Goal: Task Accomplishment & Management: Manage account settings

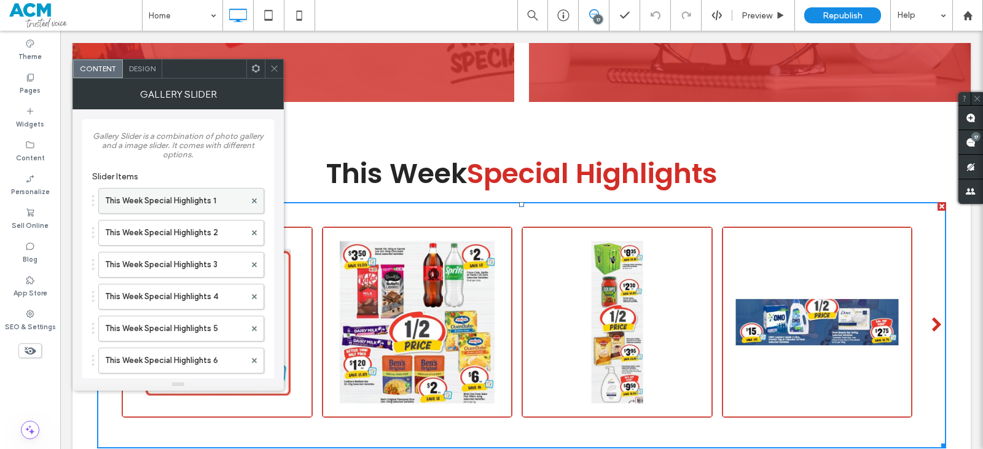
click at [197, 205] on label "This Week Special Highlights 1" at bounding box center [175, 201] width 140 height 25
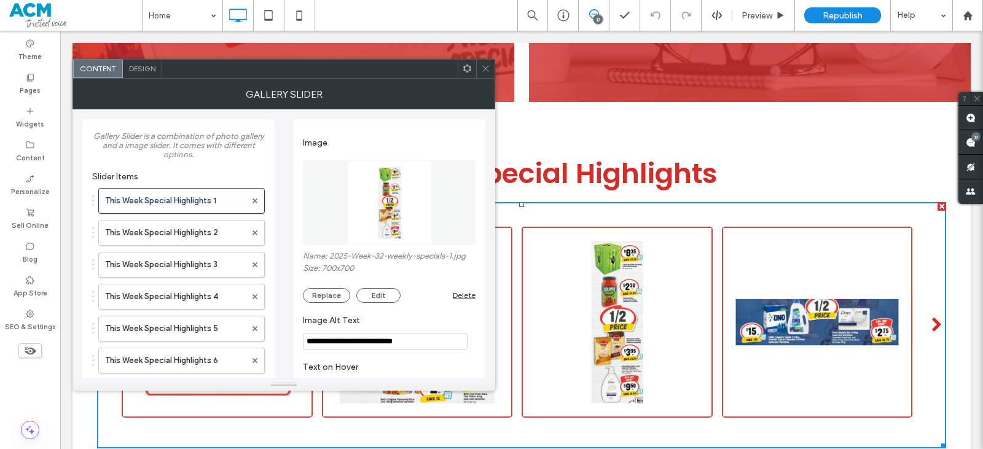
click at [396, 182] on img at bounding box center [389, 202] width 85 height 85
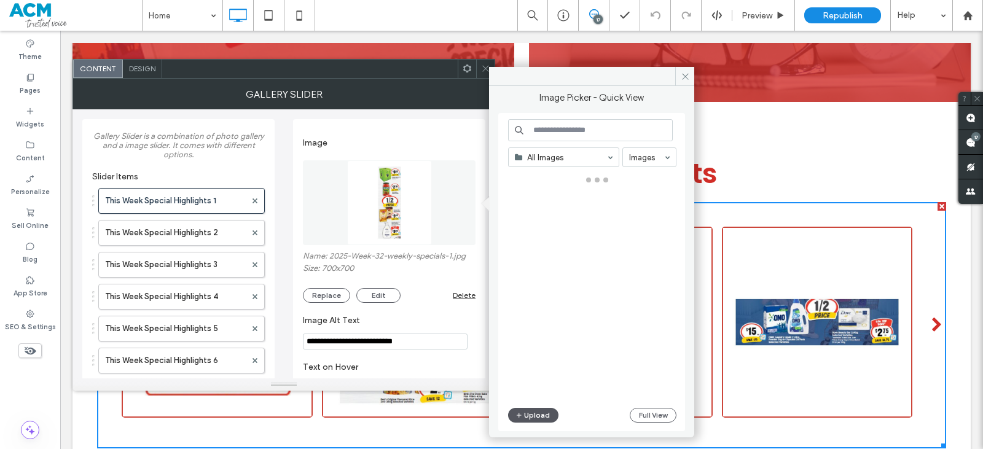
click at [529, 419] on button "Upload" at bounding box center [533, 415] width 50 height 15
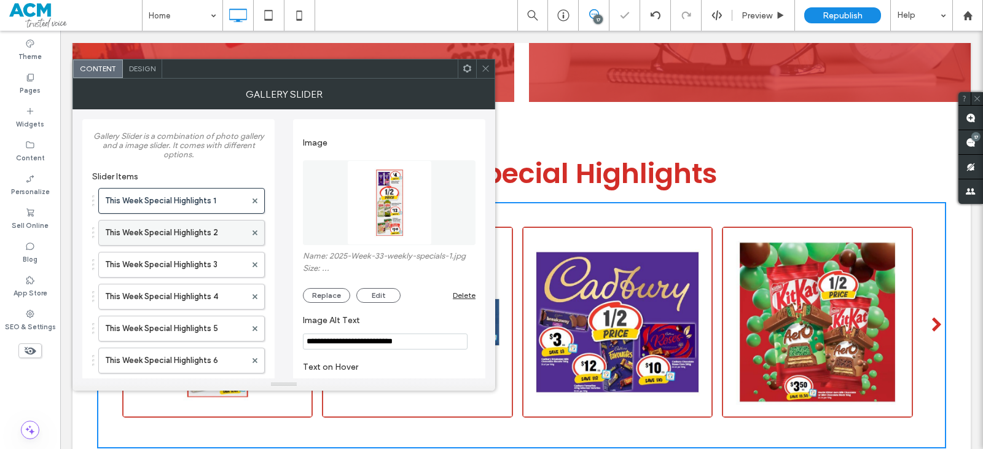
click at [193, 233] on label "This Week Special Highlights 2" at bounding box center [175, 233] width 141 height 25
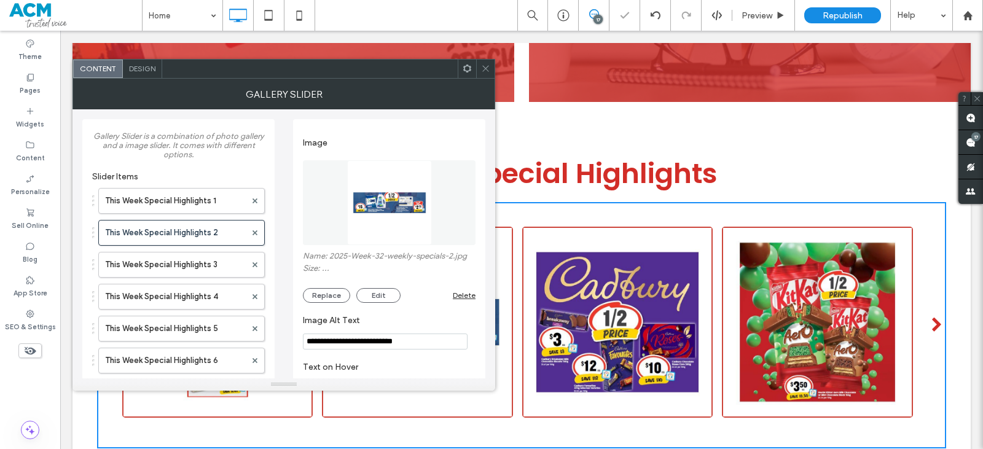
click at [388, 203] on img at bounding box center [389, 202] width 85 height 85
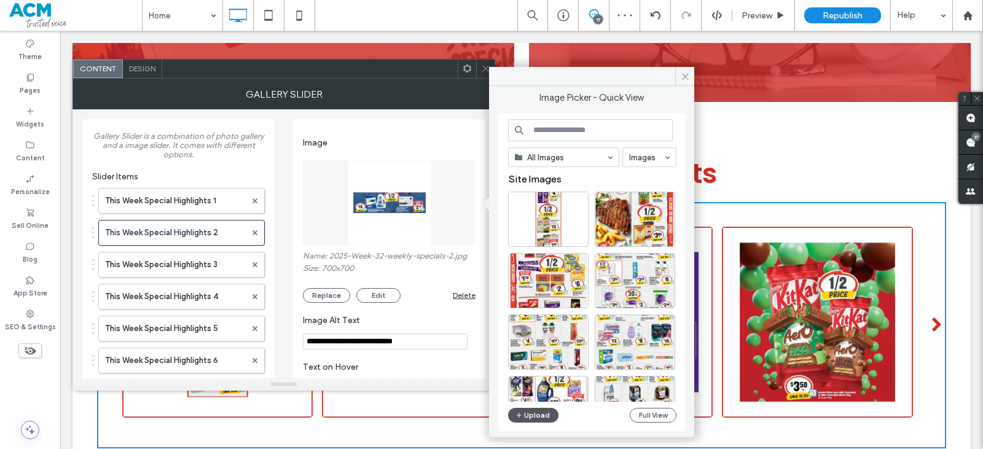
click at [523, 410] on span "button" at bounding box center [519, 415] width 9 height 14
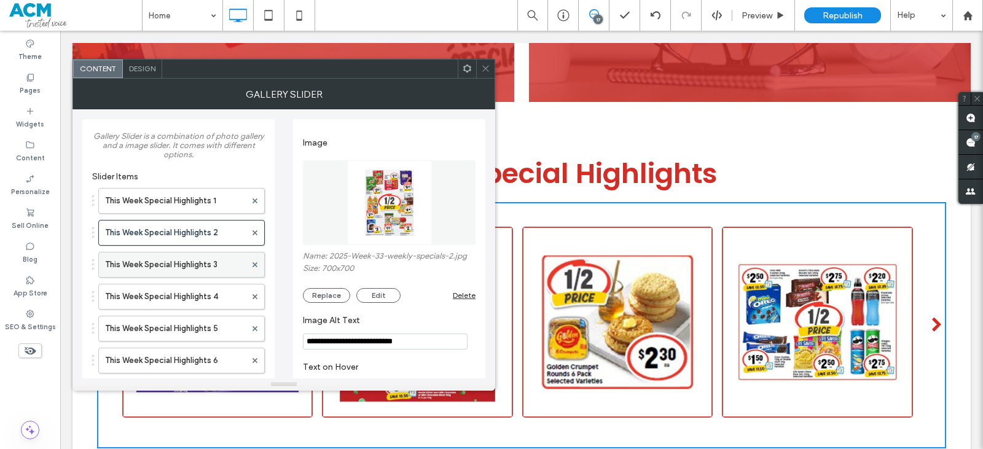
click at [214, 265] on label "This Week Special Highlights 3" at bounding box center [175, 264] width 141 height 25
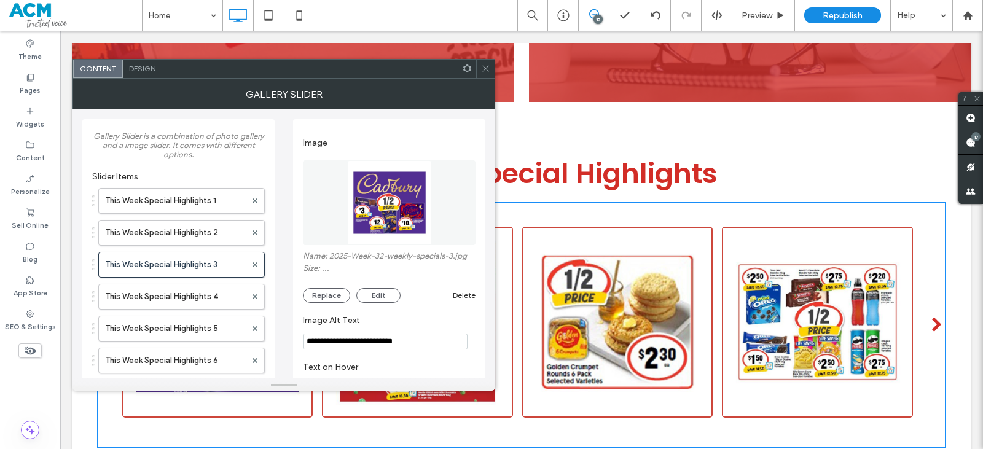
click at [404, 208] on figure at bounding box center [389, 202] width 173 height 85
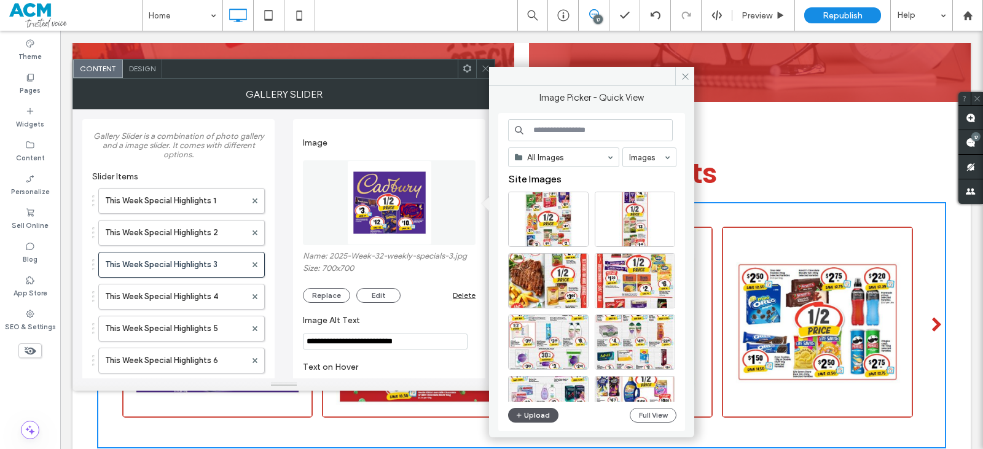
click at [550, 415] on button "Upload" at bounding box center [533, 415] width 50 height 15
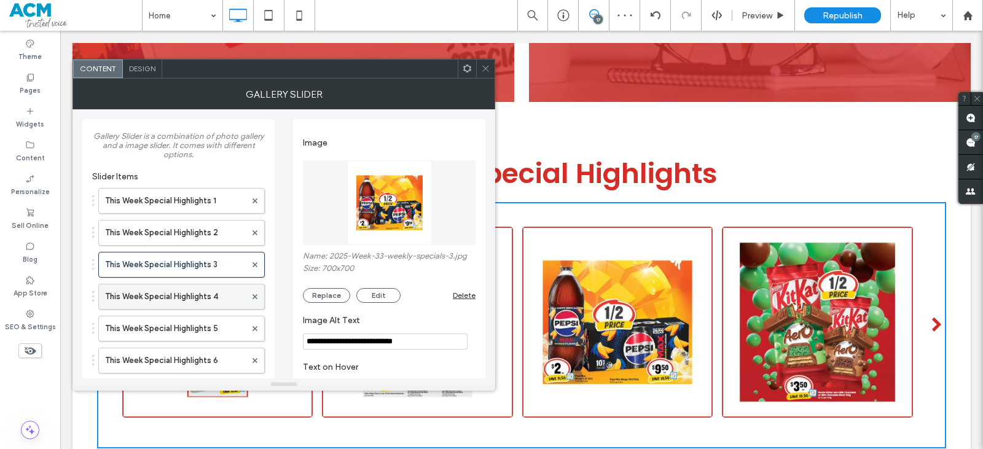
click at [201, 302] on label "This Week Special Highlights 4" at bounding box center [175, 296] width 141 height 25
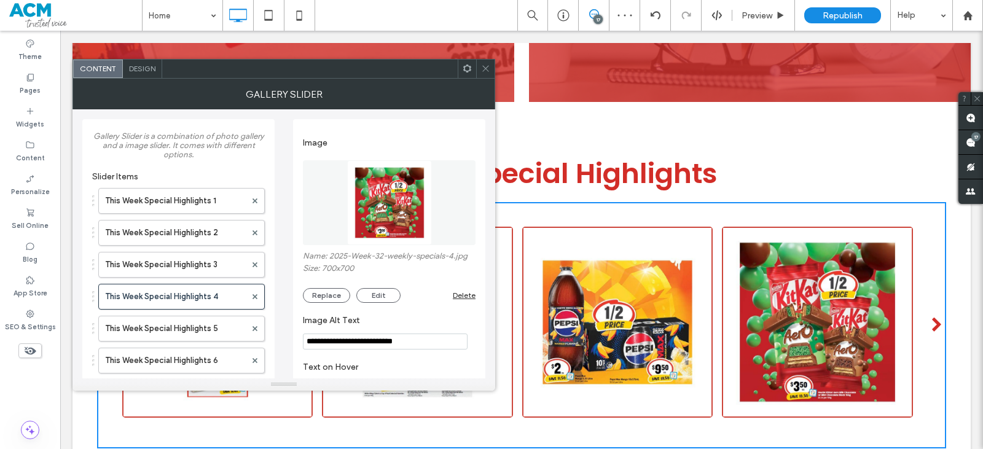
click at [380, 230] on img at bounding box center [389, 202] width 85 height 85
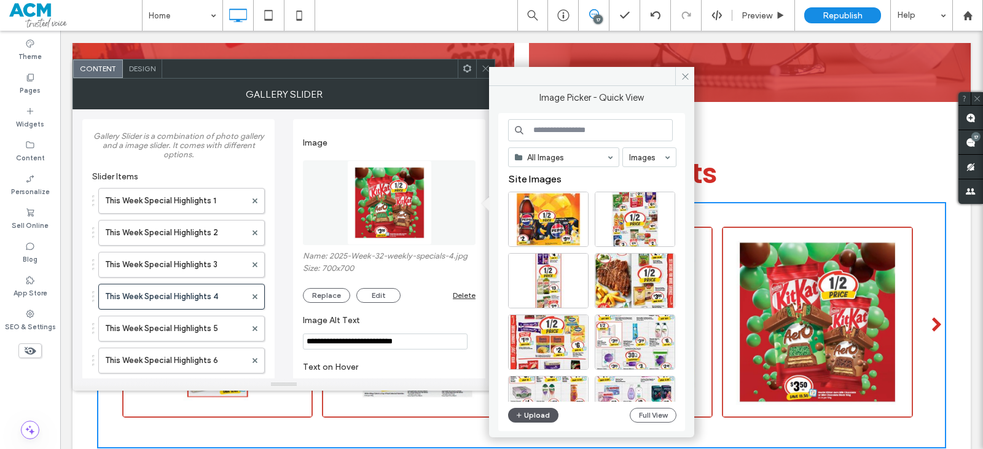
click at [534, 413] on button "Upload" at bounding box center [533, 415] width 50 height 15
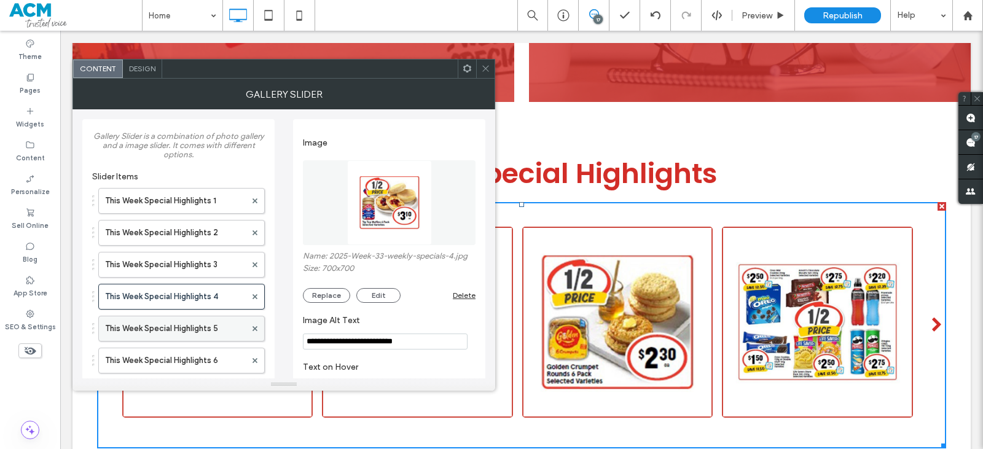
click at [201, 333] on label "This Week Special Highlights 5" at bounding box center [175, 328] width 141 height 25
click at [374, 227] on img at bounding box center [389, 202] width 85 height 85
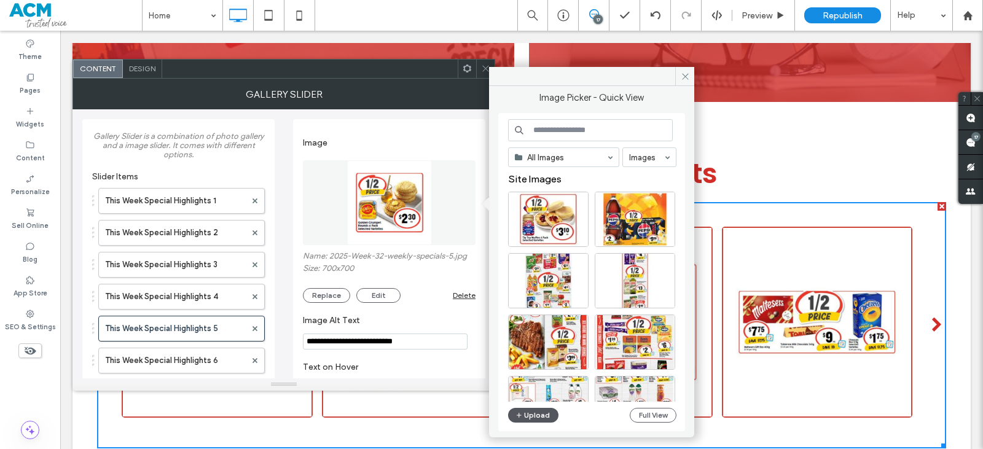
click at [536, 417] on button "Upload" at bounding box center [533, 415] width 50 height 15
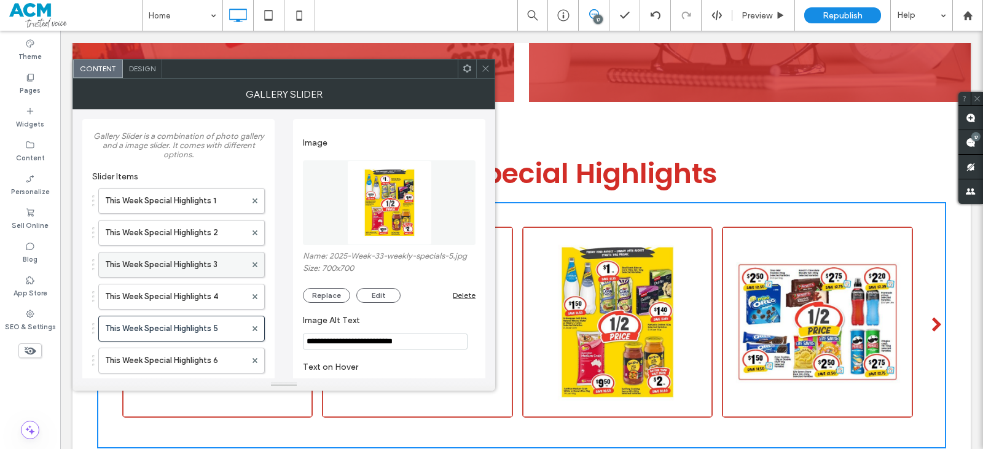
scroll to position [61, 0]
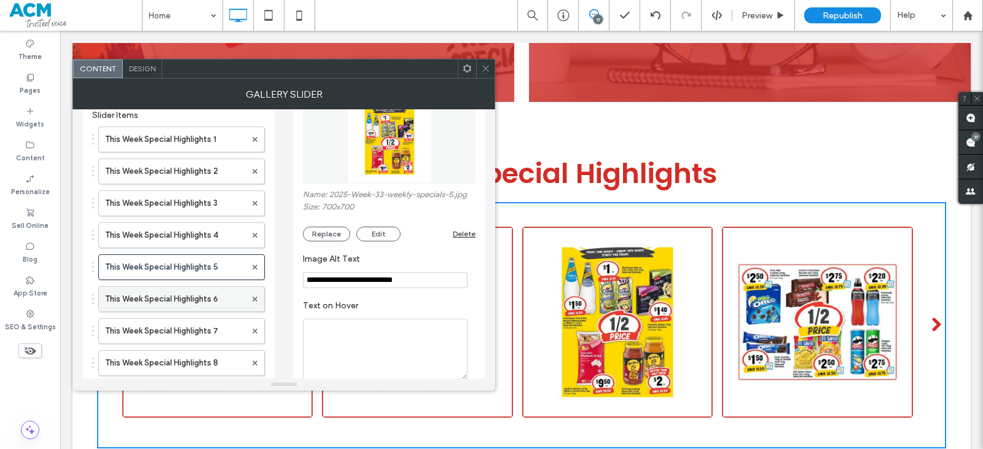
click at [193, 295] on label "This Week Special Highlights 6" at bounding box center [175, 299] width 141 height 25
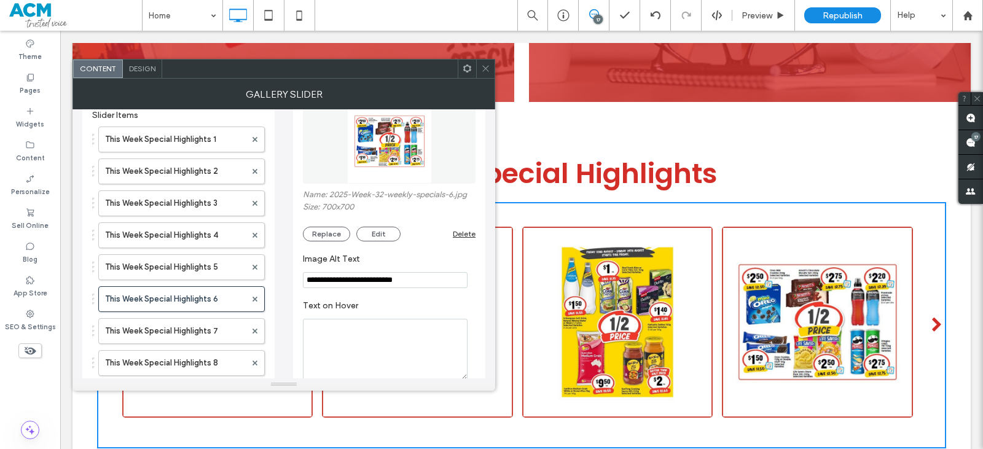
click at [399, 150] on img at bounding box center [389, 141] width 85 height 85
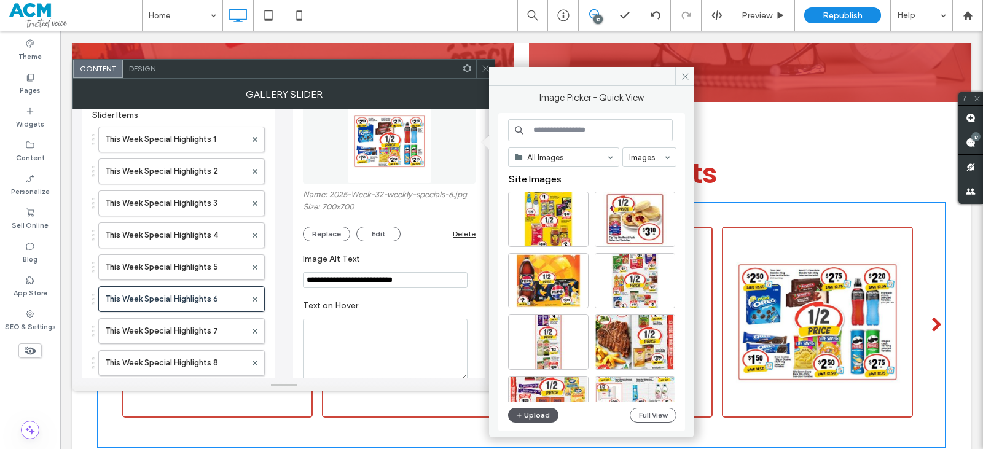
click at [529, 416] on button "Upload" at bounding box center [533, 415] width 50 height 15
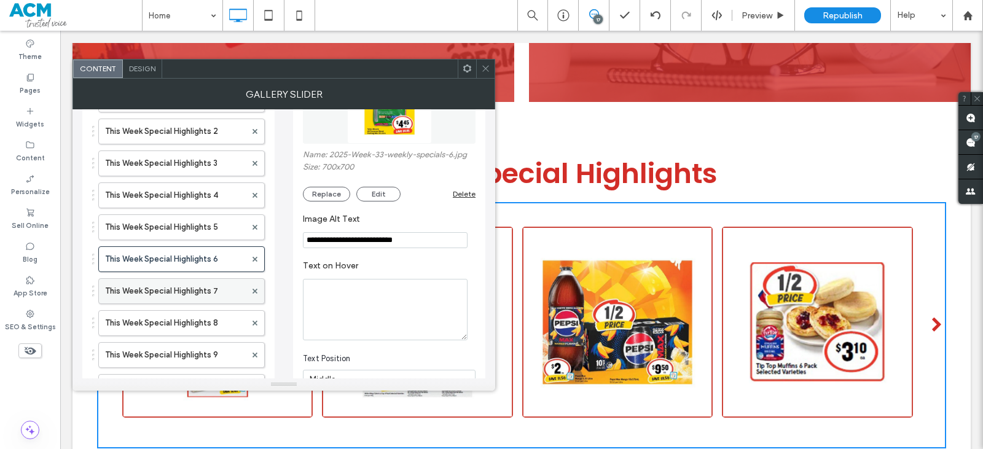
scroll to position [123, 0]
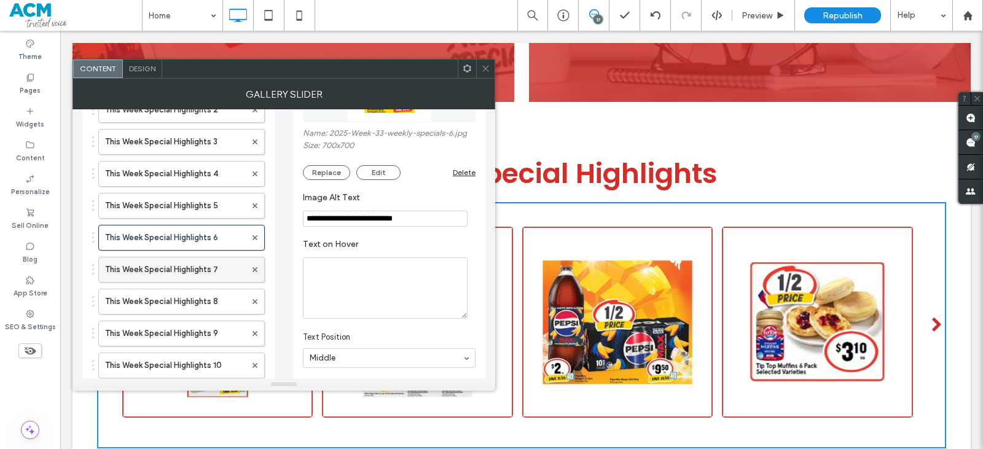
click at [216, 269] on label "This Week Special Highlights 7" at bounding box center [175, 269] width 141 height 25
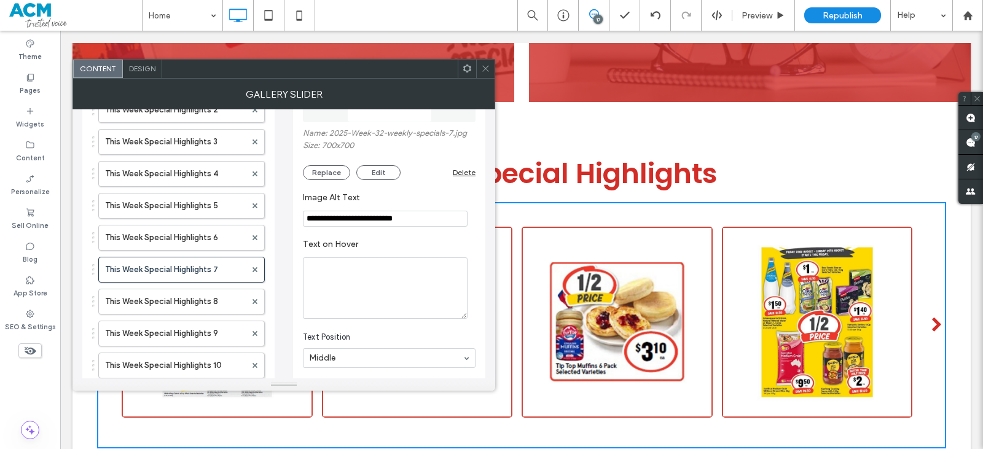
scroll to position [61, 0]
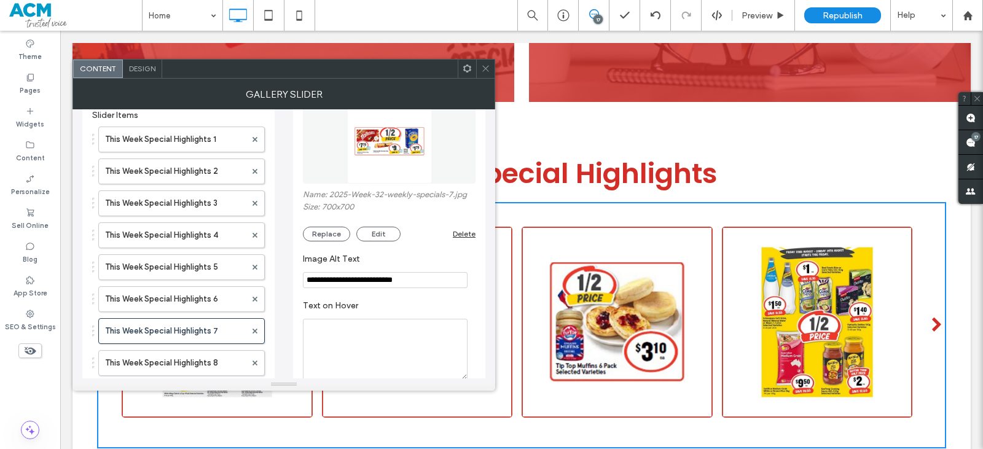
click at [381, 154] on img at bounding box center [389, 141] width 85 height 85
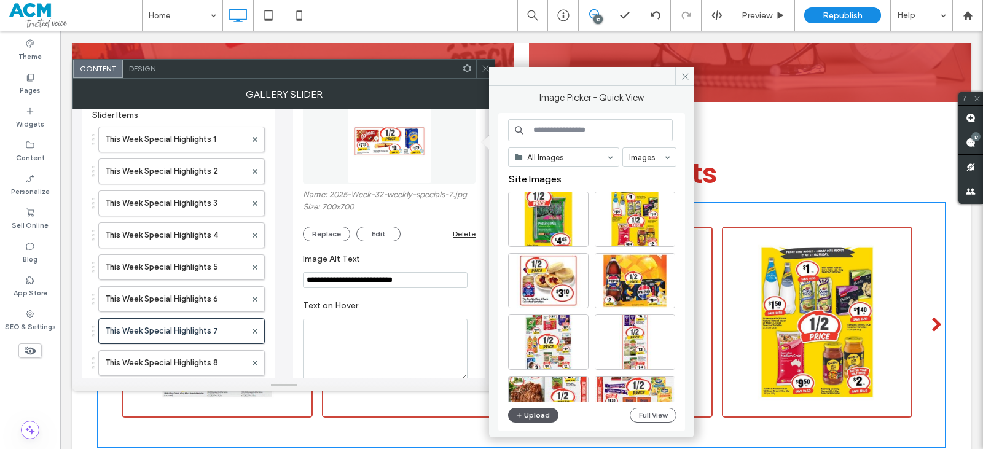
click at [531, 411] on button "Upload" at bounding box center [533, 415] width 50 height 15
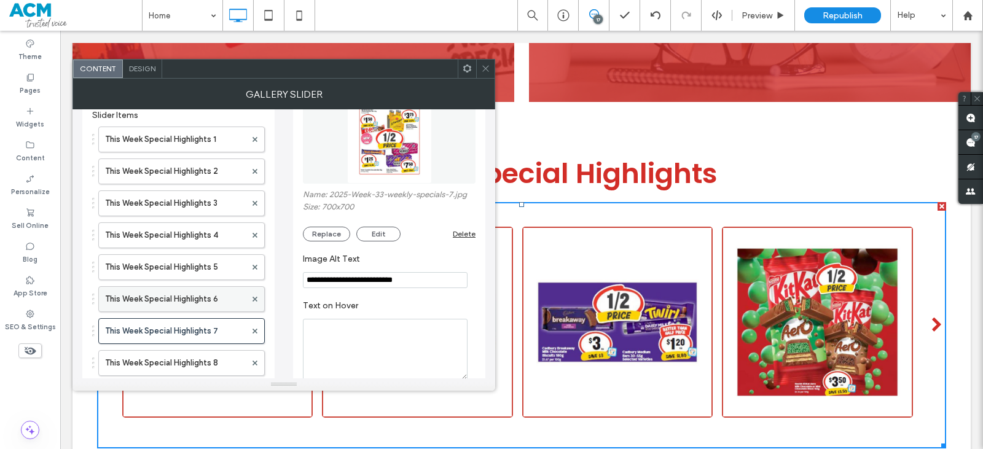
scroll to position [123, 0]
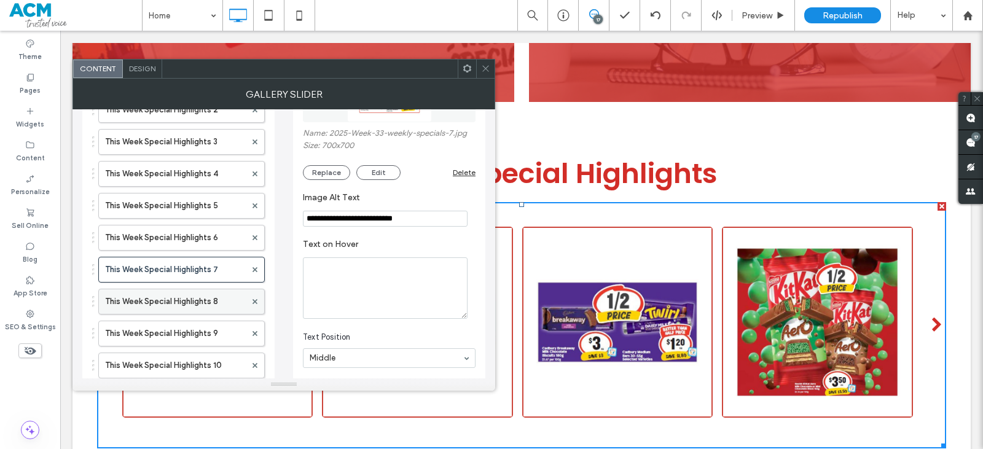
click at [212, 303] on label "This Week Special Highlights 8" at bounding box center [175, 301] width 141 height 25
click at [337, 169] on button "Replace" at bounding box center [326, 172] width 47 height 15
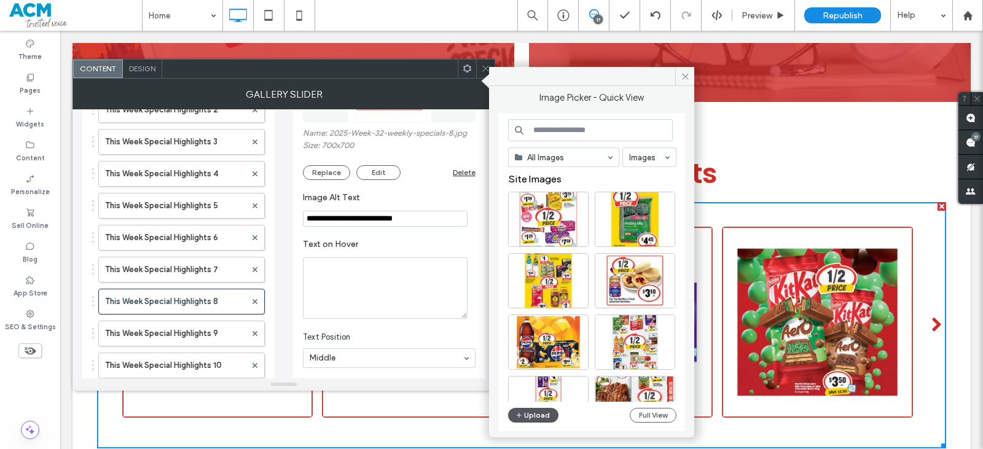
click at [535, 412] on button "Upload" at bounding box center [533, 415] width 50 height 15
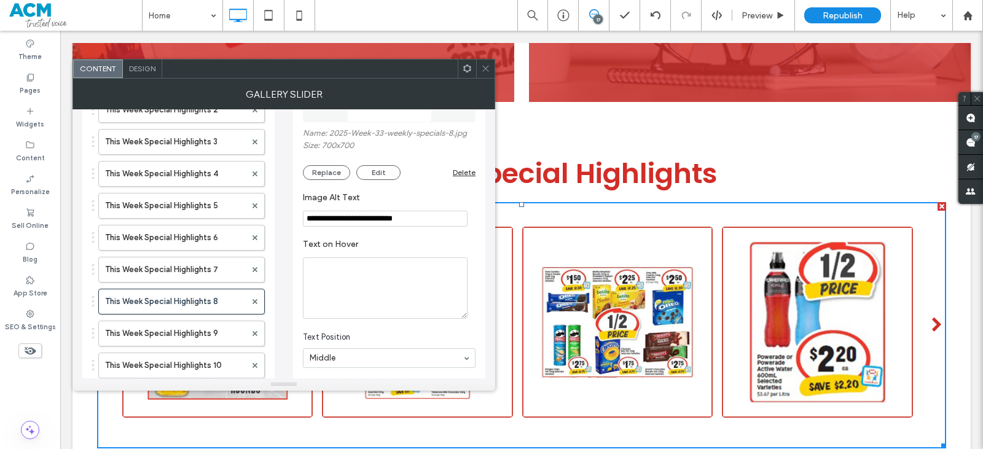
click at [197, 77] on div at bounding box center [309, 69] width 295 height 18
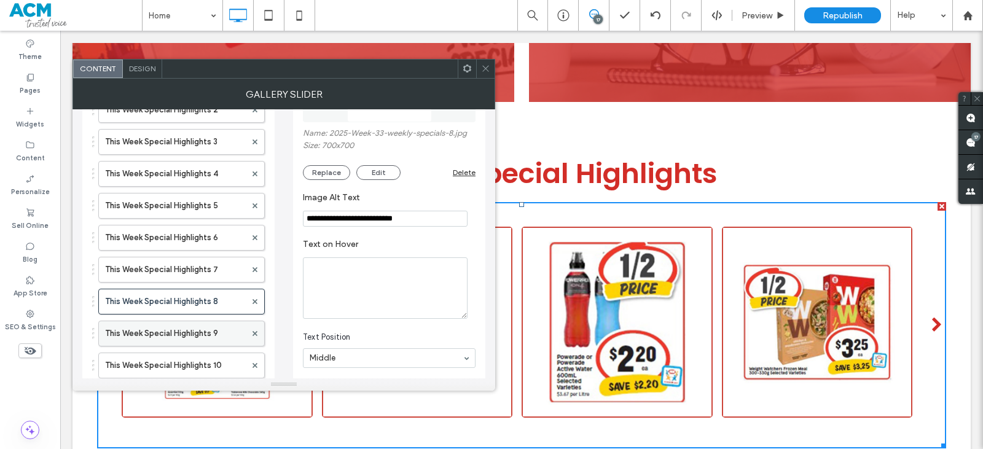
click at [199, 335] on label "This Week Special Highlights 9" at bounding box center [175, 333] width 141 height 25
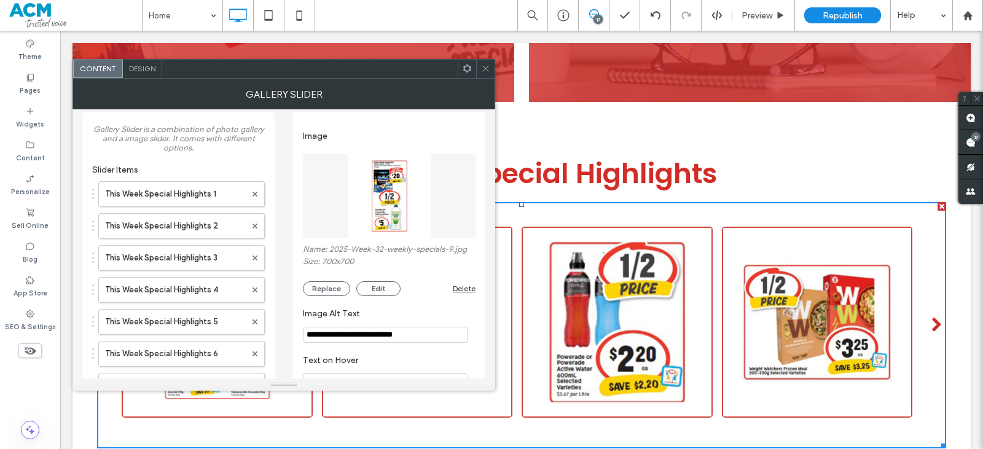
scroll to position [0, 0]
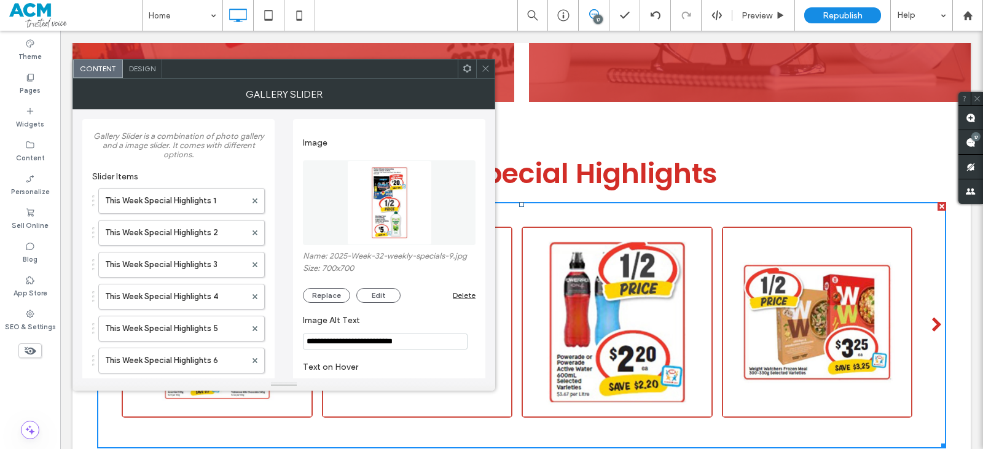
click at [380, 209] on img at bounding box center [389, 202] width 85 height 85
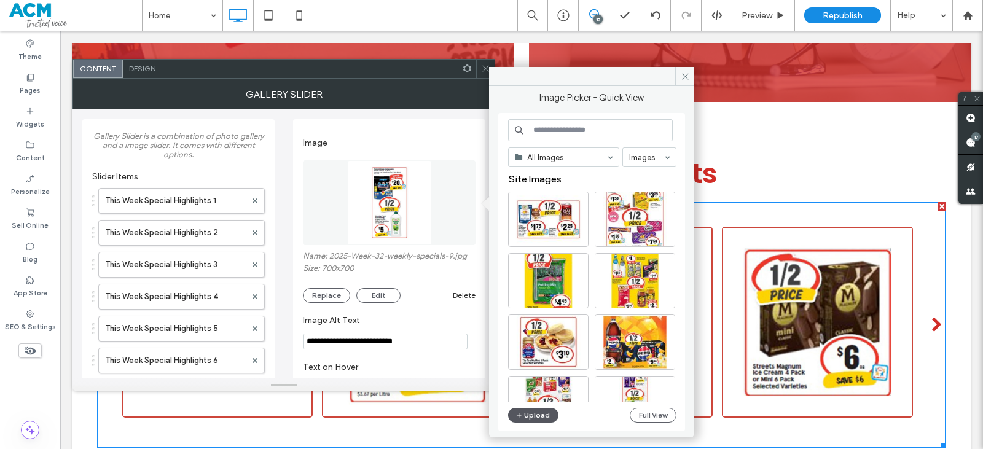
click at [533, 417] on button "Upload" at bounding box center [533, 415] width 50 height 15
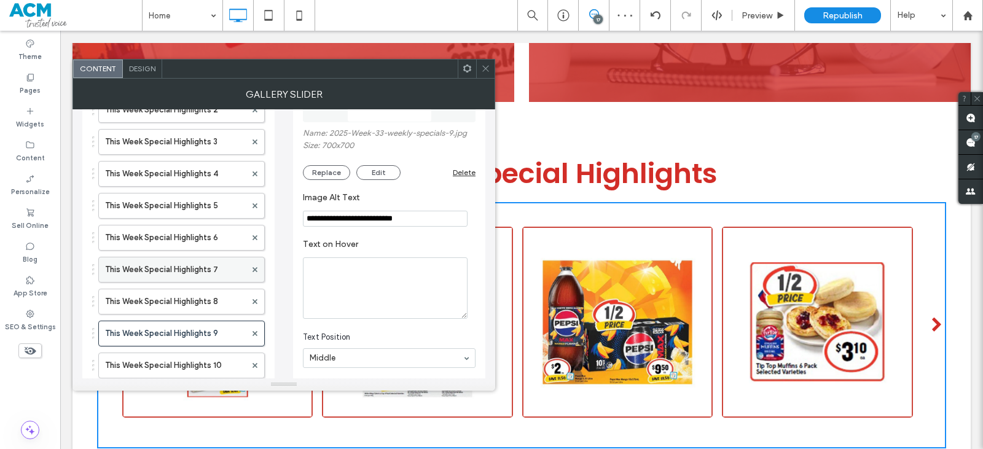
scroll to position [184, 0]
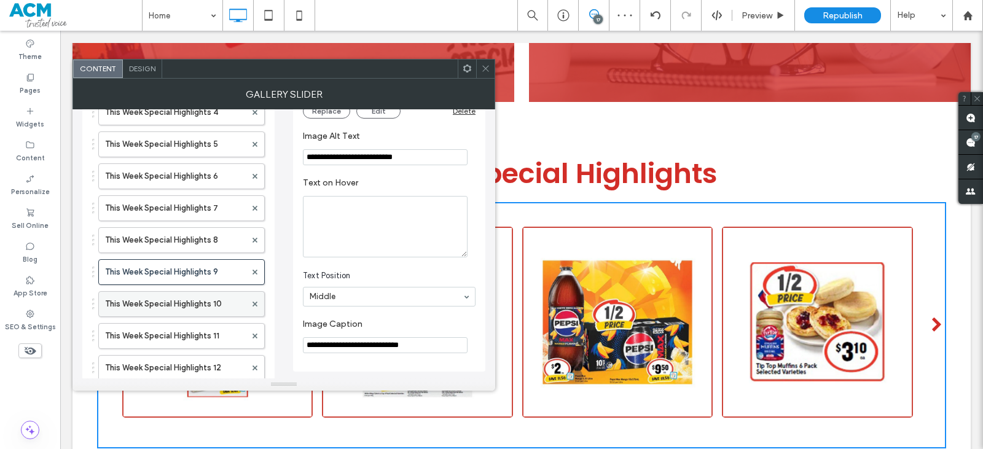
click at [192, 297] on label "This Week Special Highlights 10" at bounding box center [175, 304] width 141 height 25
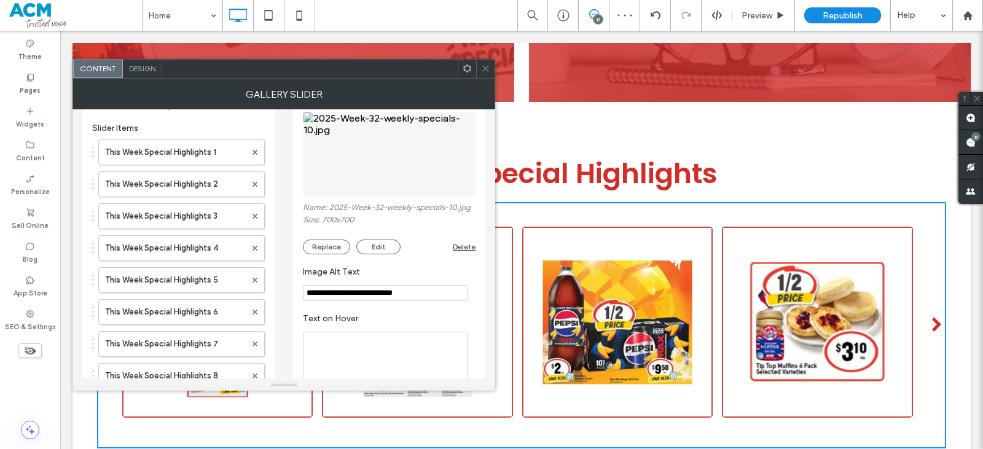
scroll to position [0, 0]
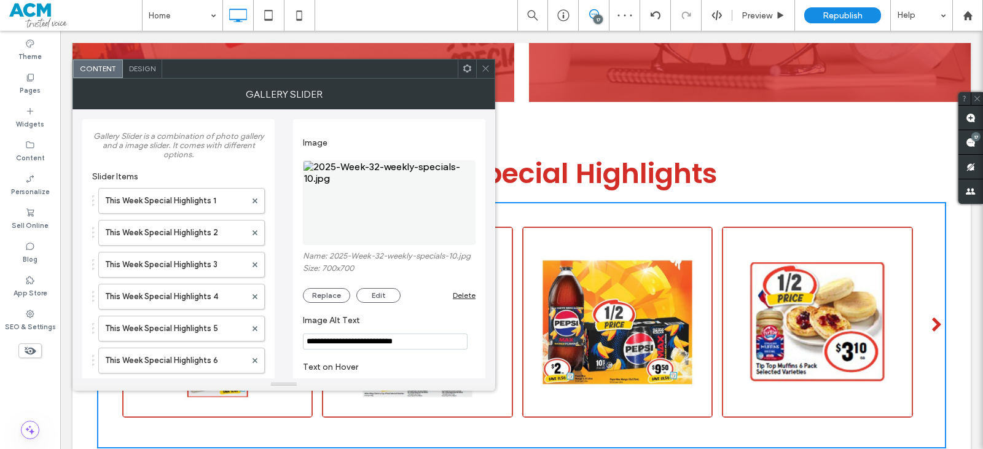
click at [388, 200] on img at bounding box center [389, 202] width 173 height 85
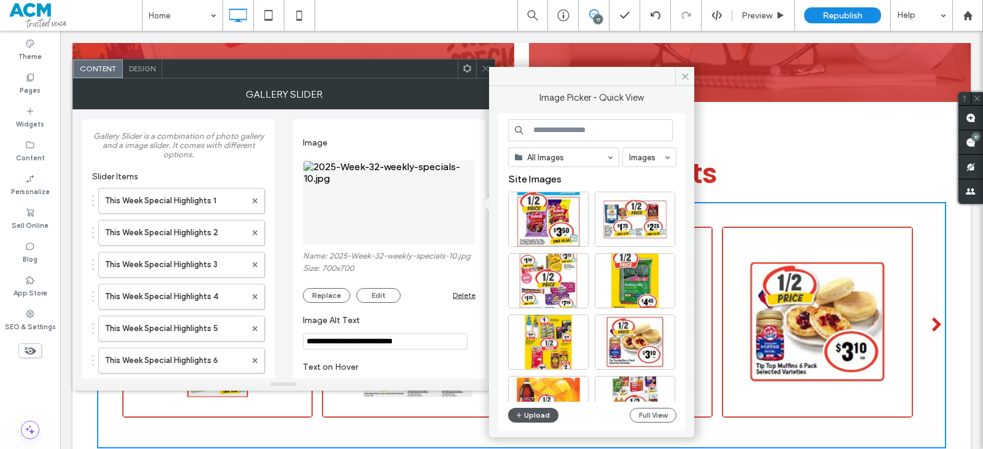
click at [541, 421] on button "Upload" at bounding box center [533, 415] width 50 height 15
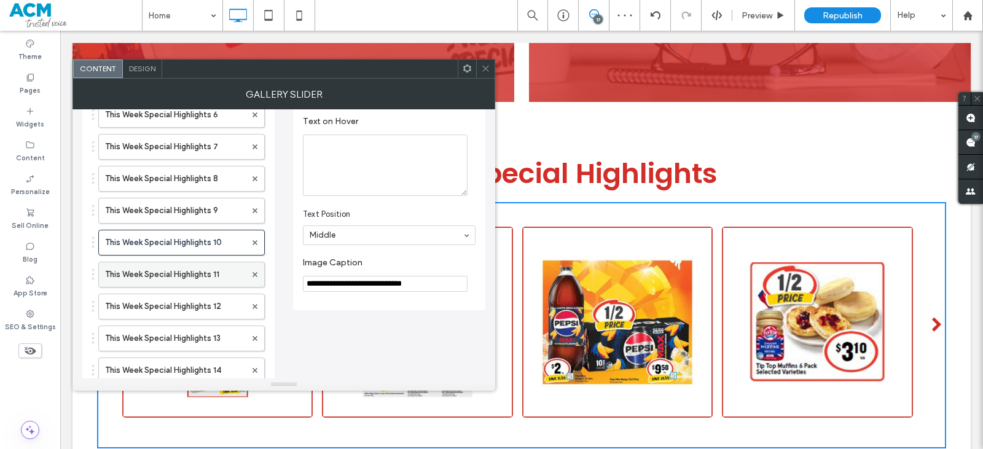
click at [221, 278] on label "This Week Special Highlights 11" at bounding box center [175, 274] width 141 height 25
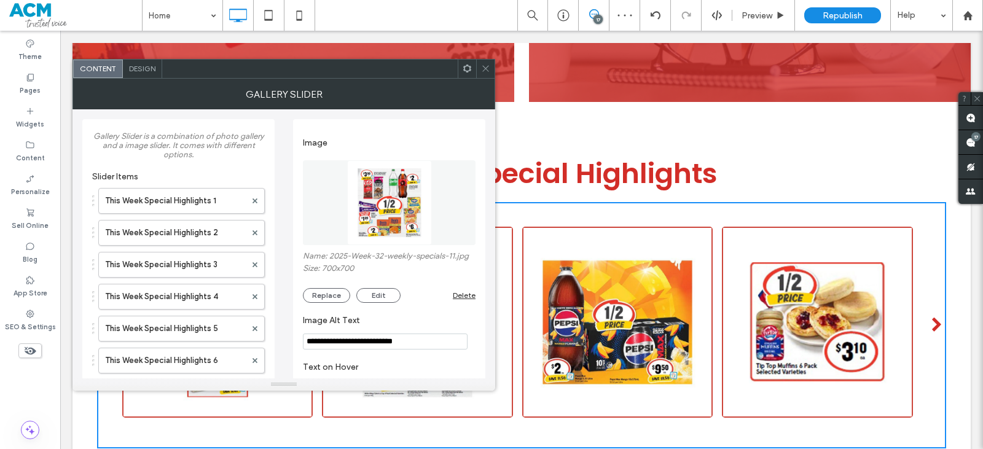
click at [374, 216] on img at bounding box center [389, 202] width 85 height 85
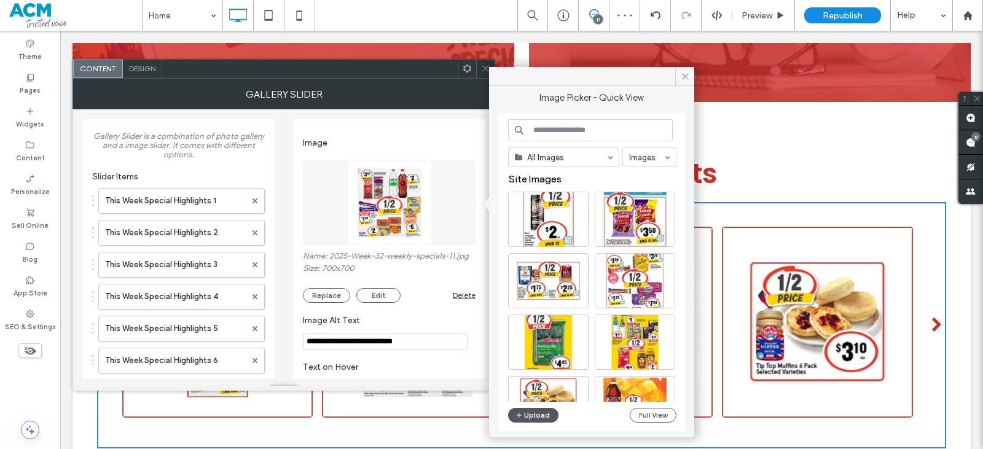
click at [528, 414] on button "Upload" at bounding box center [533, 415] width 50 height 15
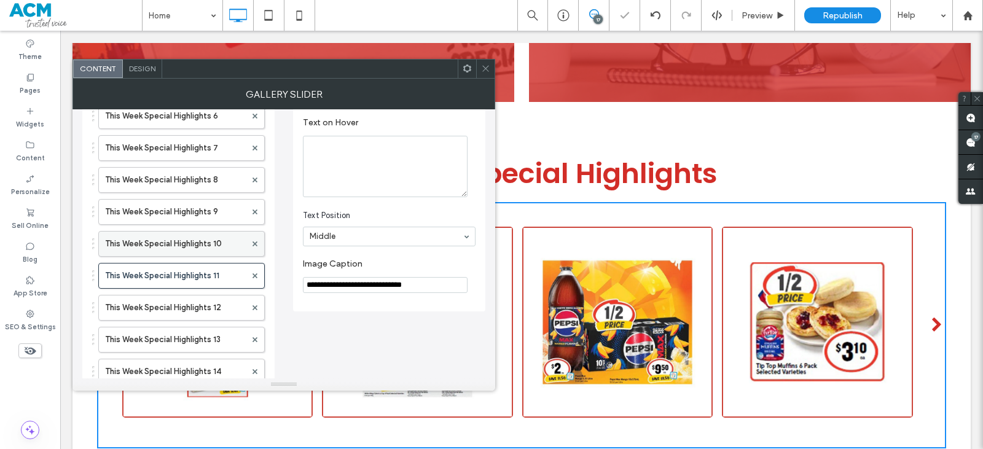
scroll to position [246, 0]
click at [214, 303] on label "This Week Special Highlights 12" at bounding box center [175, 306] width 141 height 25
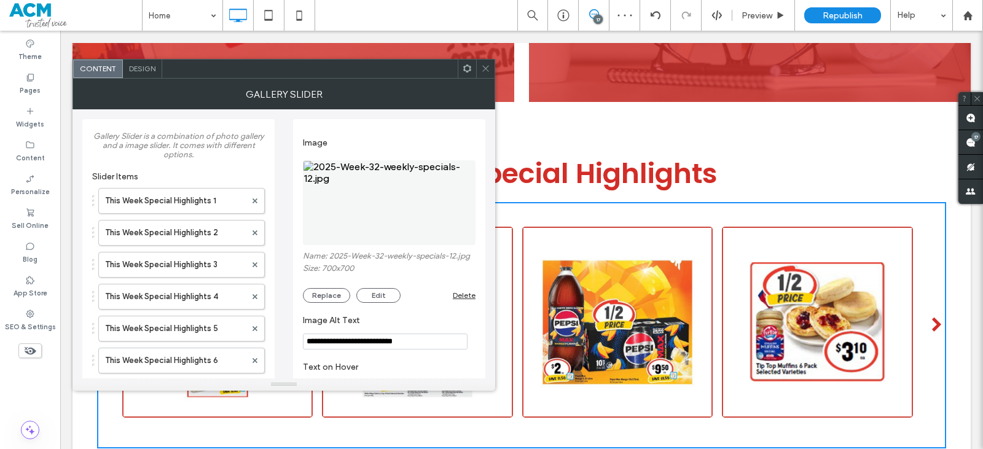
click at [400, 217] on img at bounding box center [389, 202] width 173 height 85
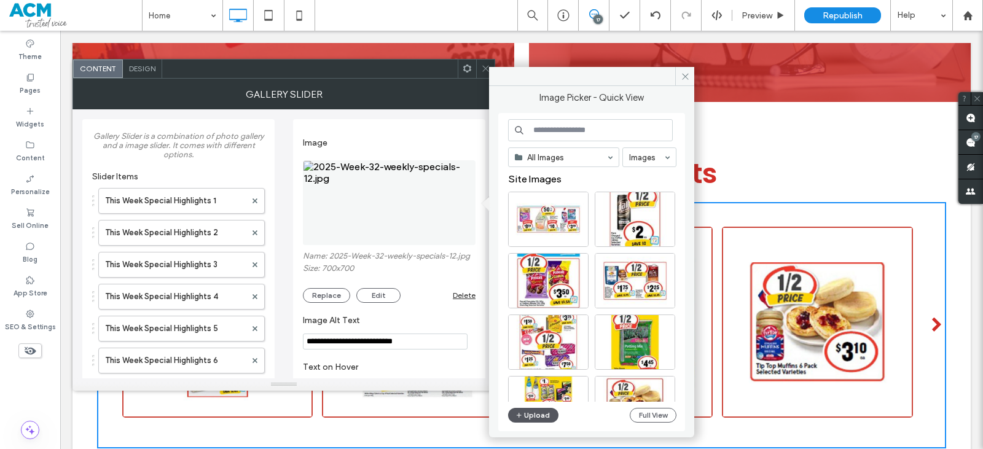
click at [531, 415] on button "Upload" at bounding box center [533, 415] width 50 height 15
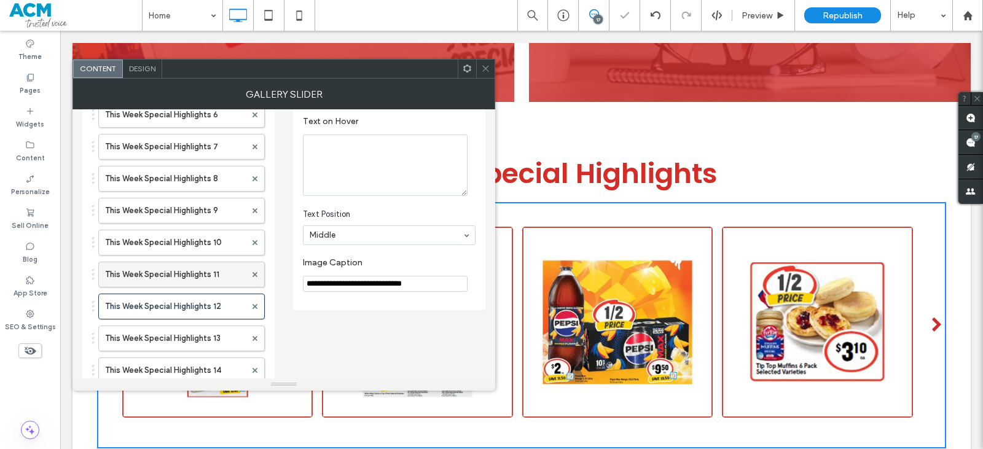
scroll to position [369, 0]
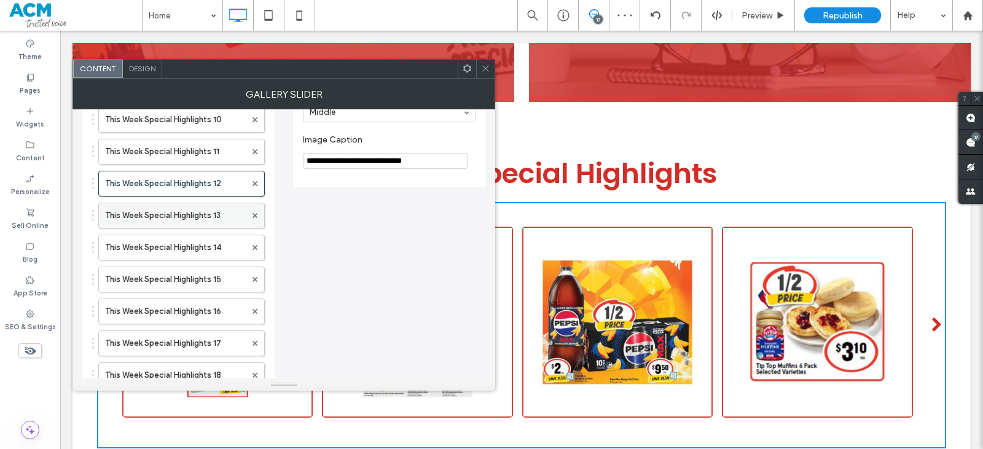
click at [213, 221] on label "This Week Special Highlights 13" at bounding box center [175, 215] width 141 height 25
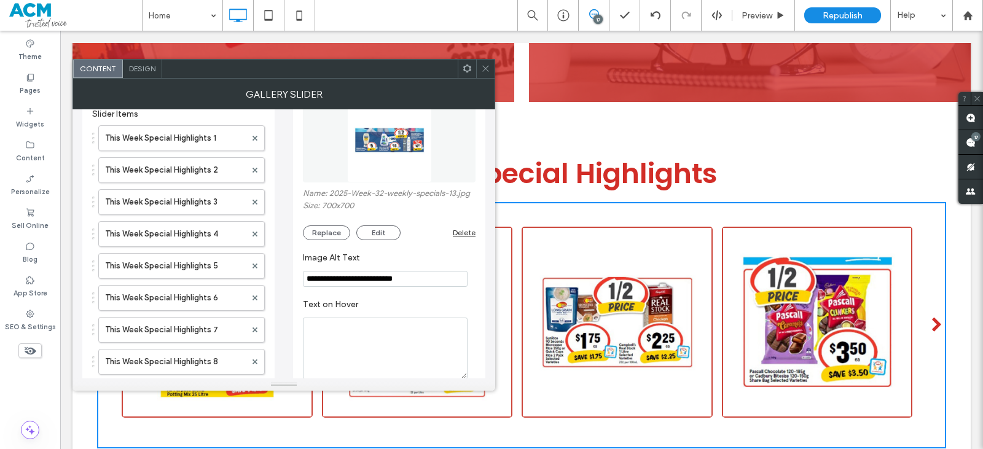
scroll to position [61, 0]
click at [351, 149] on img at bounding box center [389, 141] width 85 height 85
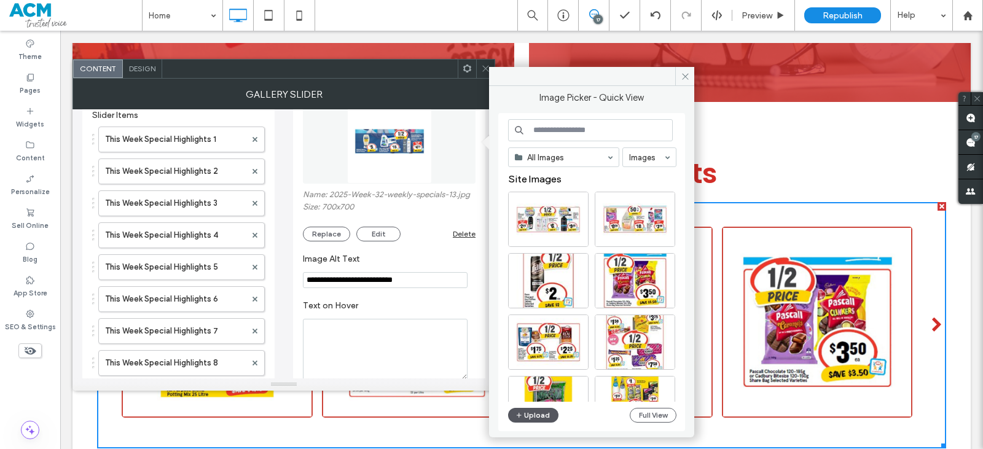
click at [529, 412] on button "Upload" at bounding box center [533, 415] width 50 height 15
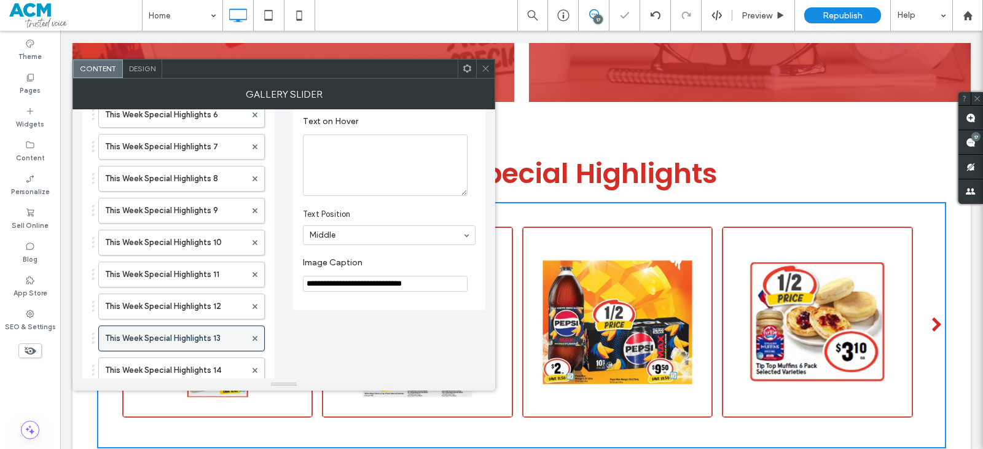
scroll to position [307, 0]
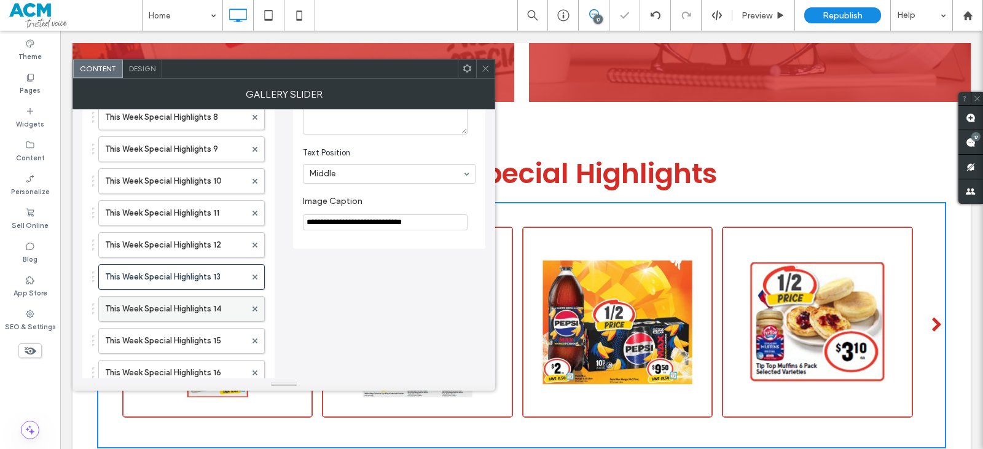
click at [217, 310] on label "This Week Special Highlights 14" at bounding box center [175, 309] width 141 height 25
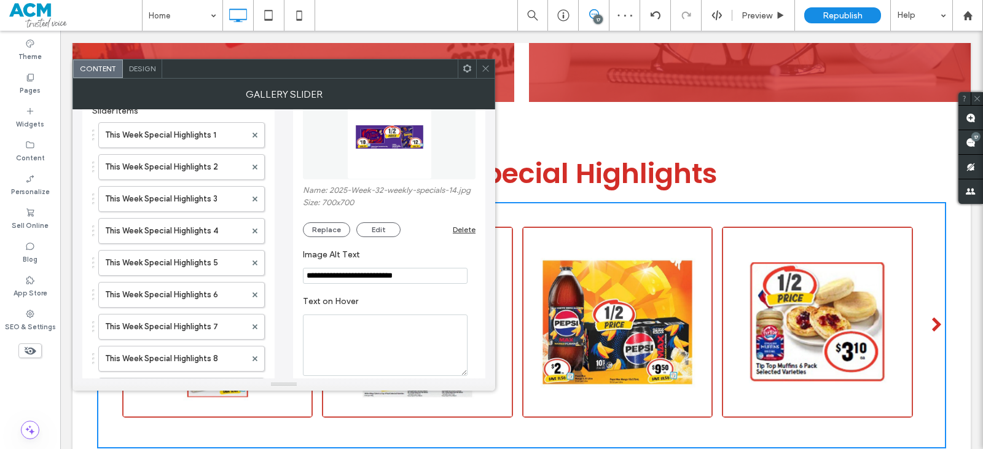
scroll to position [0, 0]
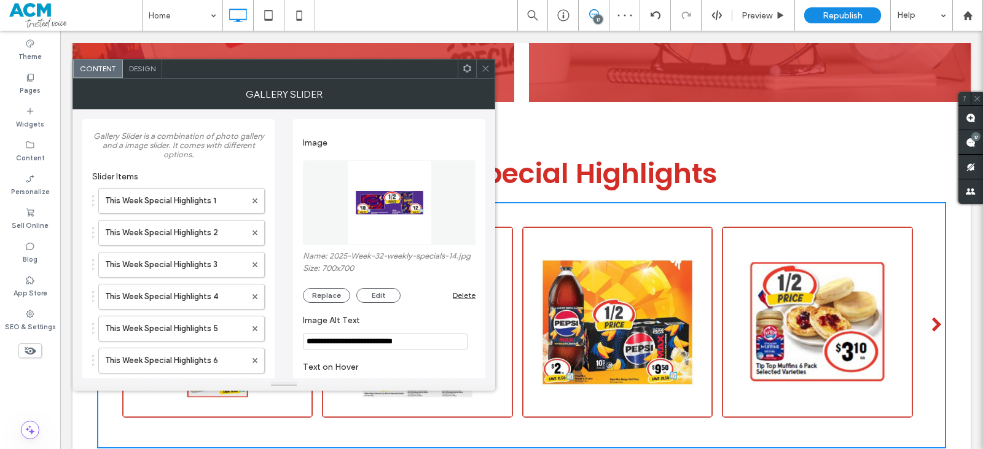
click at [404, 238] on img at bounding box center [389, 202] width 85 height 85
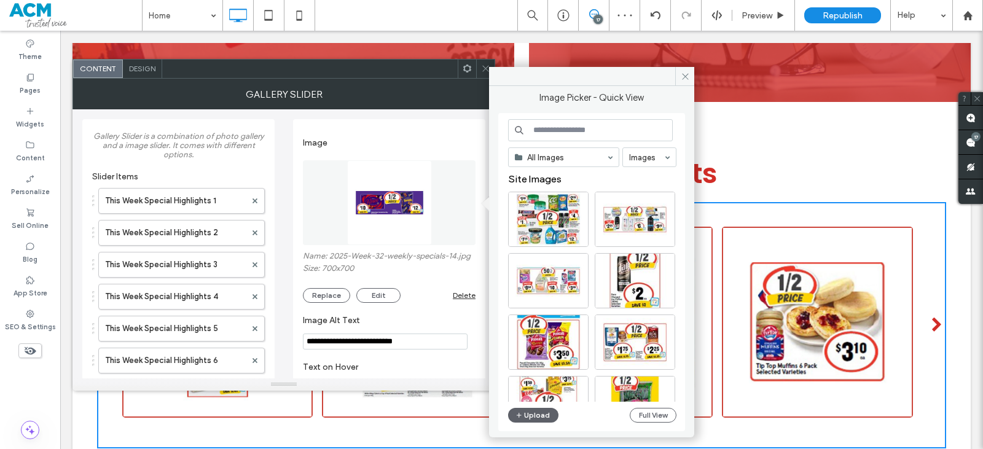
click at [536, 403] on div "All Images Images Site Images Upload Full View" at bounding box center [592, 272] width 168 height 307
click at [542, 412] on button "Upload" at bounding box center [533, 415] width 50 height 15
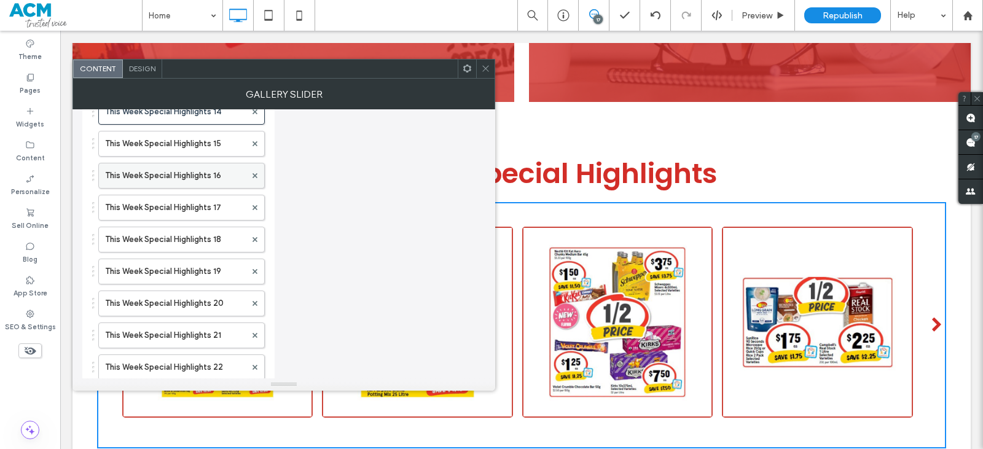
scroll to position [430, 0]
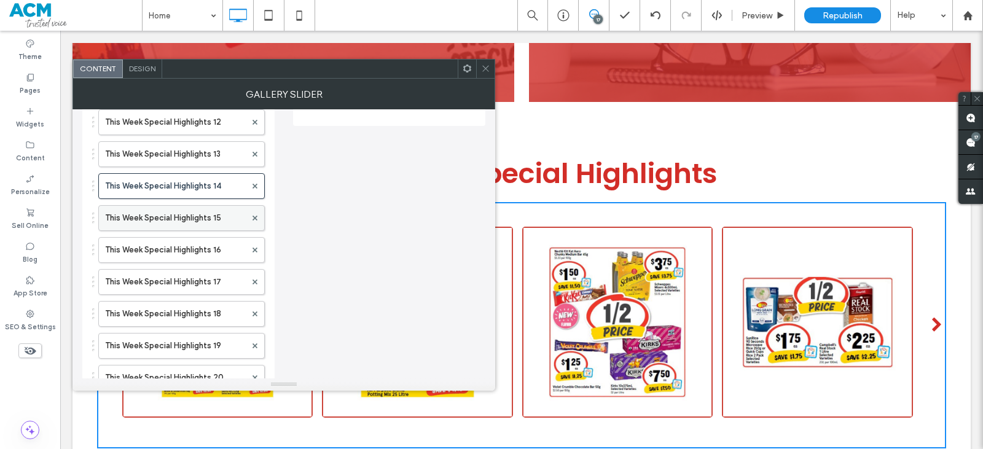
click at [208, 222] on label "This Week Special Highlights 15" at bounding box center [175, 218] width 141 height 25
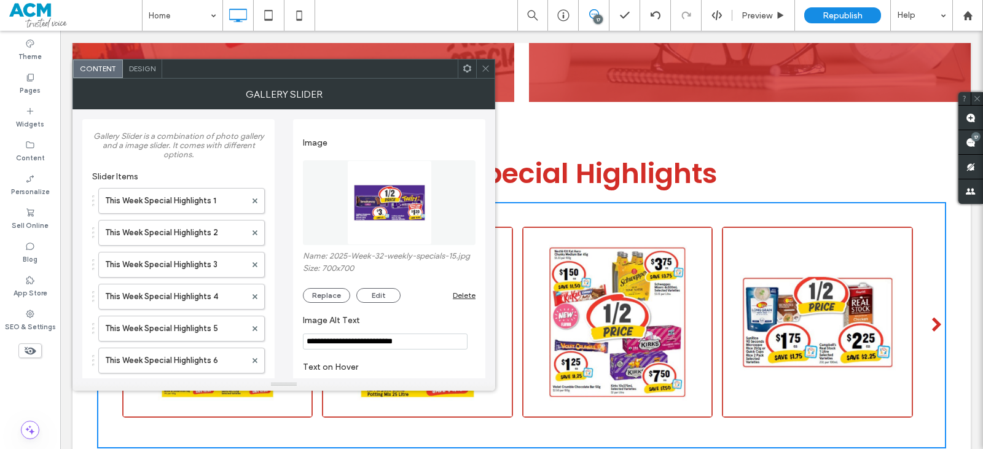
click at [403, 200] on img at bounding box center [389, 202] width 85 height 85
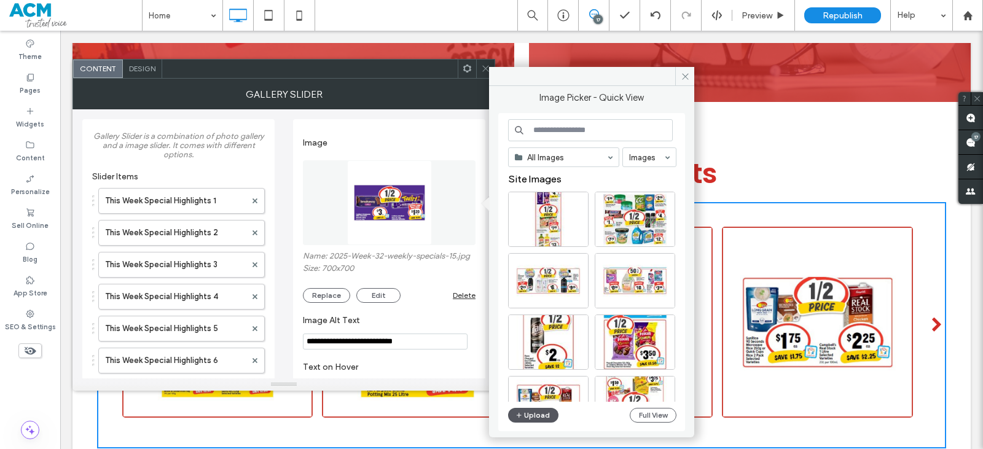
click at [538, 410] on button "Upload" at bounding box center [533, 415] width 50 height 15
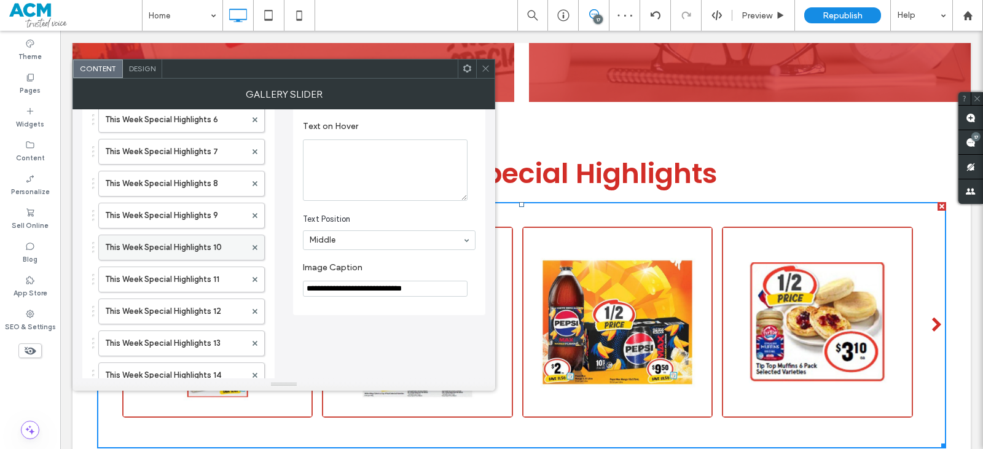
scroll to position [369, 0]
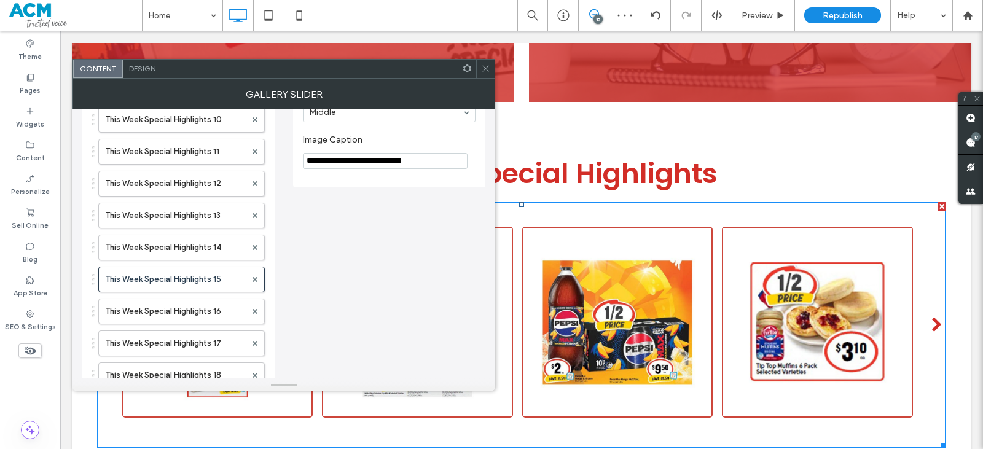
click at [227, 295] on div "This Week Special Highlights 1 This Week Special Highlights 2 This Week Special…" at bounding box center [178, 276] width 173 height 926
click at [225, 307] on label "This Week Special Highlights 16" at bounding box center [175, 311] width 141 height 25
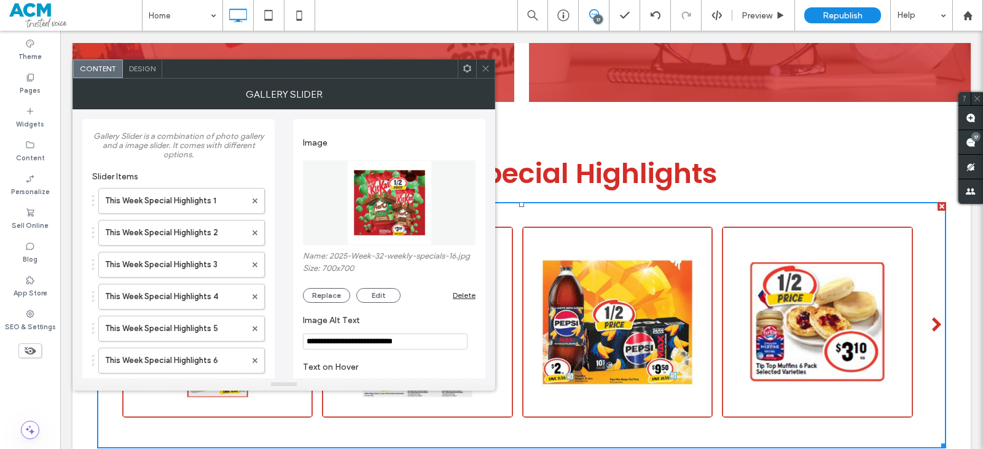
click at [396, 232] on img at bounding box center [389, 202] width 85 height 85
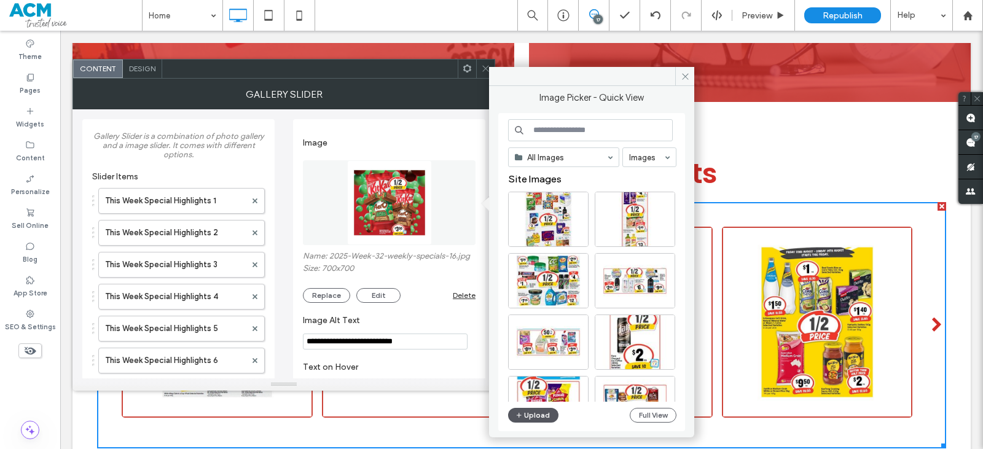
click at [536, 416] on button "Upload" at bounding box center [533, 415] width 50 height 15
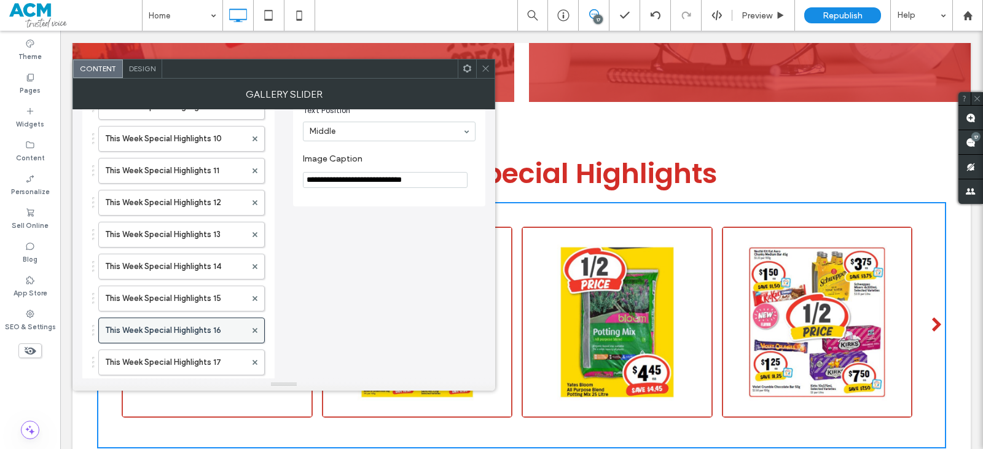
scroll to position [369, 0]
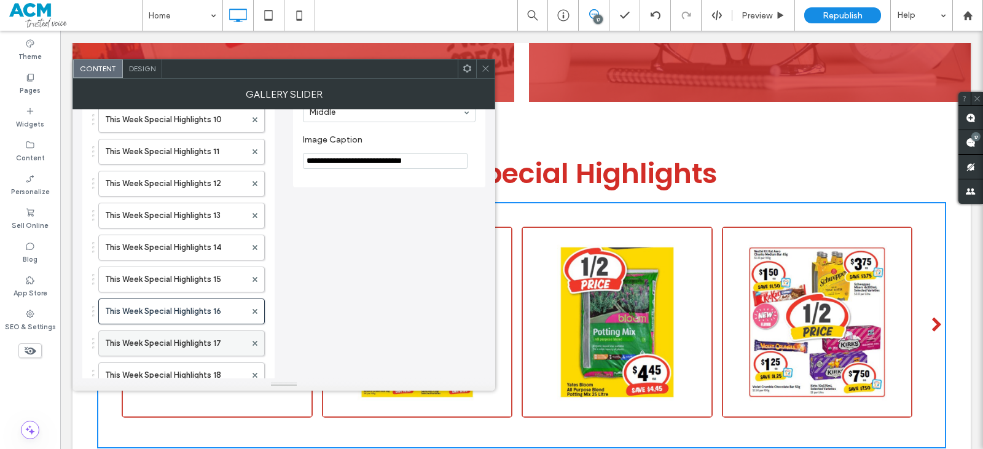
click at [200, 339] on label "This Week Special Highlights 17" at bounding box center [175, 343] width 141 height 25
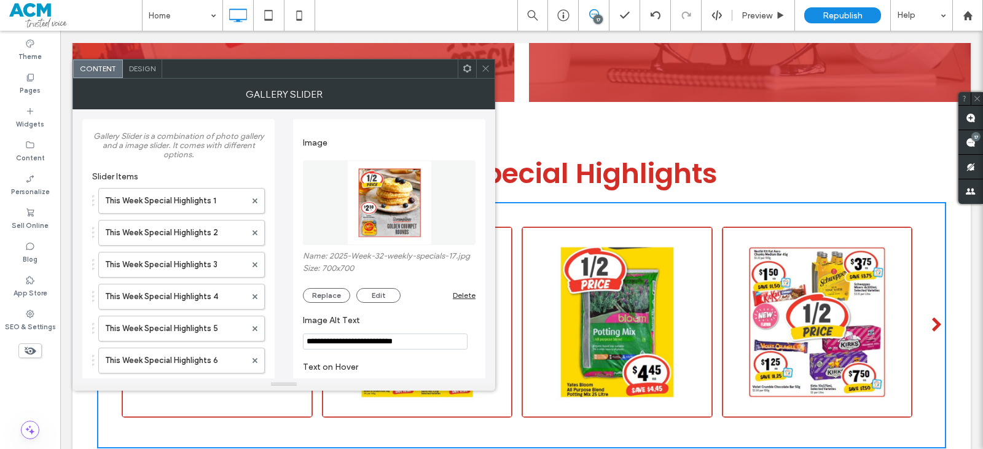
click at [392, 224] on img at bounding box center [389, 202] width 85 height 85
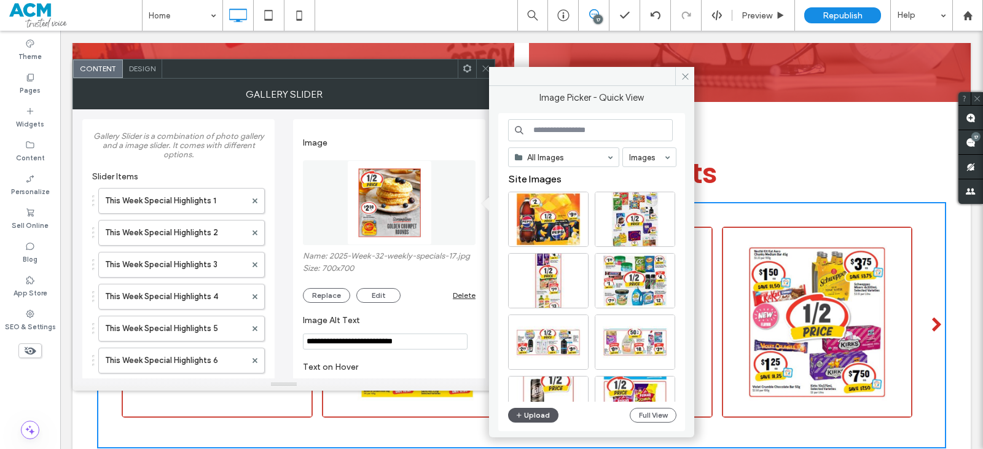
click at [531, 412] on button "Upload" at bounding box center [533, 415] width 50 height 15
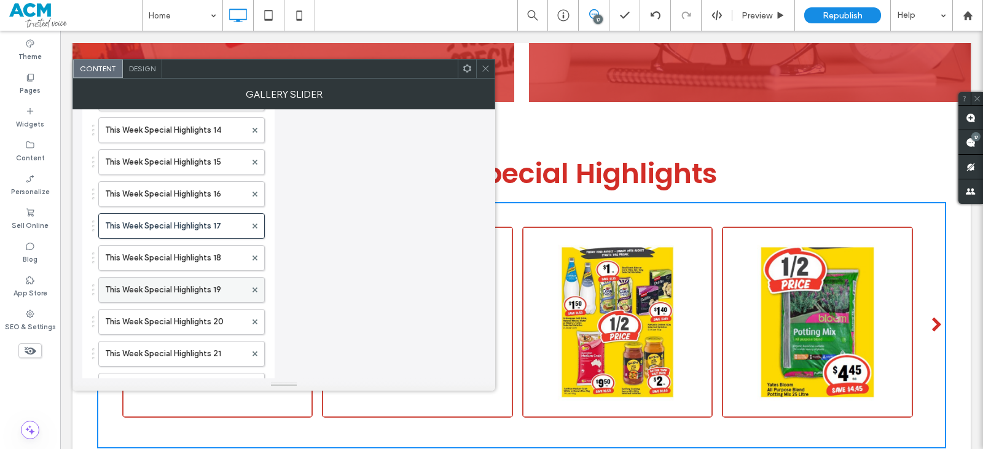
scroll to position [491, 0]
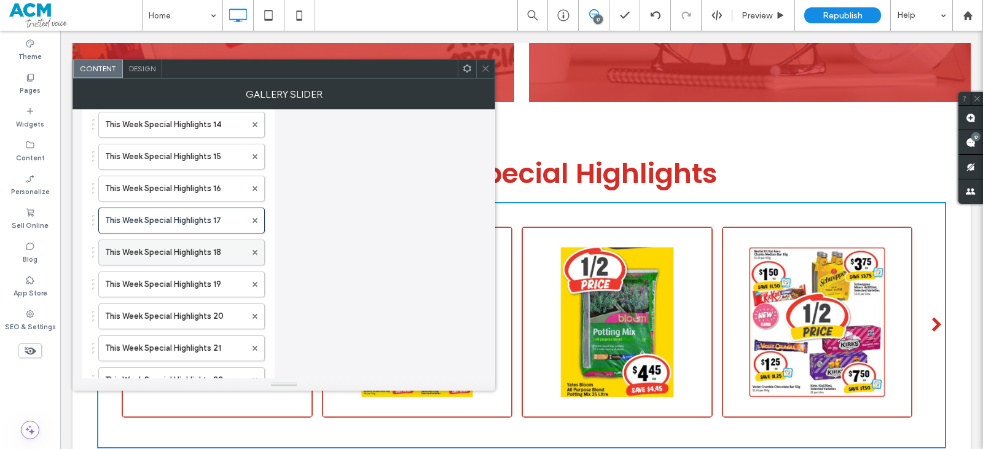
click at [231, 249] on label "This Week Special Highlights 18" at bounding box center [175, 252] width 141 height 25
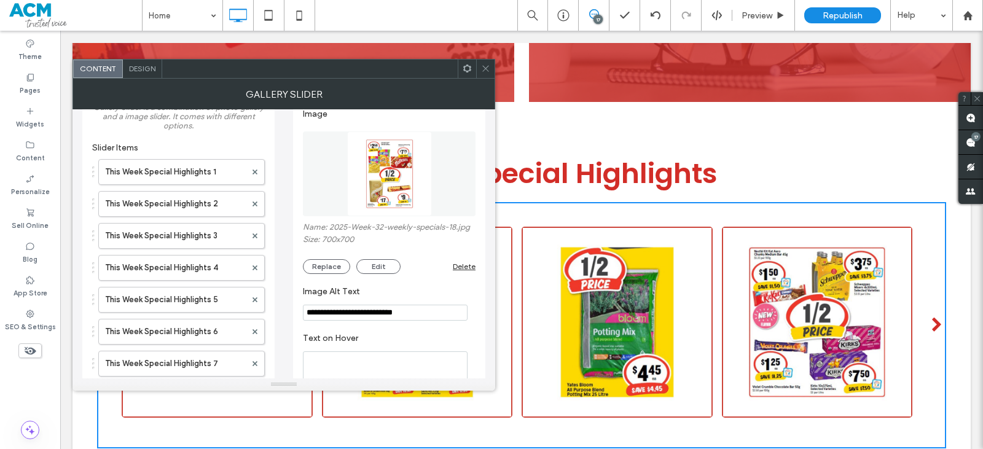
scroll to position [0, 0]
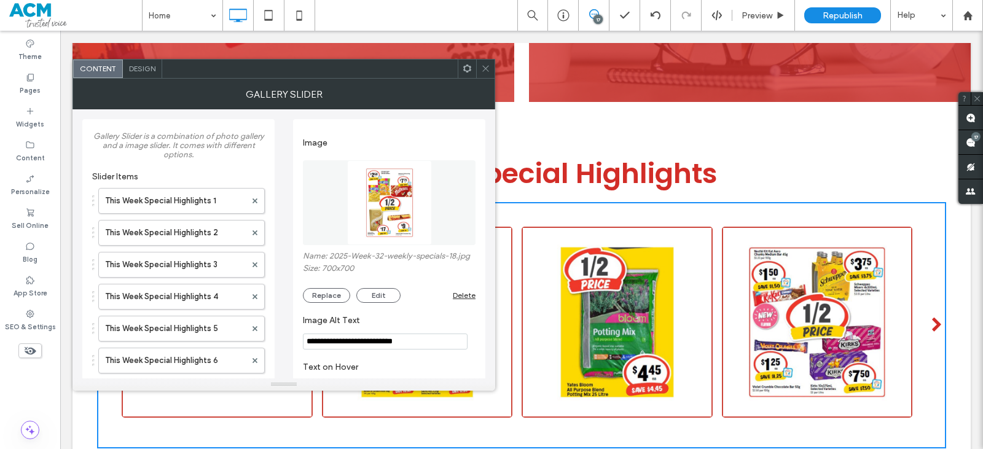
click at [380, 201] on img at bounding box center [389, 202] width 85 height 85
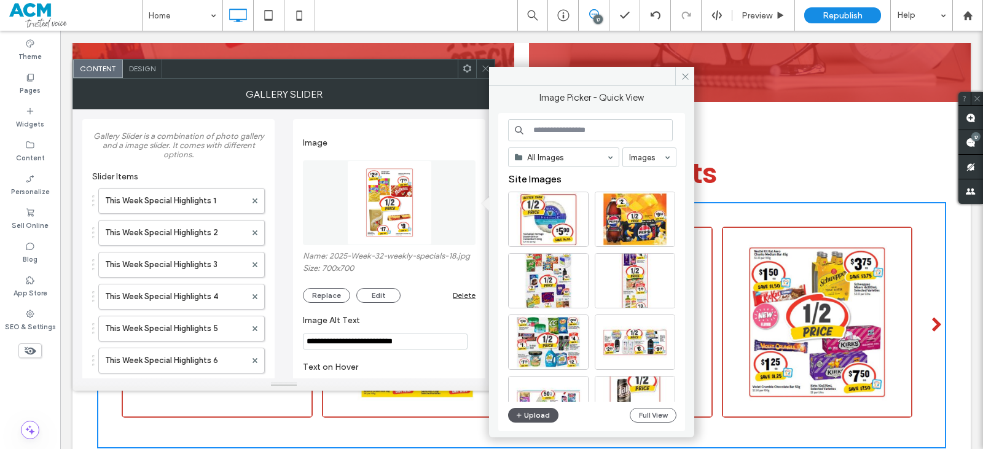
click at [535, 408] on button "Upload" at bounding box center [533, 415] width 50 height 15
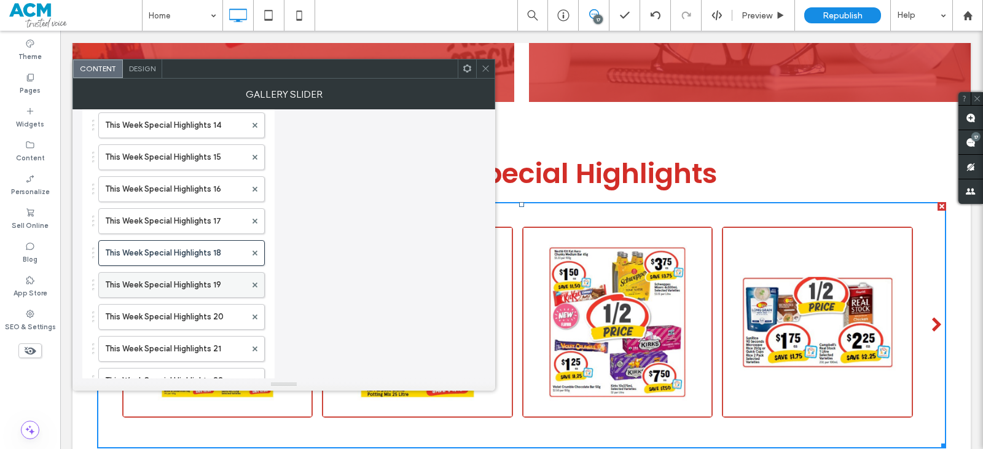
scroll to position [491, 0]
click at [230, 291] on label "This Week Special Highlights 19" at bounding box center [175, 284] width 141 height 25
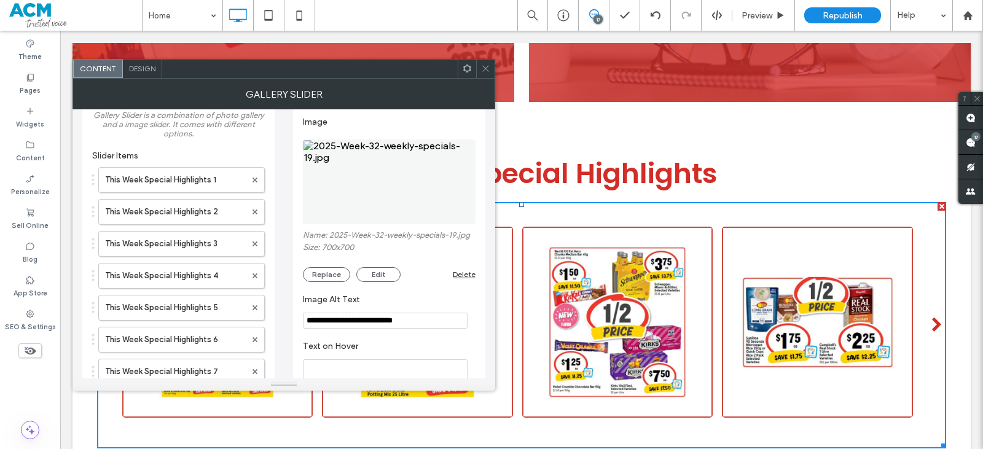
scroll to position [0, 0]
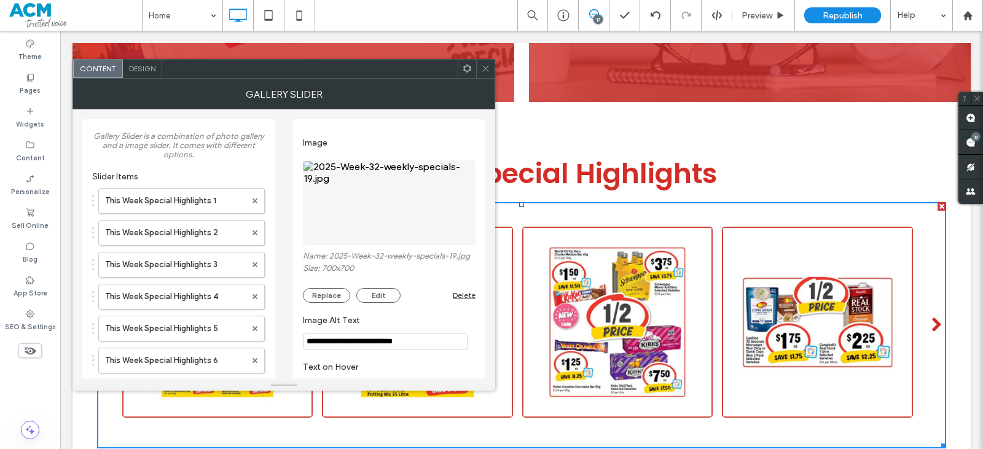
click at [399, 225] on img at bounding box center [389, 202] width 173 height 85
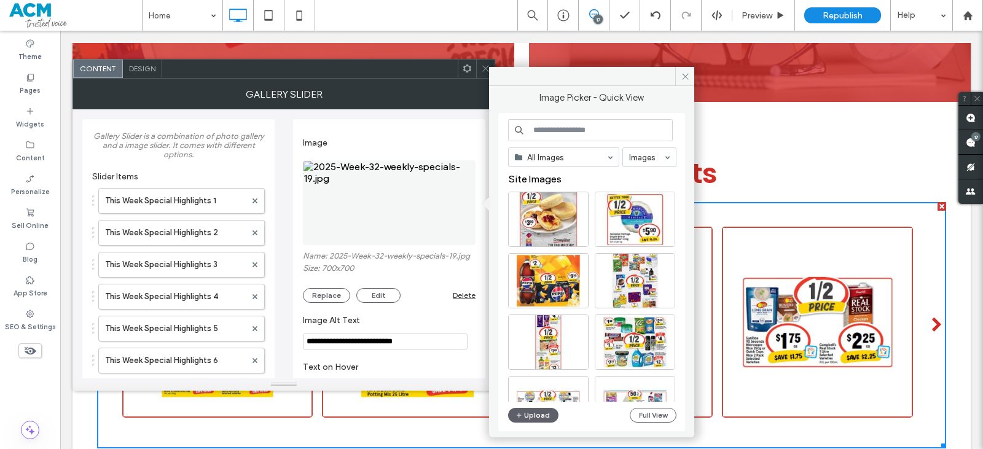
click at [542, 423] on div "All Images Images Site Images Upload Full View" at bounding box center [592, 272] width 168 height 307
click at [541, 416] on button "Upload" at bounding box center [533, 415] width 50 height 15
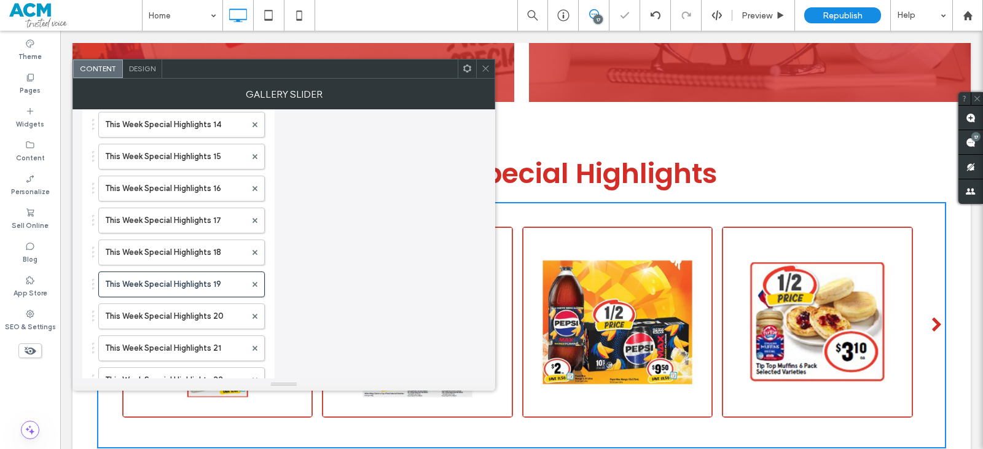
scroll to position [553, 0]
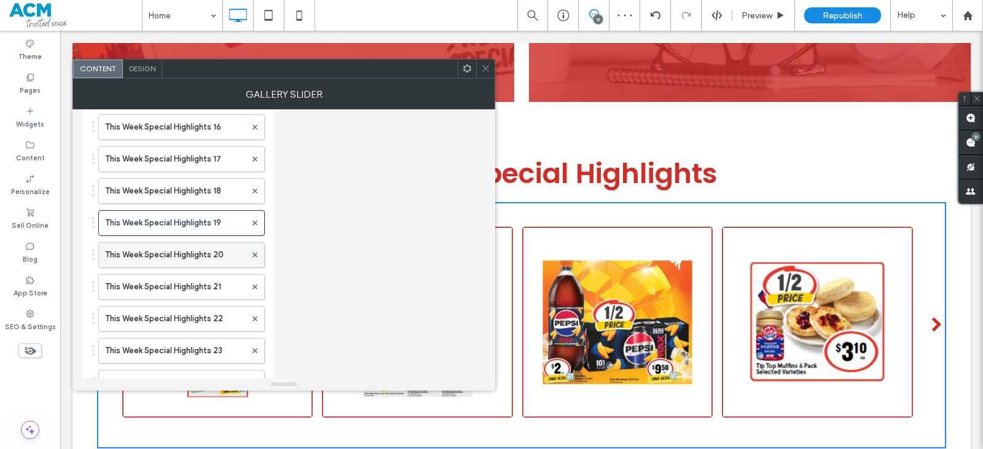
click at [208, 260] on label "This Week Special Highlights 20" at bounding box center [175, 255] width 141 height 25
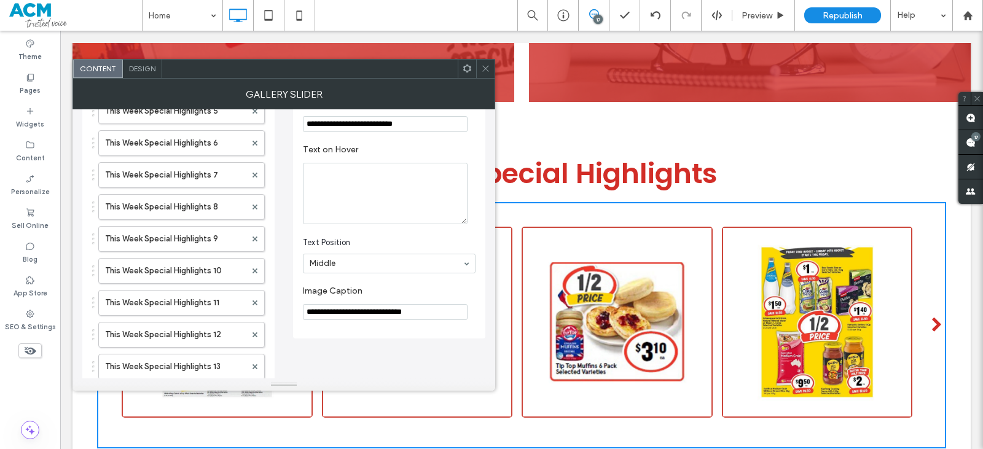
scroll to position [0, 0]
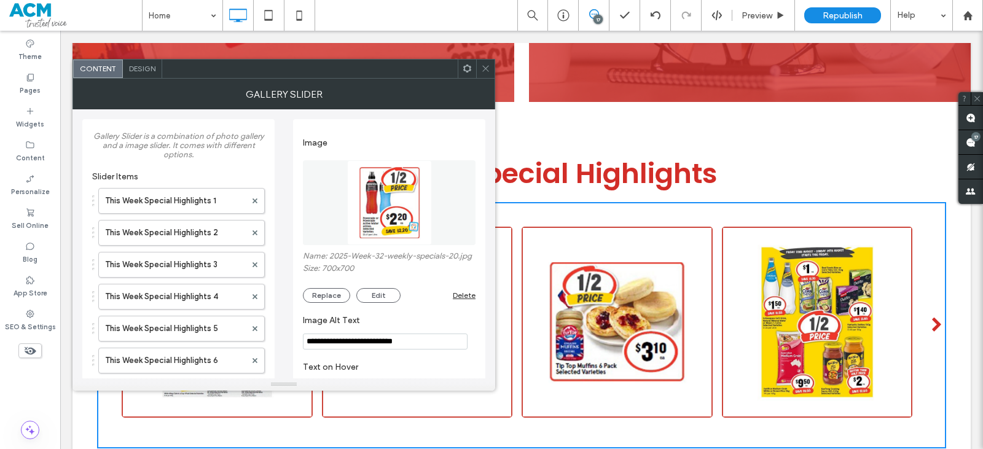
click at [382, 212] on img at bounding box center [389, 202] width 85 height 85
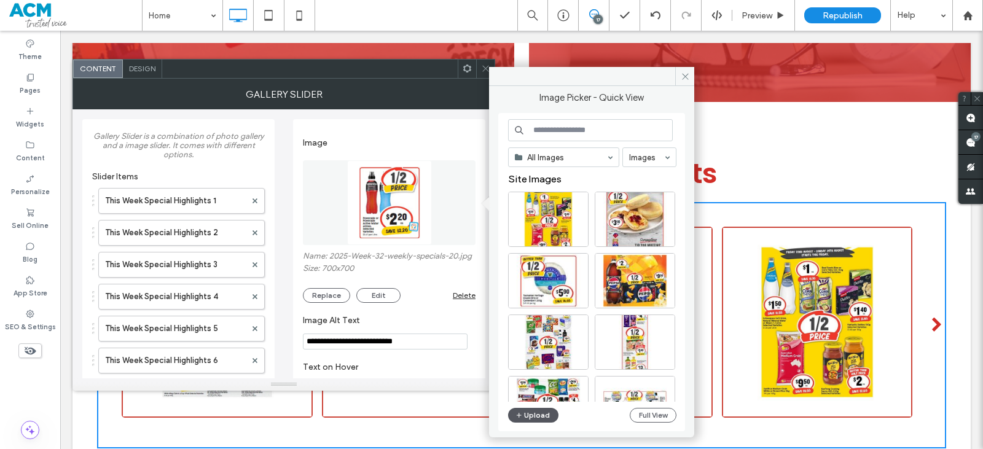
click at [537, 415] on button "Upload" at bounding box center [533, 415] width 50 height 15
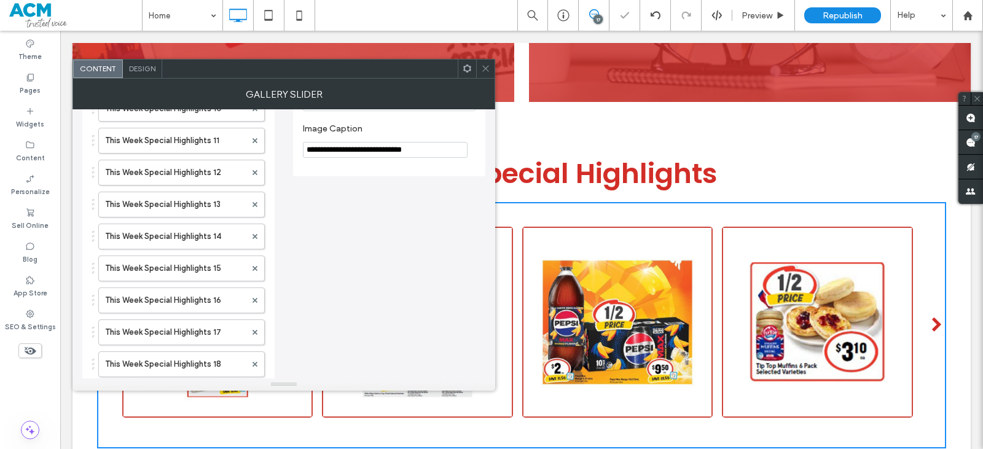
scroll to position [553, 0]
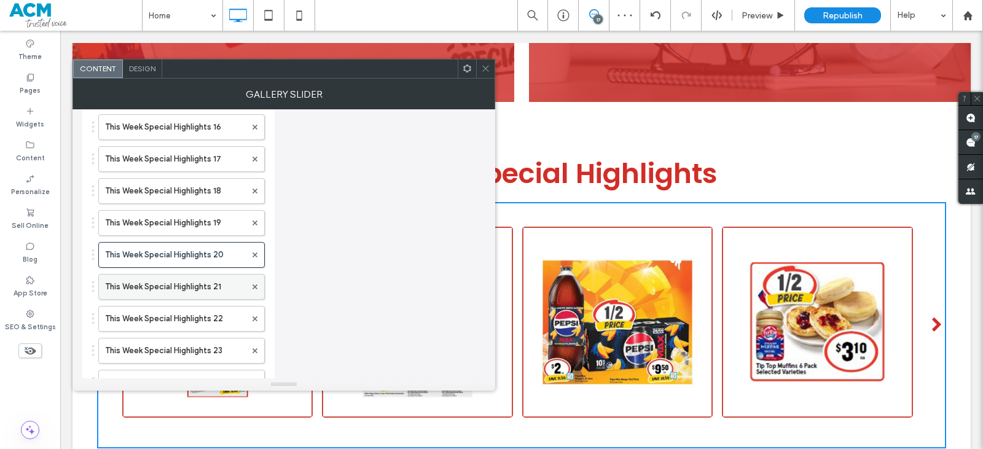
click at [181, 279] on label "This Week Special Highlights 21" at bounding box center [175, 287] width 141 height 25
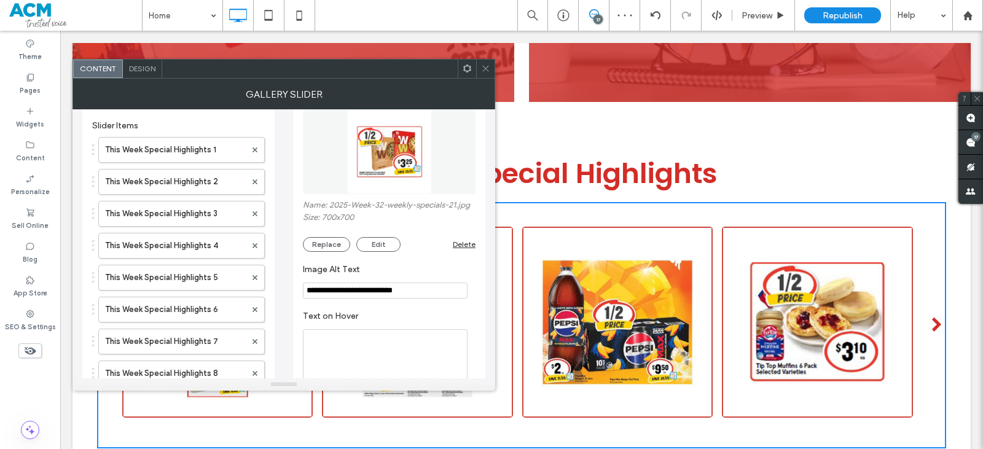
scroll to position [0, 0]
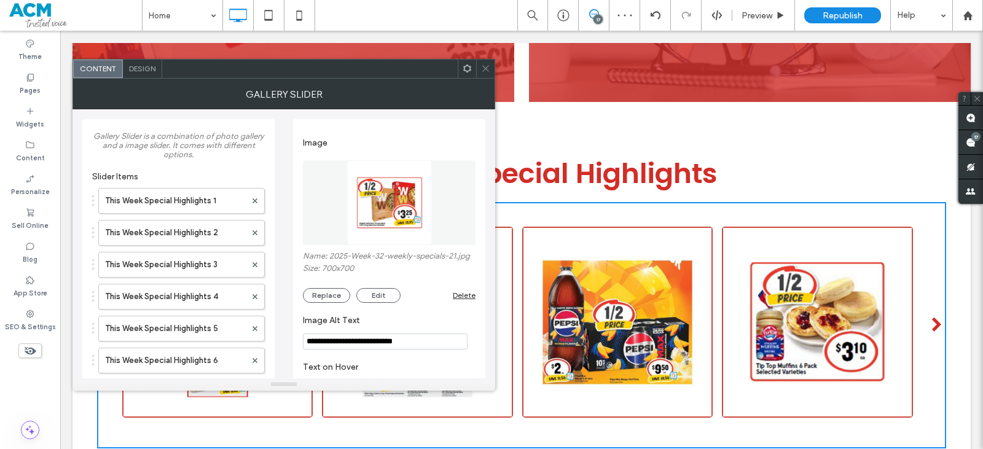
click at [377, 217] on img at bounding box center [389, 202] width 85 height 85
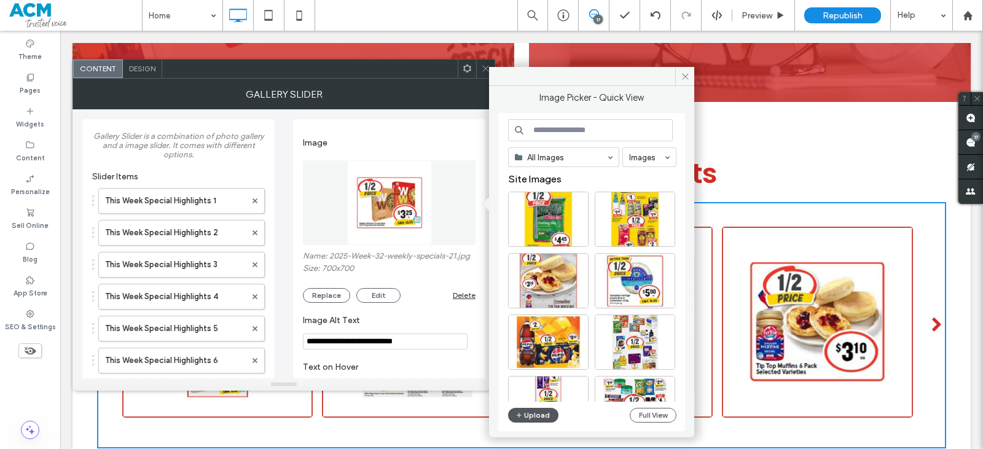
click at [544, 408] on div "All Images Images Site Images Upload Full View" at bounding box center [592, 272] width 168 height 307
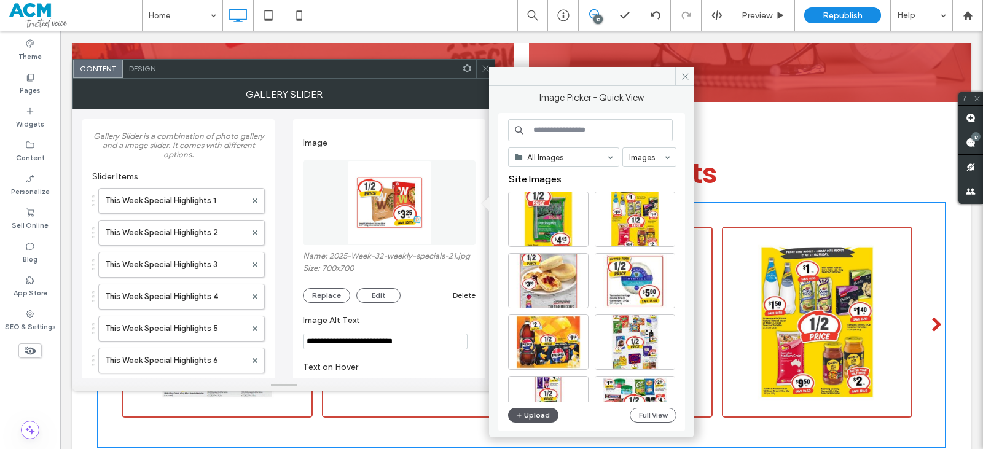
click at [543, 414] on button "Upload" at bounding box center [533, 415] width 50 height 15
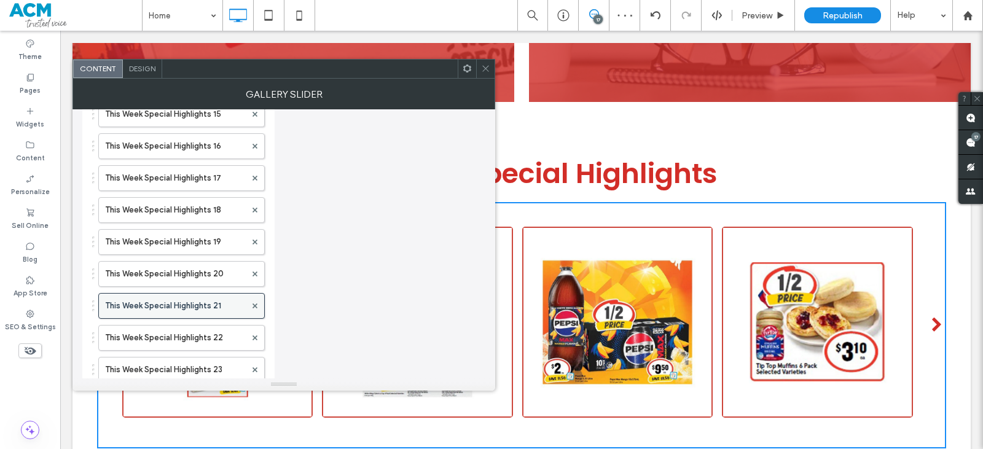
scroll to position [553, 0]
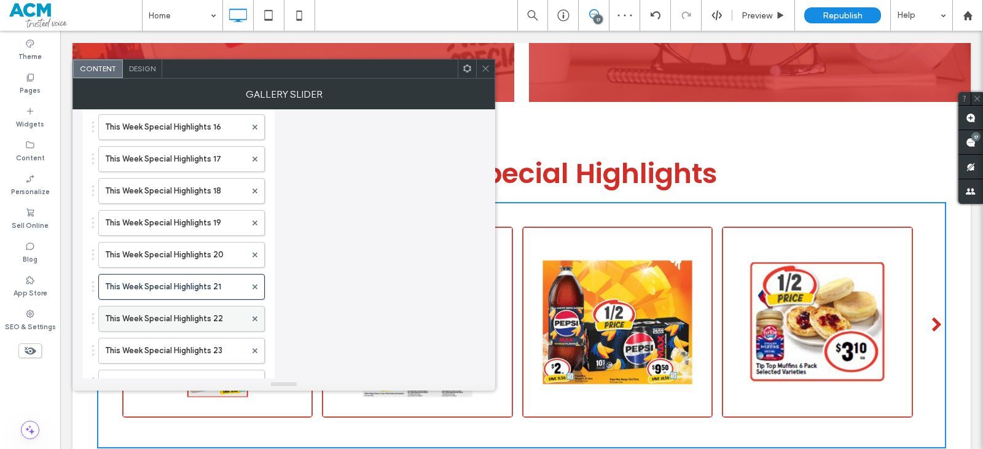
click at [190, 319] on label "This Week Special Highlights 22" at bounding box center [175, 319] width 141 height 25
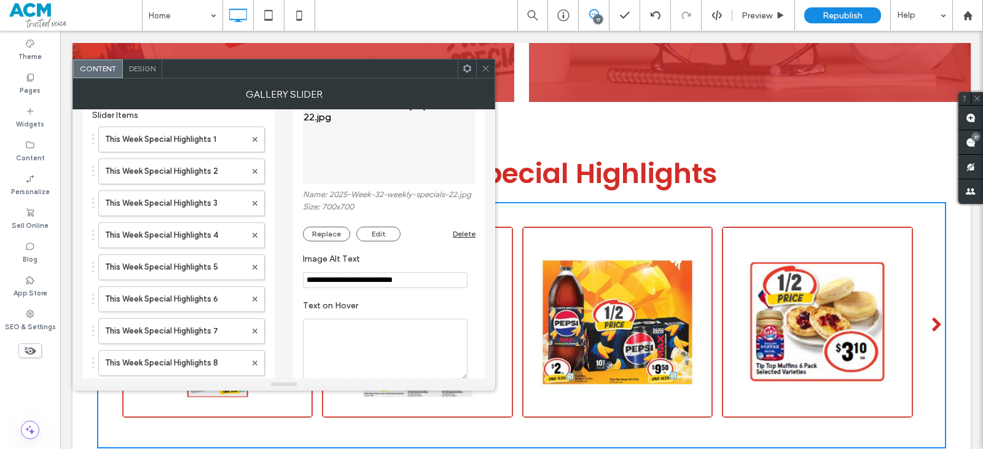
scroll to position [0, 0]
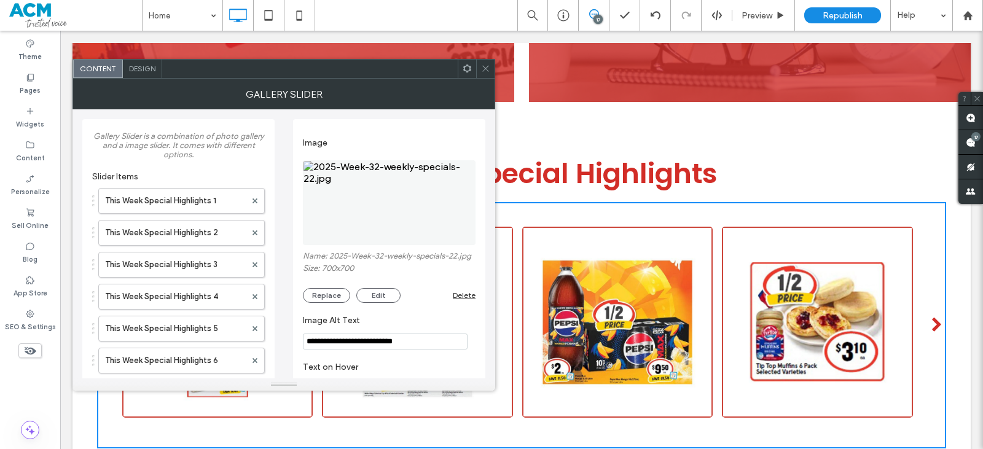
click at [400, 223] on img at bounding box center [389, 202] width 173 height 85
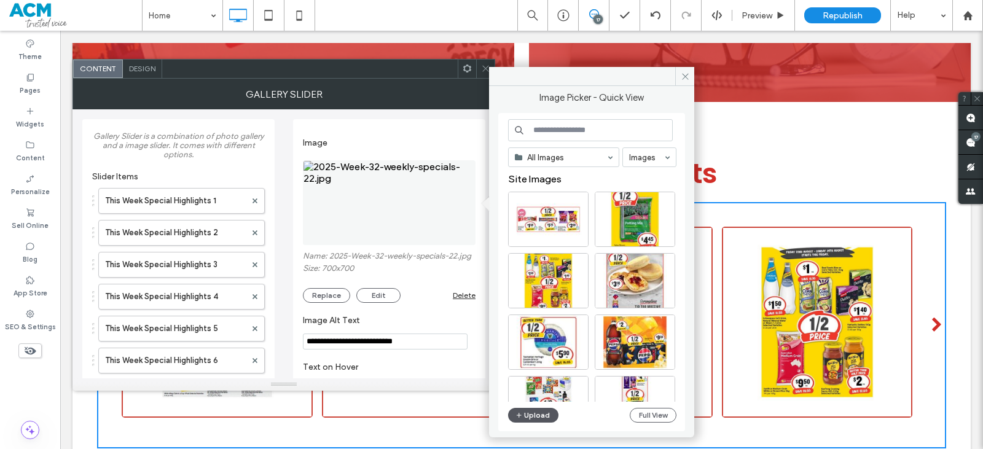
click at [540, 420] on button "Upload" at bounding box center [533, 415] width 50 height 15
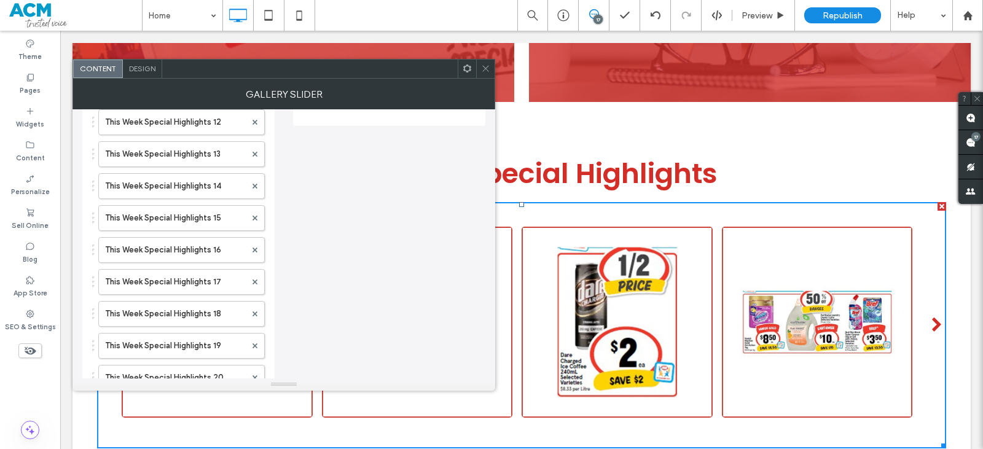
scroll to position [553, 0]
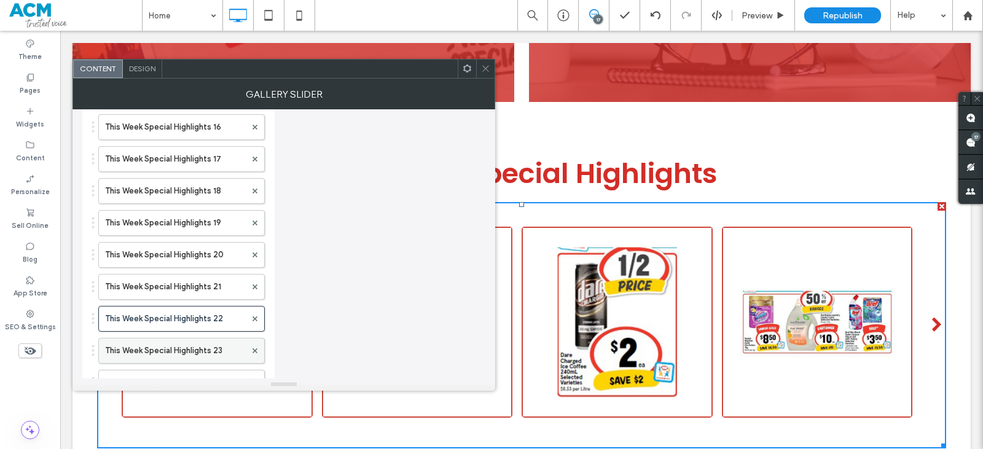
click at [211, 345] on label "This Week Special Highlights 23" at bounding box center [175, 350] width 141 height 25
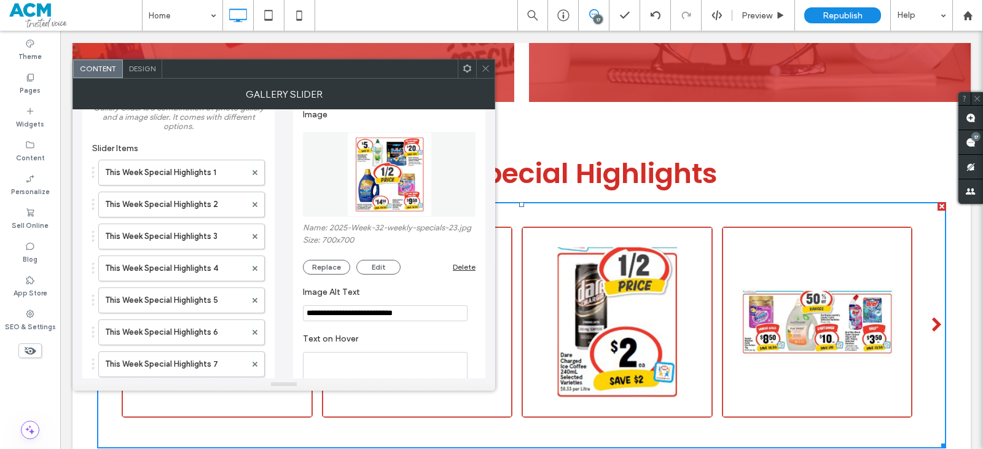
scroll to position [0, 0]
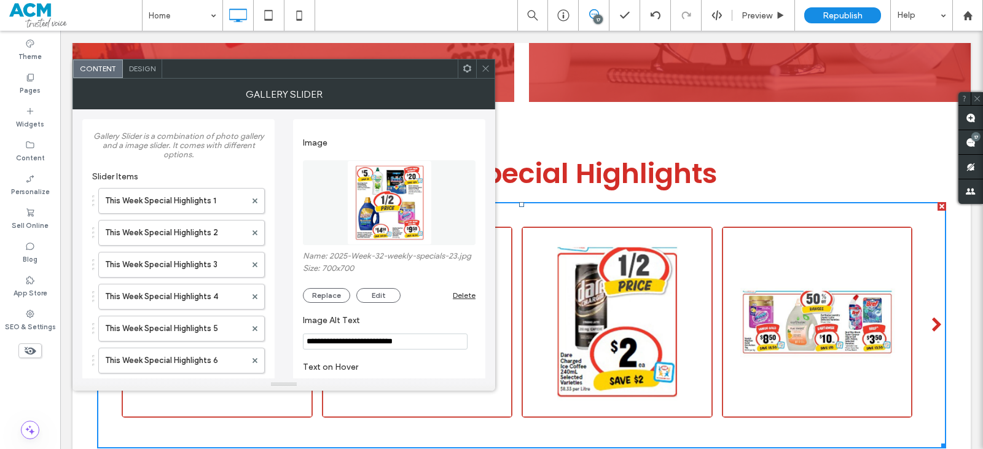
click at [387, 222] on img at bounding box center [389, 202] width 85 height 85
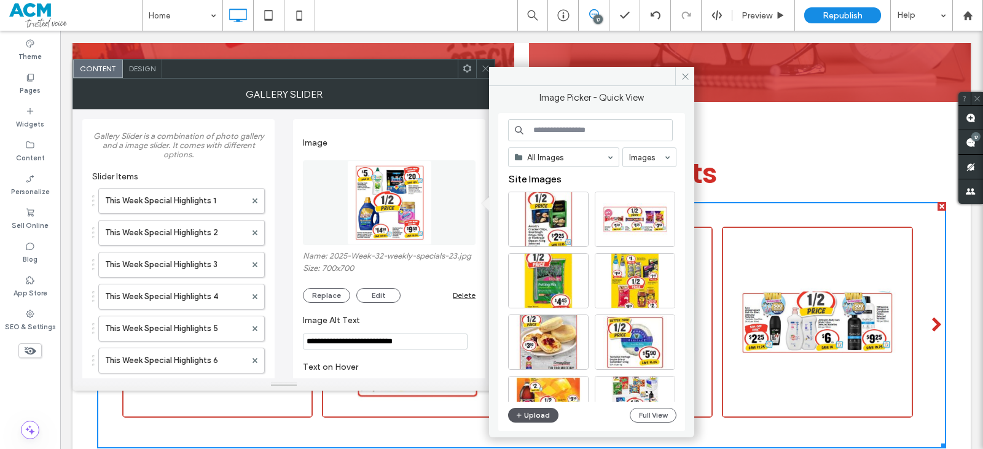
click at [524, 413] on button "Upload" at bounding box center [533, 415] width 50 height 15
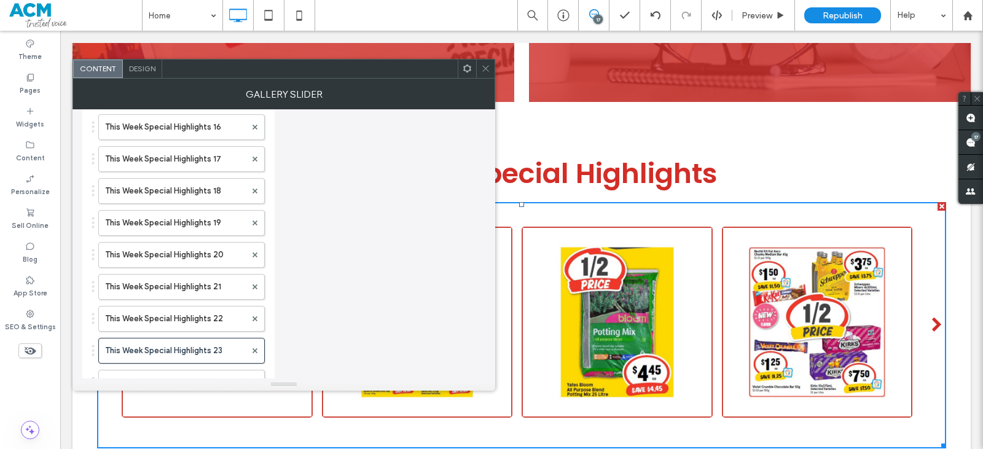
scroll to position [614, 0]
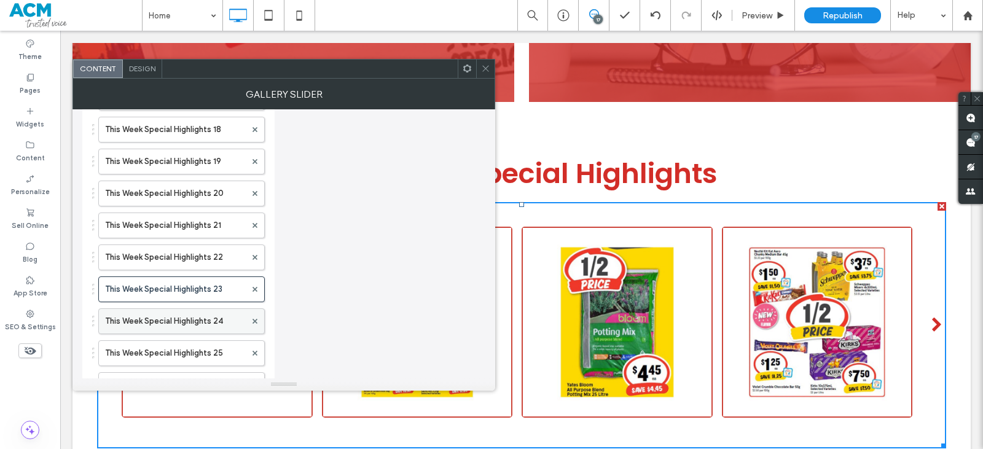
click at [221, 318] on label "This Week Special Highlights 24" at bounding box center [175, 321] width 141 height 25
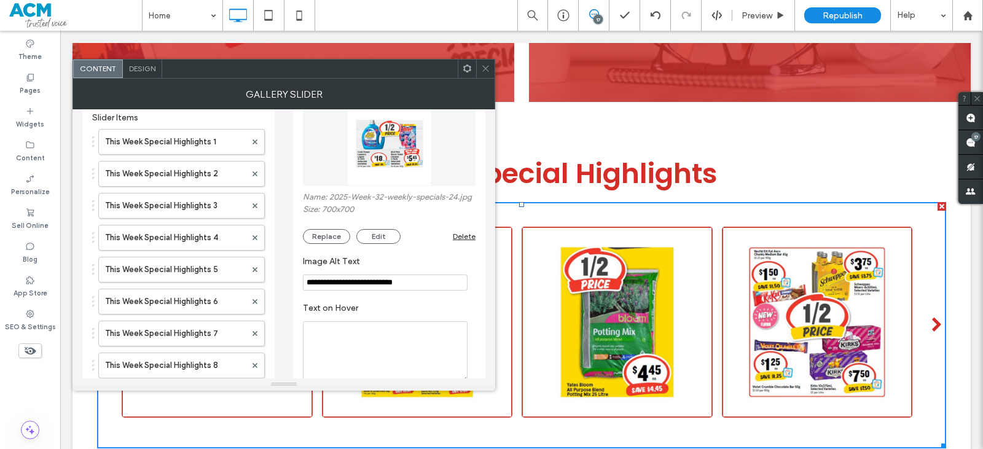
scroll to position [0, 0]
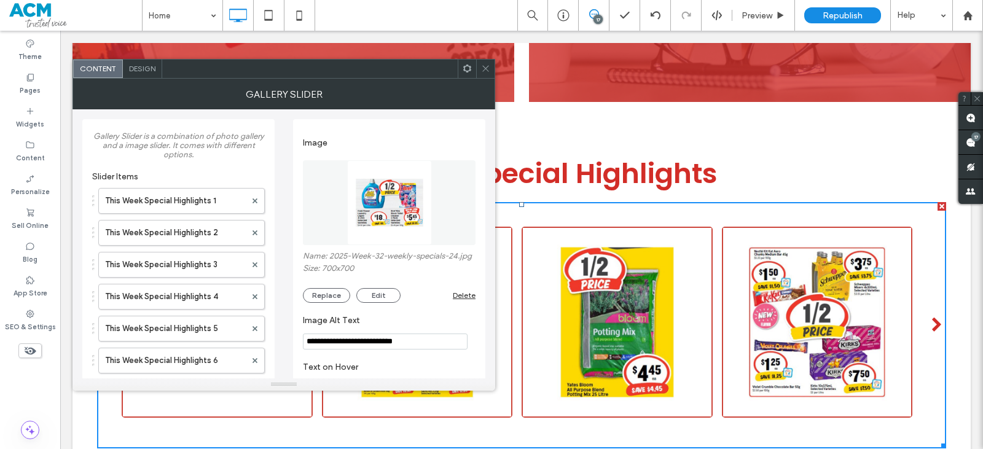
click at [405, 222] on img at bounding box center [389, 202] width 85 height 85
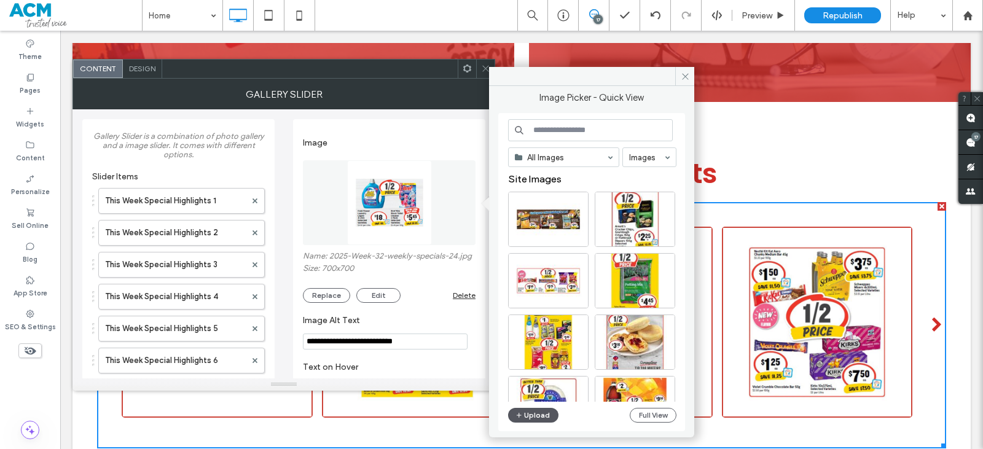
click at [517, 419] on icon "button" at bounding box center [518, 415] width 7 height 10
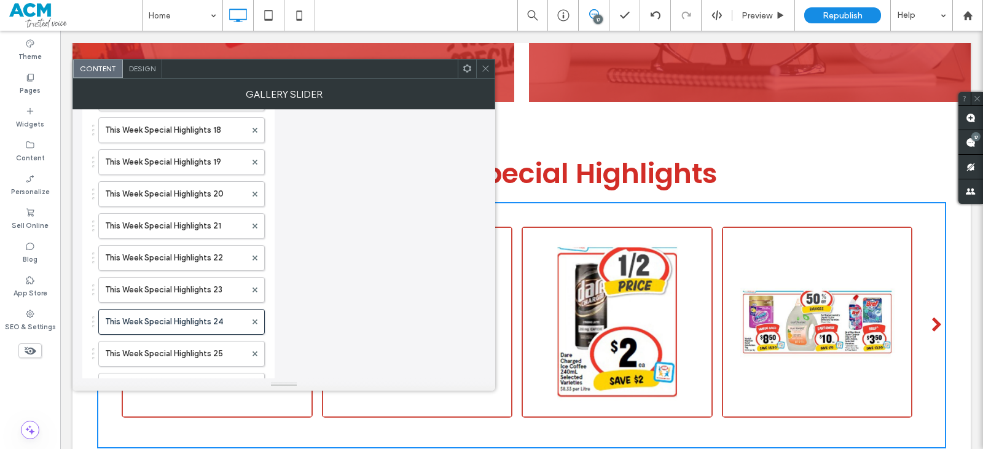
scroll to position [737, 0]
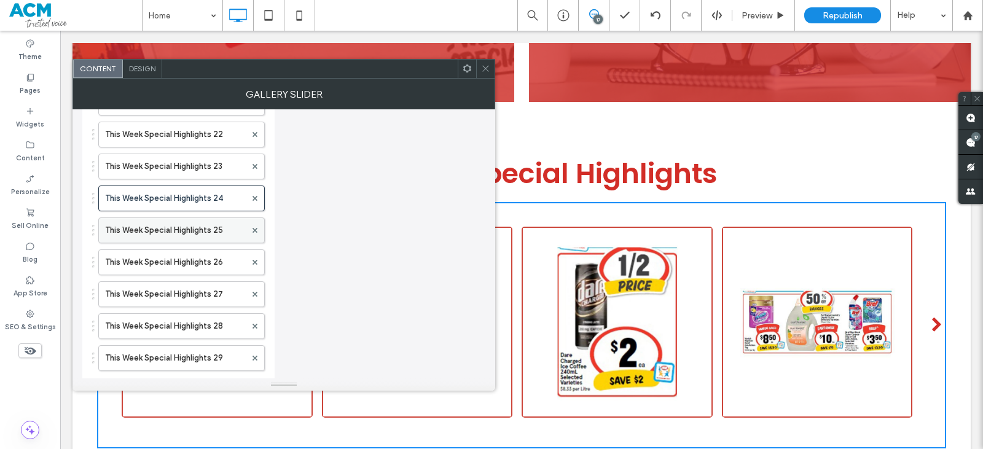
click at [217, 236] on label "This Week Special Highlights 25" at bounding box center [175, 230] width 141 height 25
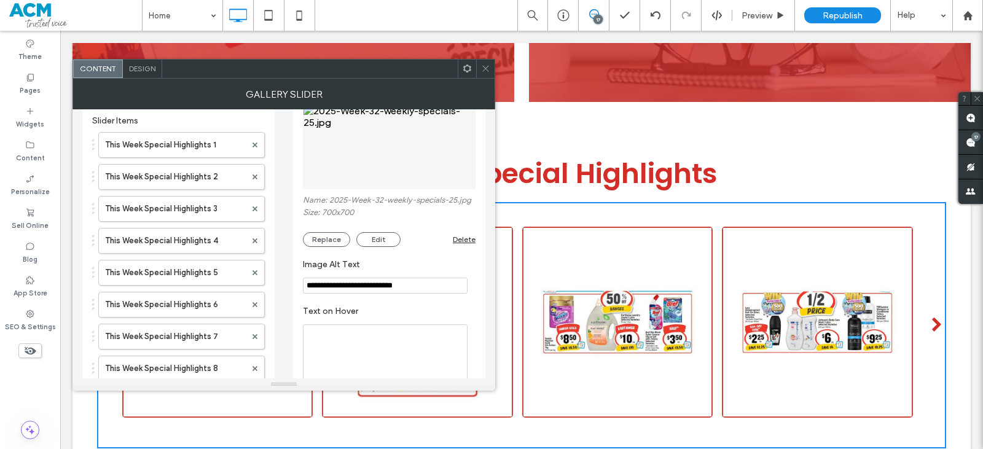
scroll to position [0, 0]
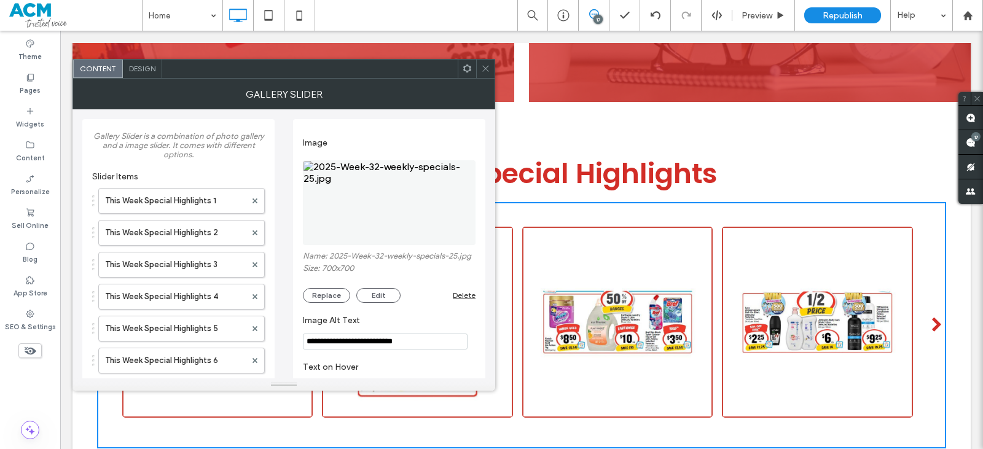
click at [388, 208] on img at bounding box center [389, 202] width 173 height 85
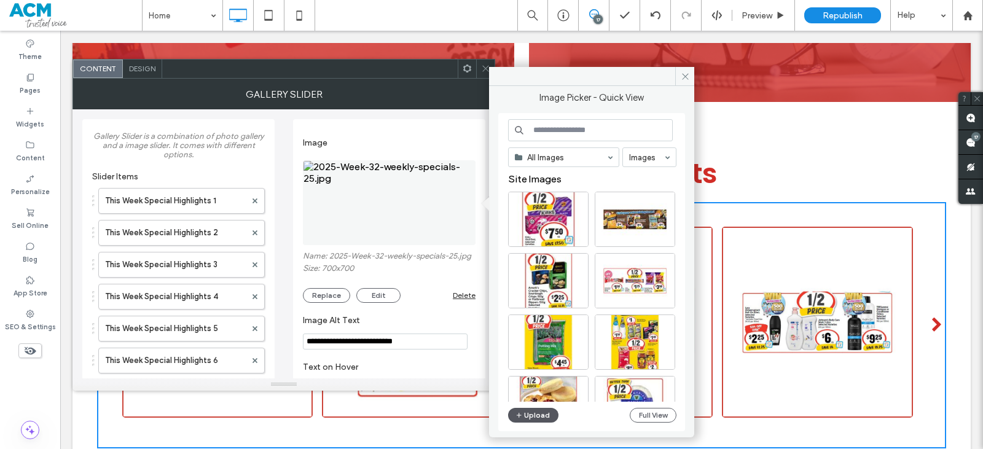
click at [532, 417] on button "Upload" at bounding box center [533, 415] width 50 height 15
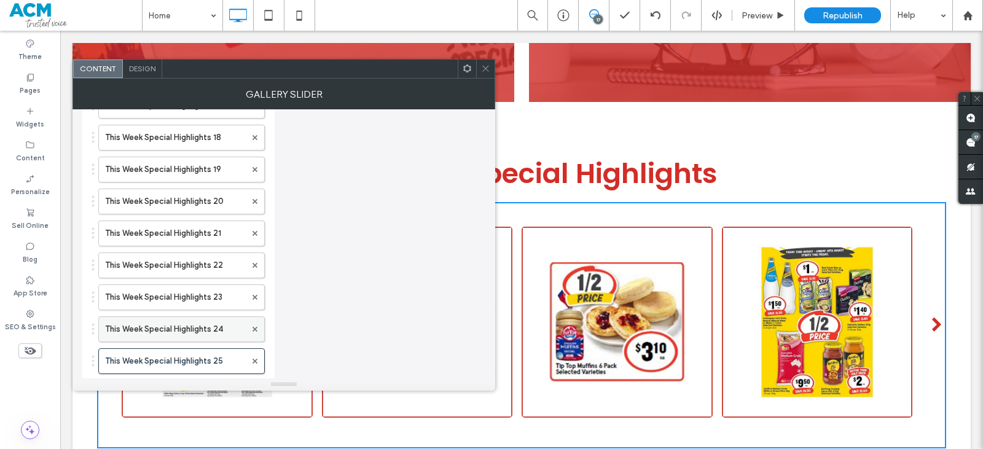
scroll to position [676, 0]
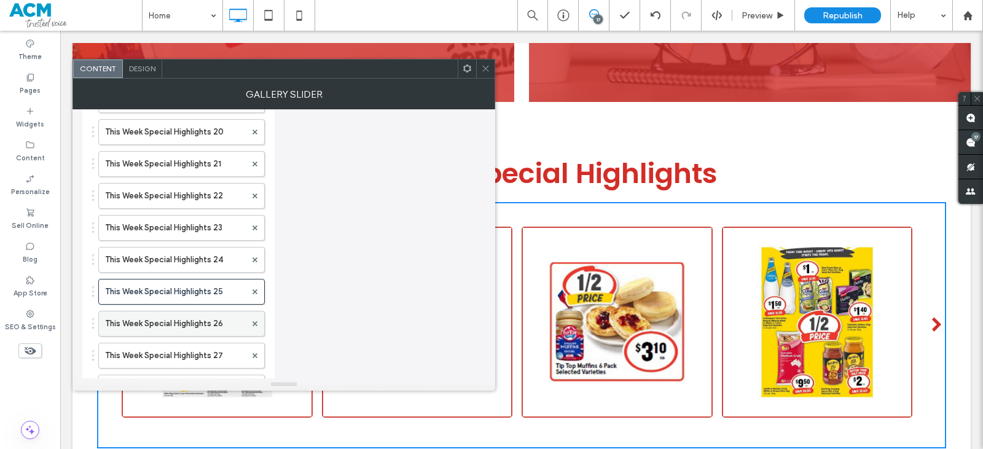
click at [209, 323] on label "This Week Special Highlights 26" at bounding box center [175, 323] width 141 height 25
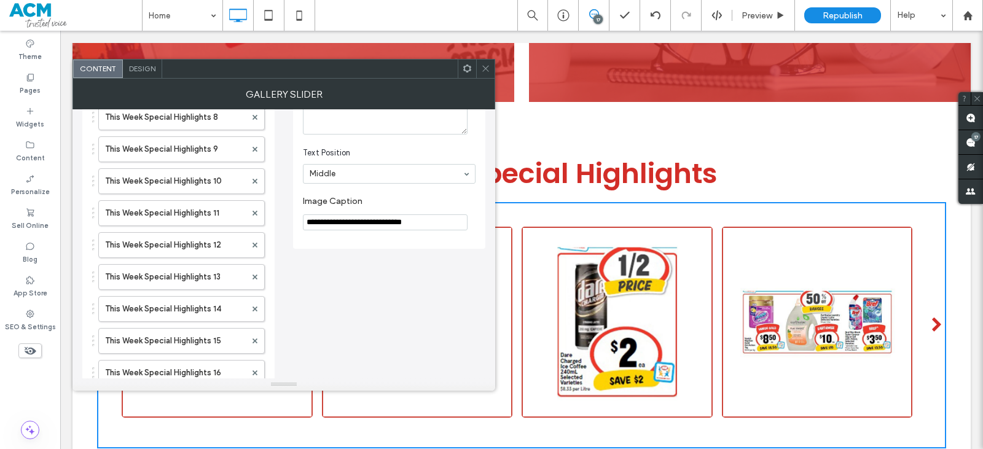
scroll to position [0, 0]
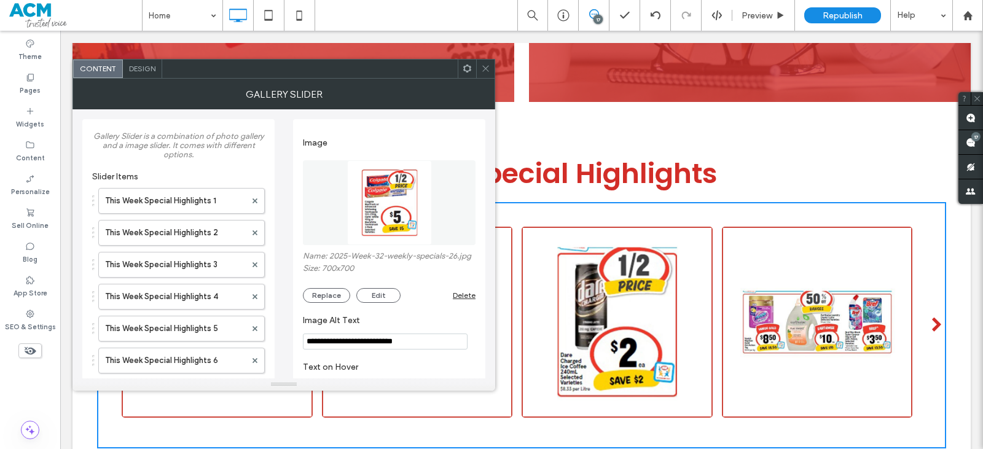
click at [372, 206] on img at bounding box center [389, 202] width 85 height 85
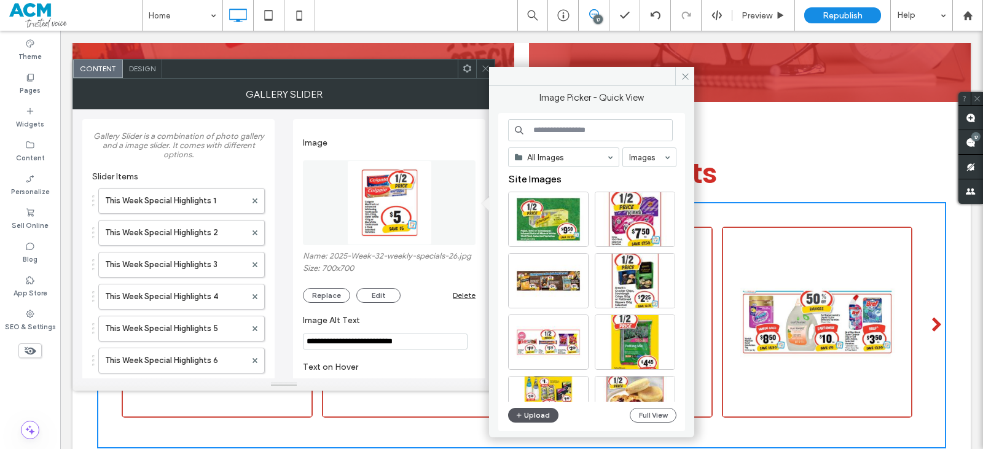
click at [518, 413] on icon "button" at bounding box center [518, 415] width 7 height 10
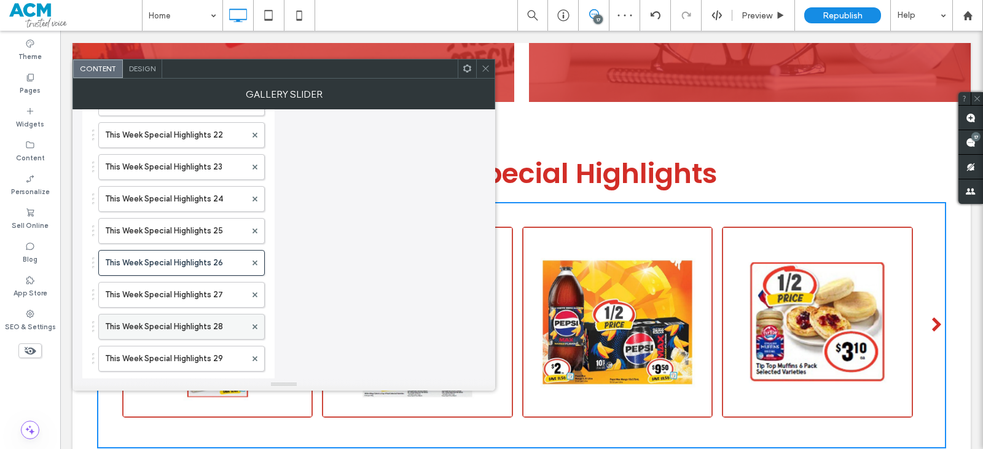
scroll to position [737, 0]
click at [210, 299] on label "This Week Special Highlights 27" at bounding box center [175, 294] width 141 height 25
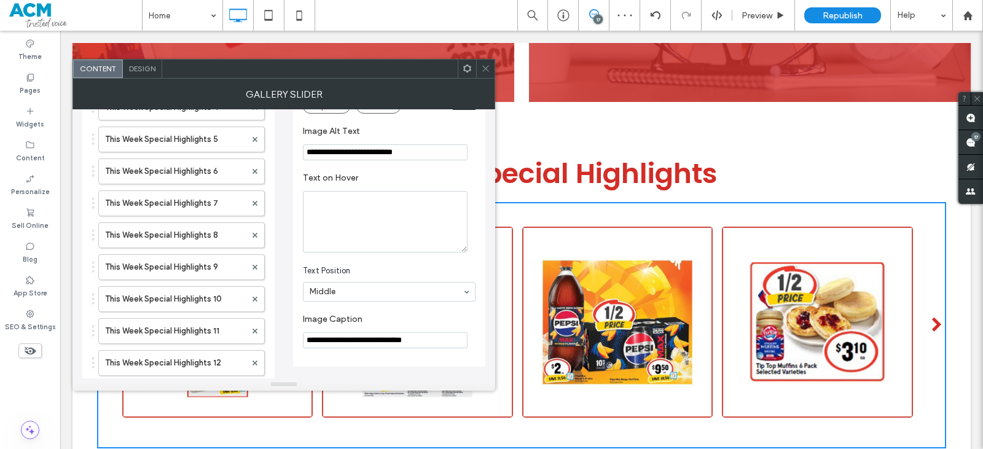
scroll to position [0, 0]
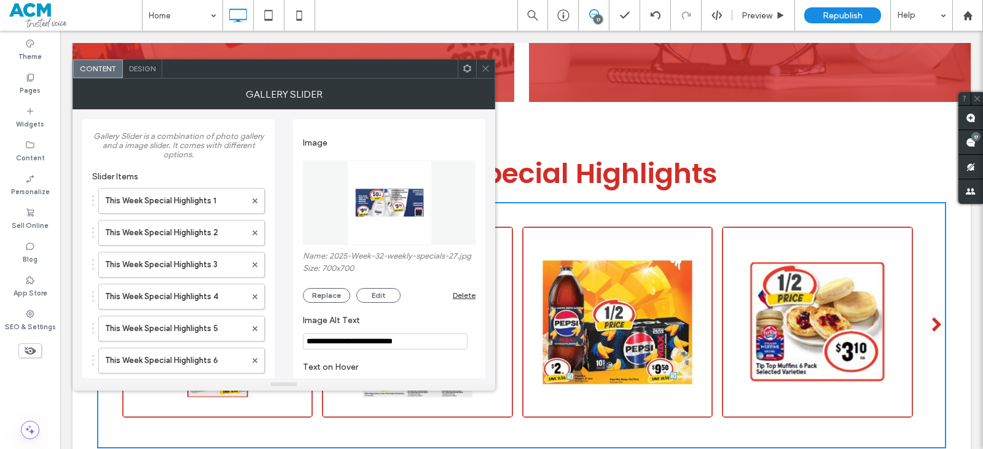
click at [383, 225] on img at bounding box center [389, 202] width 85 height 85
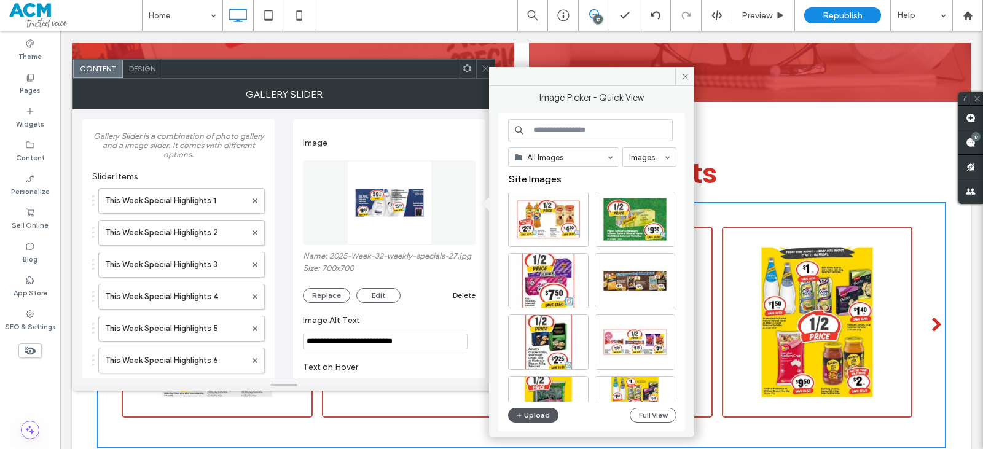
click at [529, 411] on button "Upload" at bounding box center [533, 415] width 50 height 15
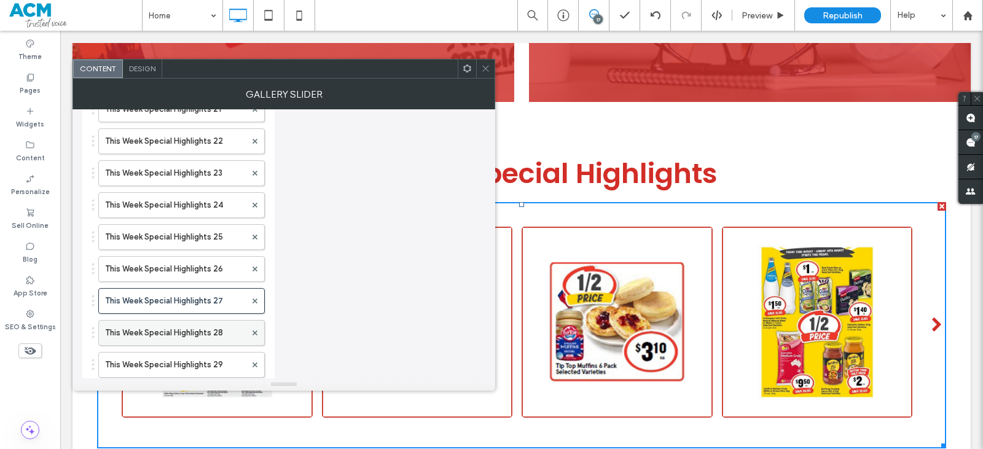
scroll to position [799, 0]
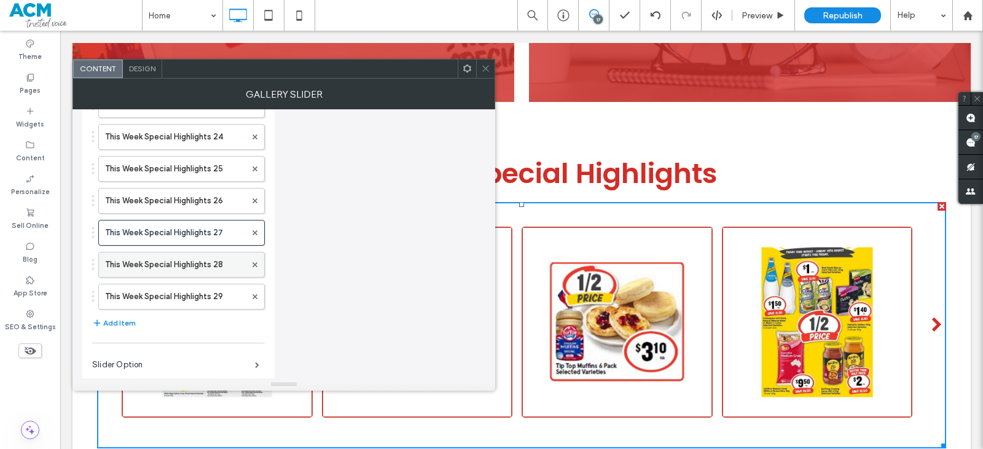
click at [211, 261] on label "This Week Special Highlights 28" at bounding box center [175, 264] width 141 height 25
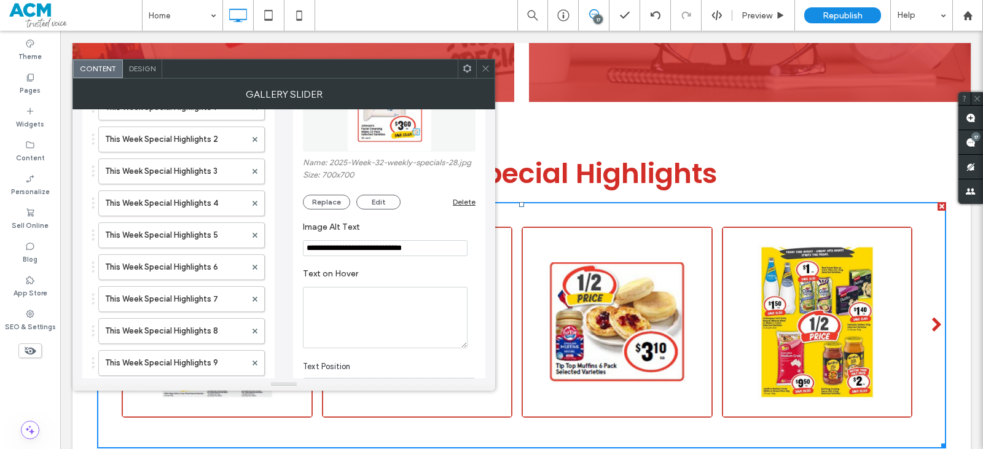
scroll to position [0, 0]
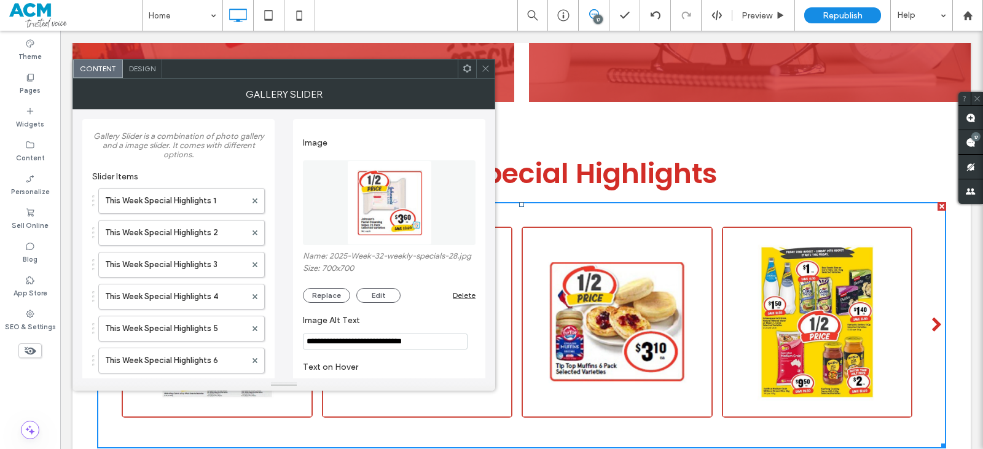
click at [380, 206] on img at bounding box center [389, 202] width 85 height 85
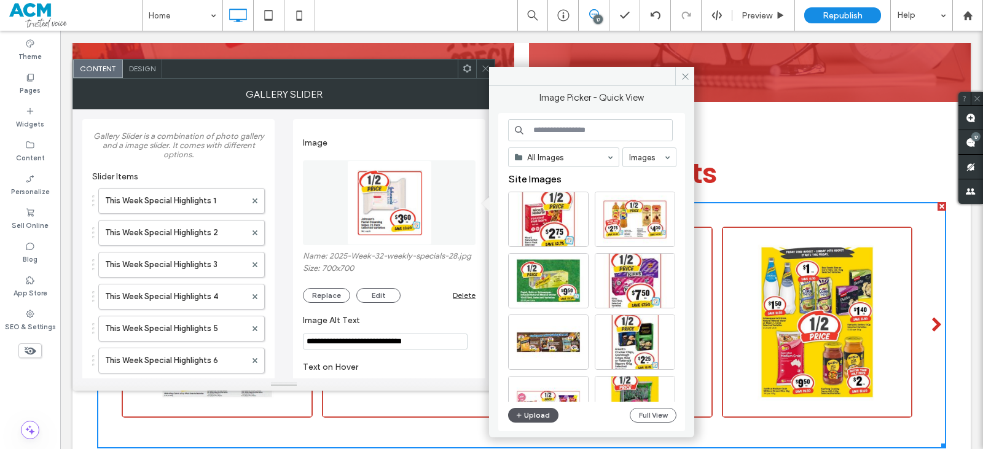
click at [533, 411] on button "Upload" at bounding box center [533, 415] width 50 height 15
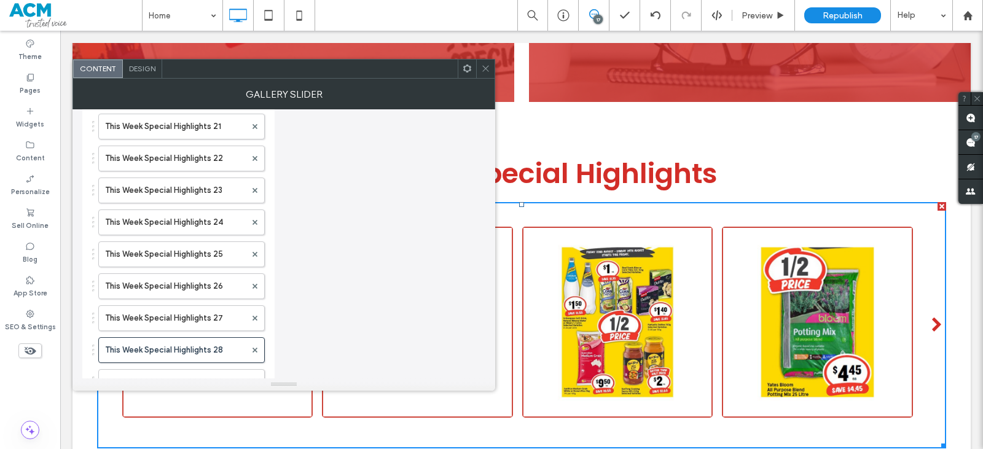
scroll to position [807, 0]
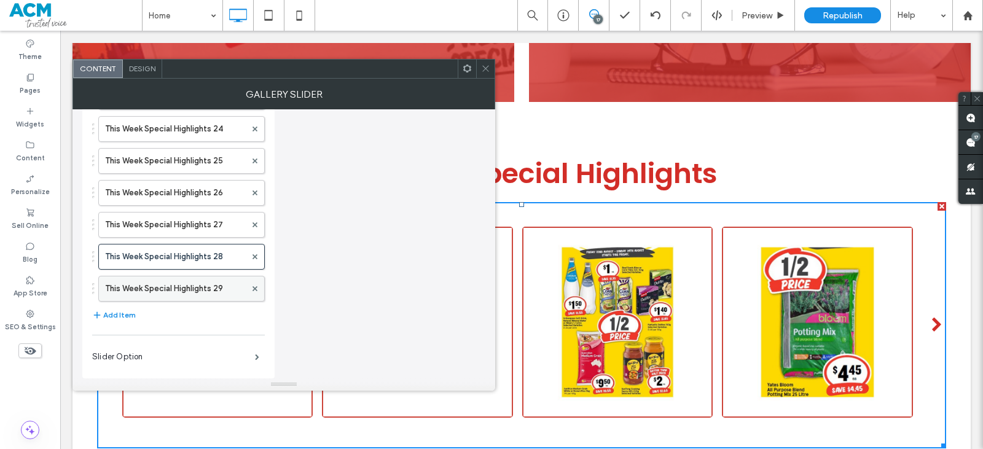
click at [230, 294] on label "This Week Special Highlights 29" at bounding box center [175, 288] width 141 height 25
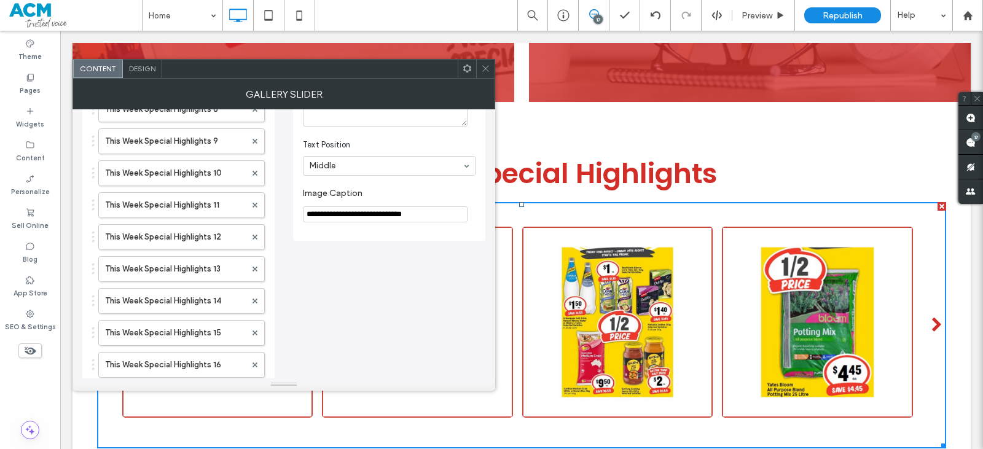
scroll to position [0, 0]
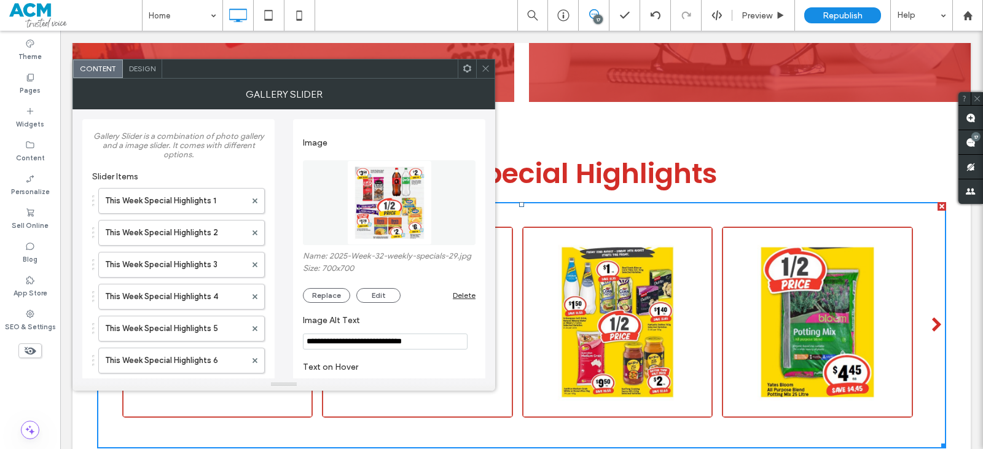
click at [388, 205] on img at bounding box center [389, 202] width 85 height 85
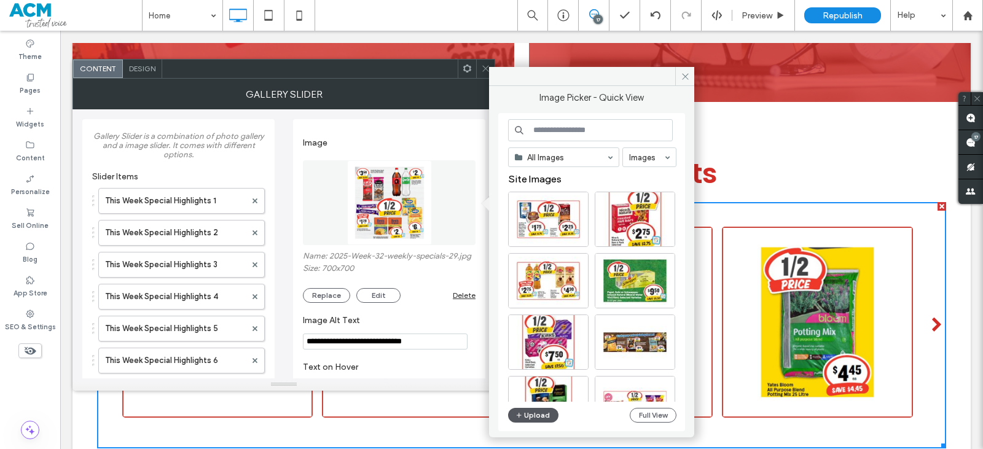
click at [540, 411] on button "Upload" at bounding box center [533, 415] width 50 height 15
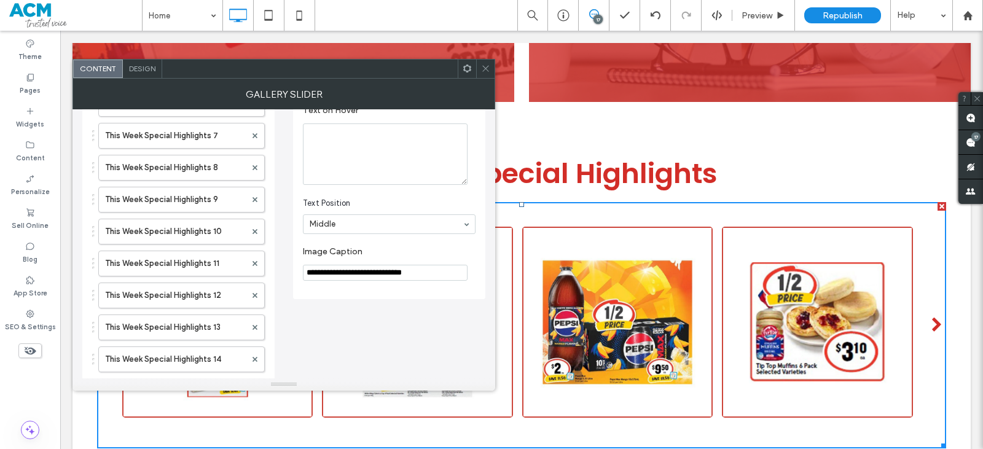
scroll to position [69, 0]
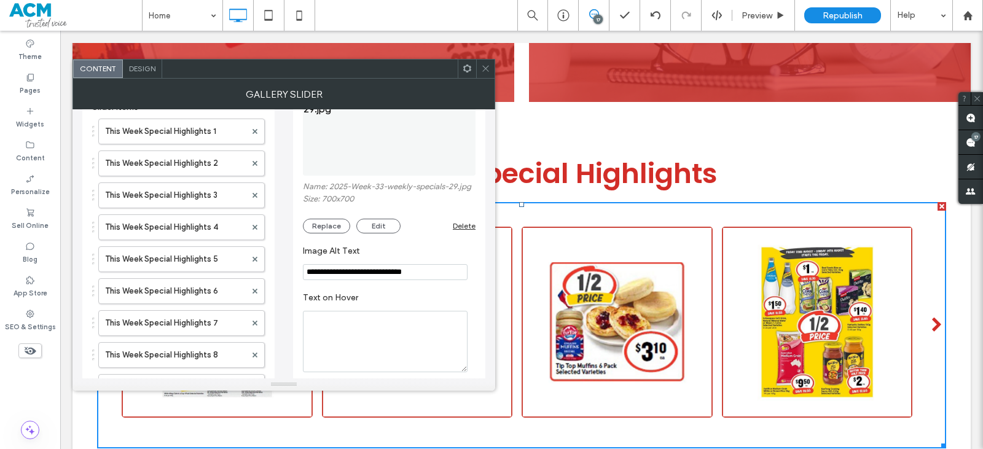
click at [393, 275] on input "**********" at bounding box center [385, 272] width 165 height 16
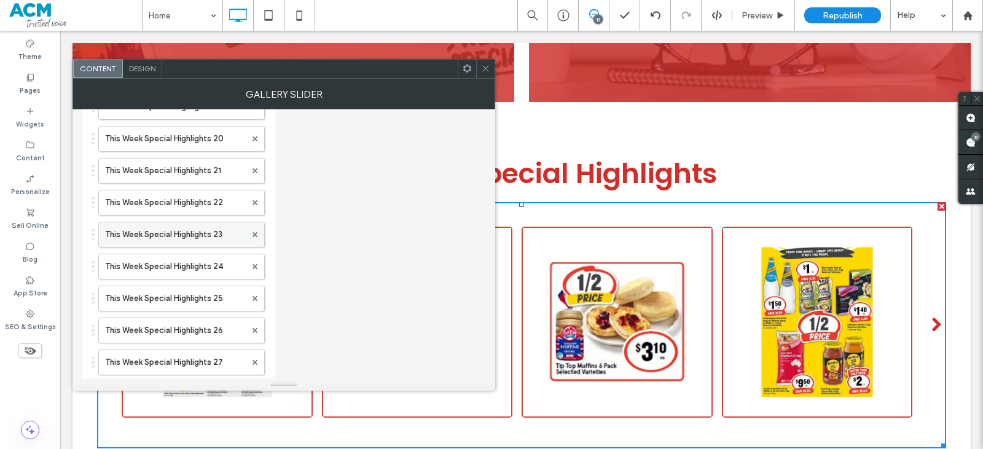
scroll to position [807, 0]
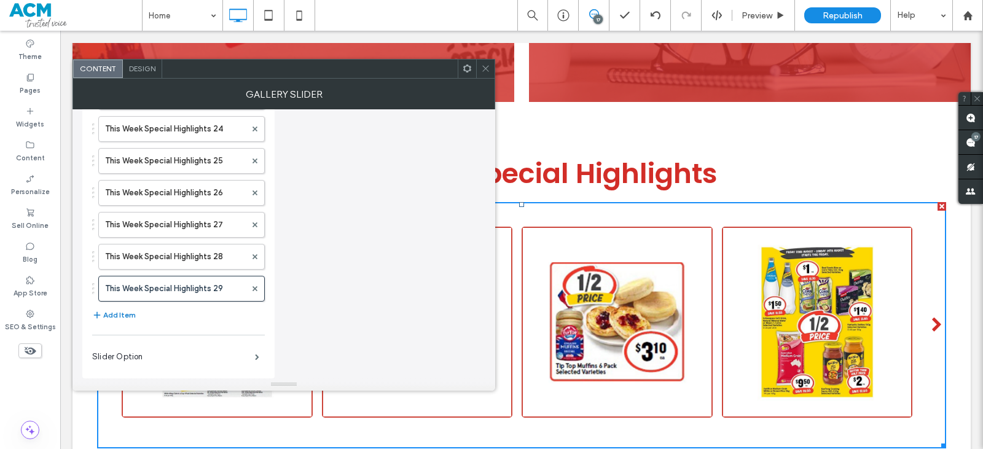
click at [116, 313] on button "Add Item" at bounding box center [114, 315] width 44 height 15
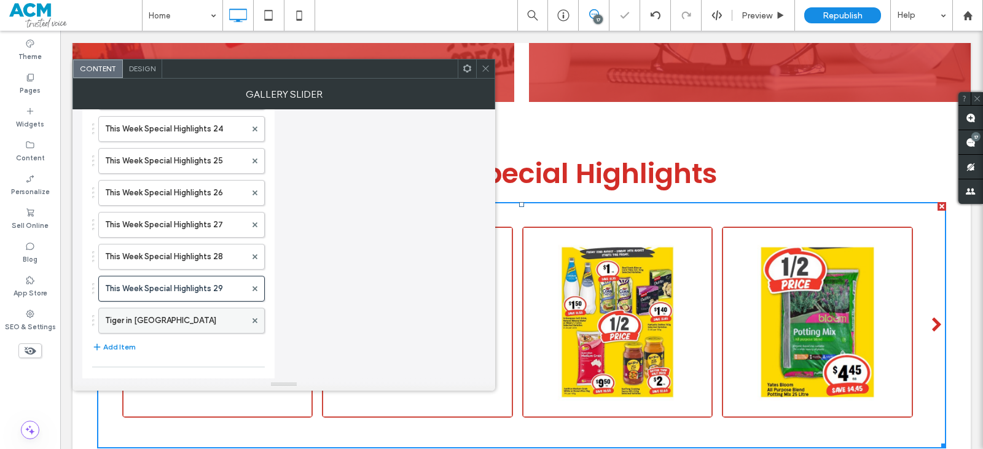
click at [154, 322] on label "Tiger in Africa" at bounding box center [175, 320] width 141 height 25
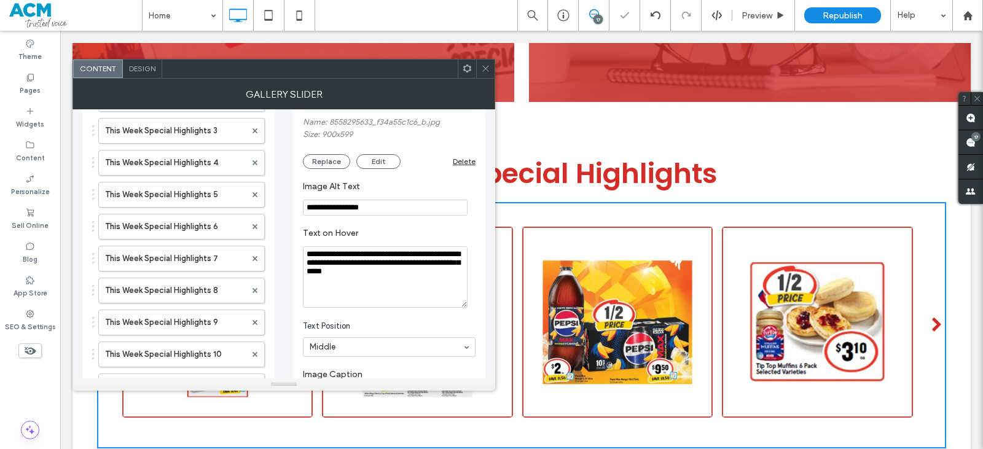
scroll to position [131, 0]
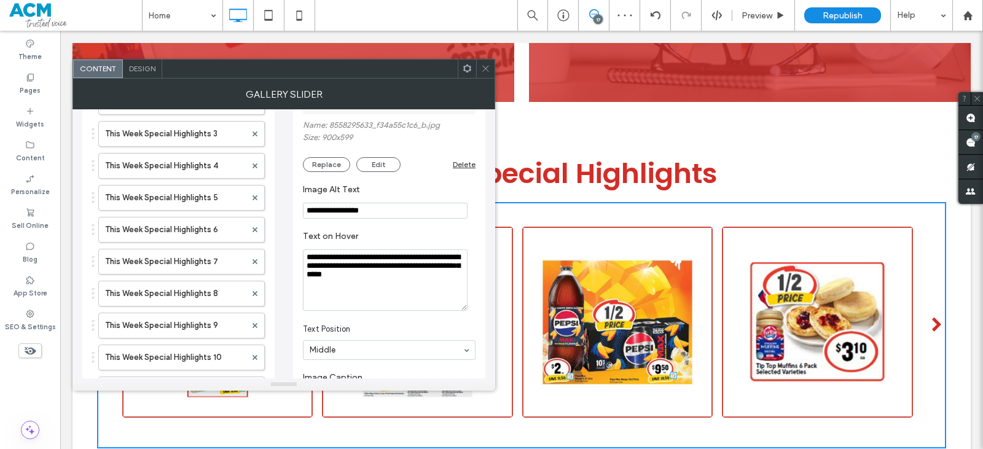
click at [383, 205] on input "**********" at bounding box center [385, 211] width 165 height 16
paste input "**********"
type input "**********"
click at [410, 289] on textarea "**********" at bounding box center [385, 279] width 165 height 61
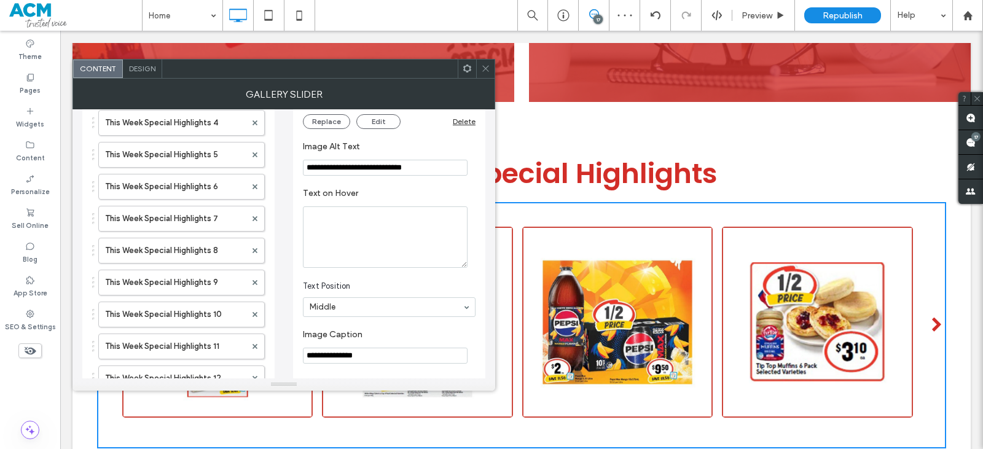
scroll to position [192, 0]
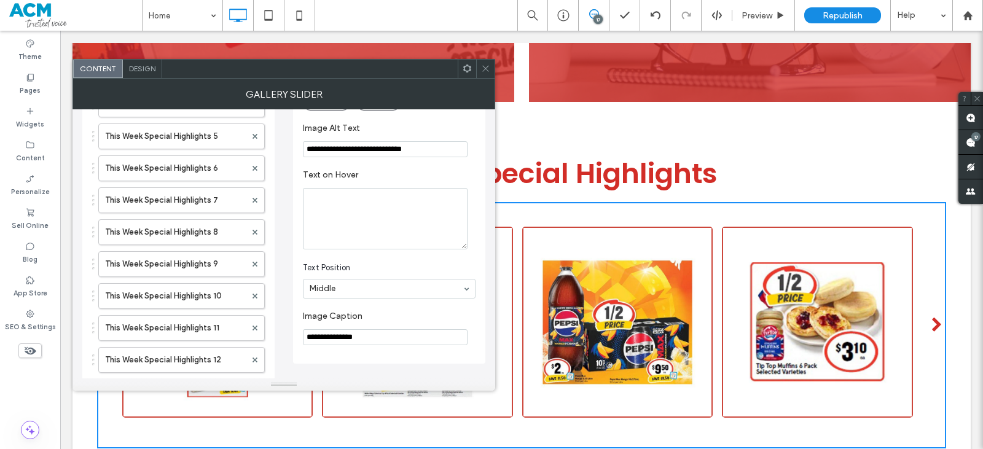
click at [376, 340] on input "**********" at bounding box center [385, 337] width 165 height 16
paste input "**********"
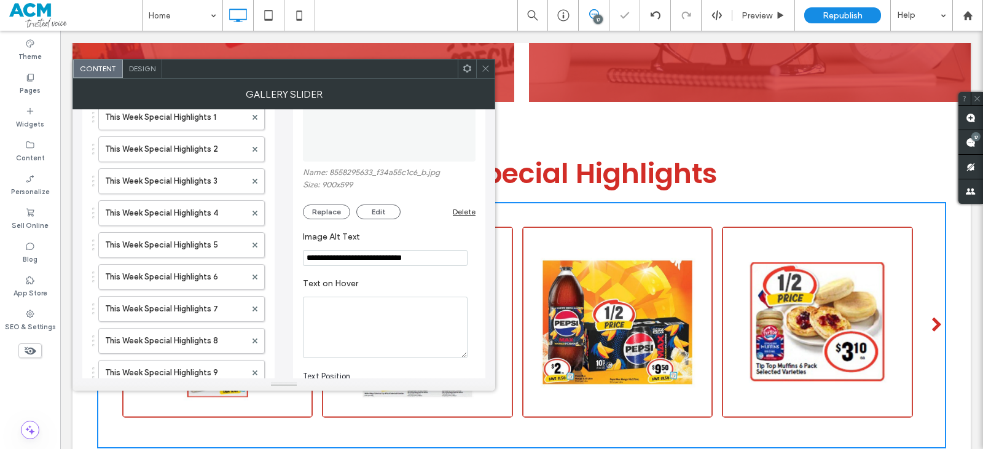
scroll to position [69, 0]
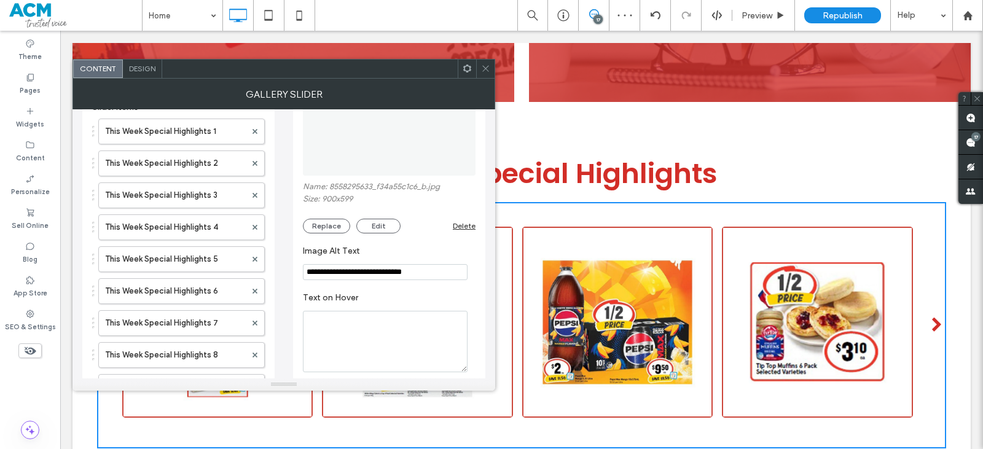
type input "**********"
click at [388, 155] on img at bounding box center [389, 133] width 173 height 85
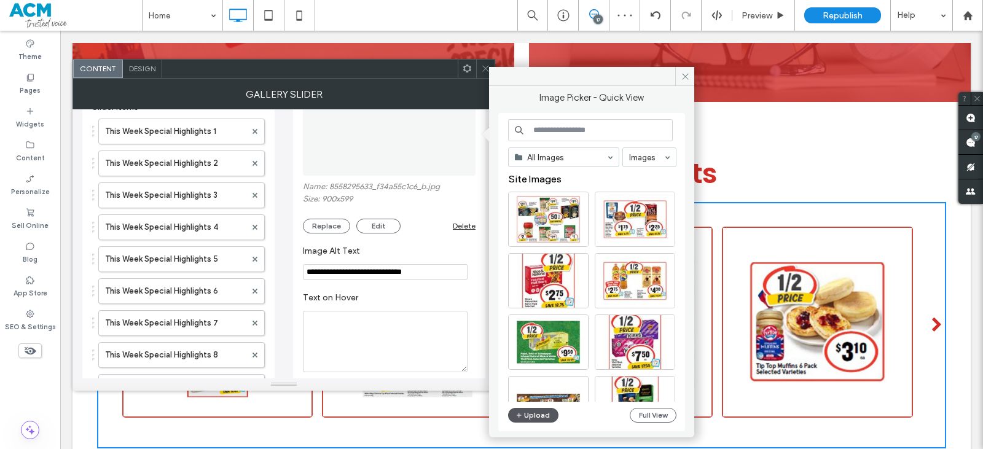
click at [544, 415] on button "Upload" at bounding box center [533, 415] width 50 height 15
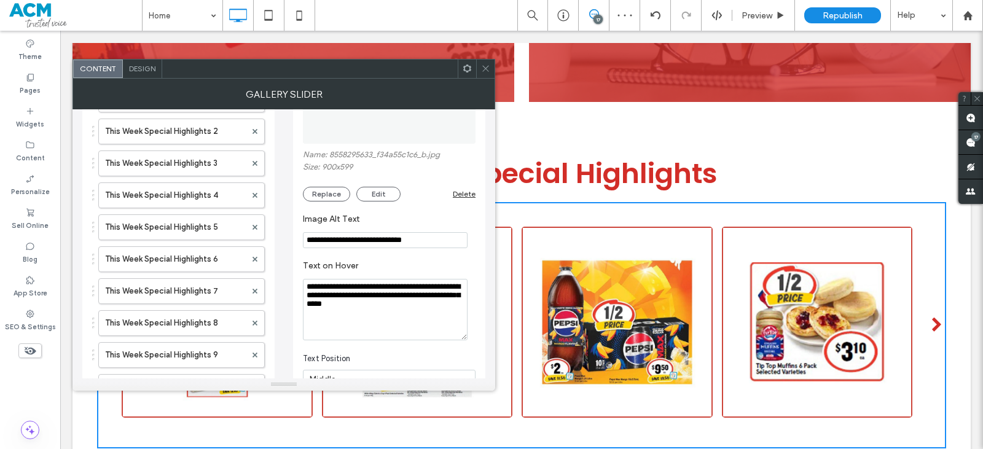
type input "**********"
click at [408, 319] on textarea "**********" at bounding box center [385, 309] width 165 height 61
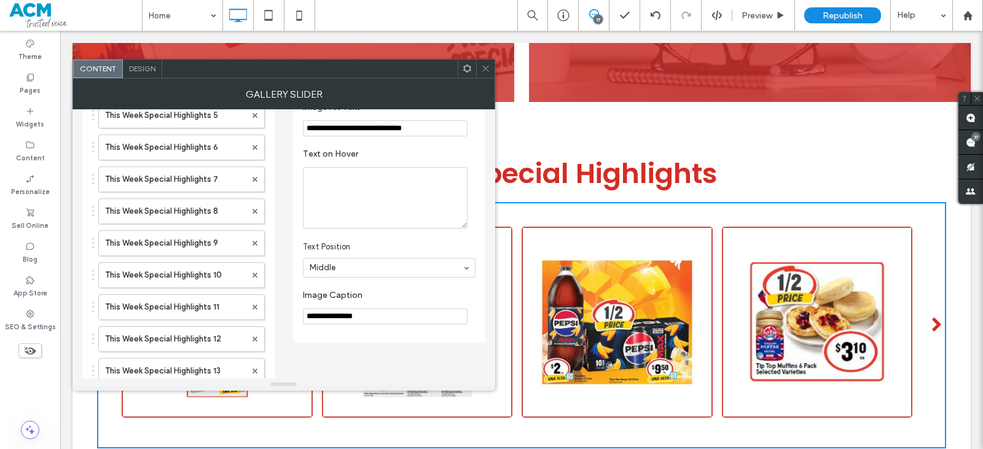
scroll to position [224, 0]
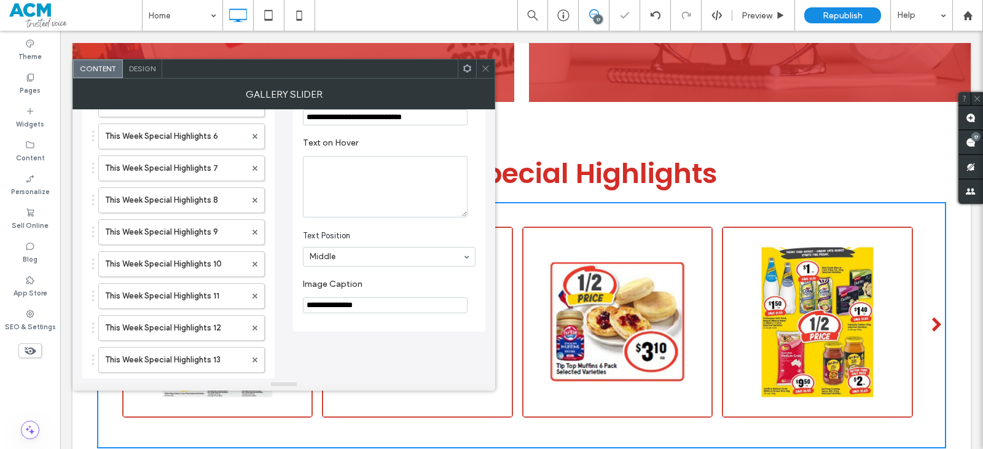
click at [386, 306] on input "**********" at bounding box center [385, 305] width 165 height 16
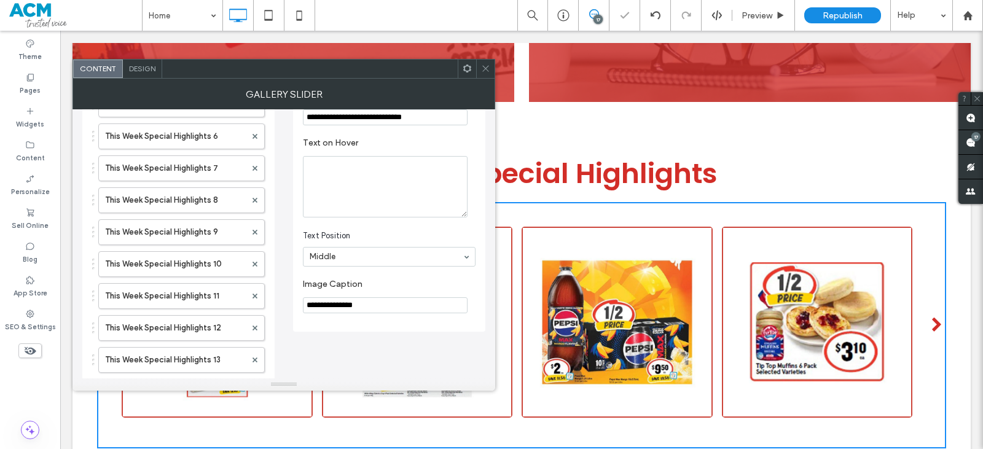
paste input "**********"
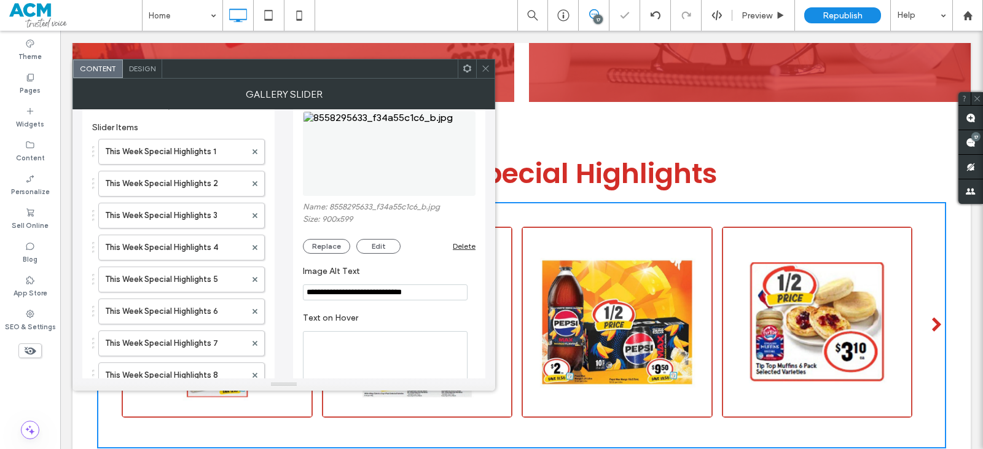
scroll to position [40, 0]
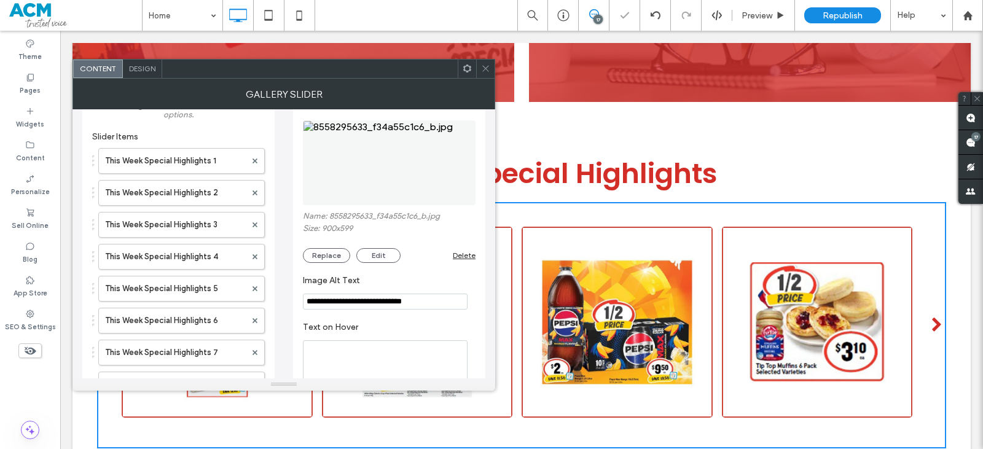
type input "**********"
click at [393, 184] on img at bounding box center [389, 162] width 173 height 85
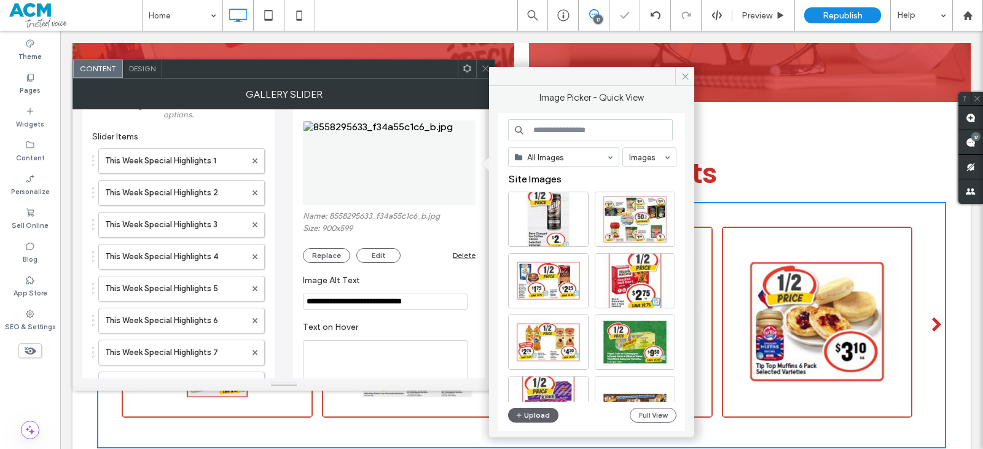
click at [530, 423] on div "All Images Images Site Images Upload Full View" at bounding box center [592, 272] width 168 height 307
click at [529, 417] on button "Upload" at bounding box center [533, 415] width 50 height 15
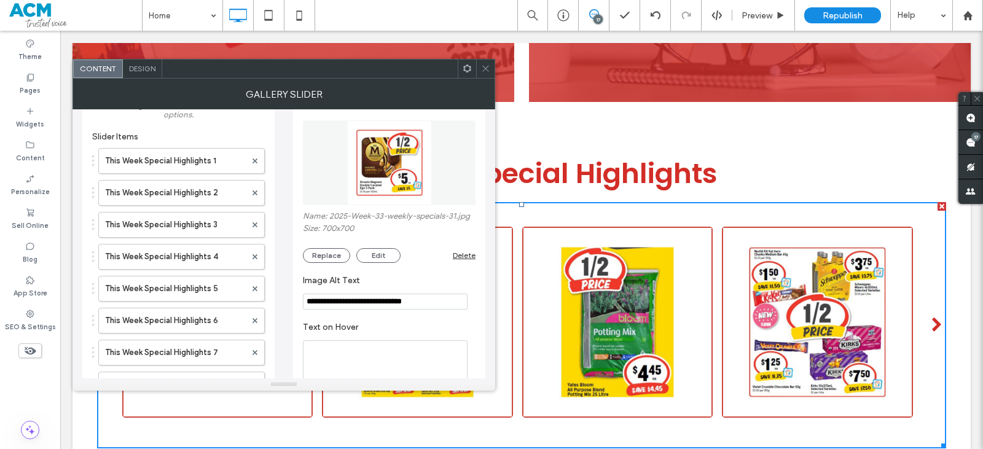
click at [340, 377] on textarea "Text on Hover" at bounding box center [385, 370] width 165 height 61
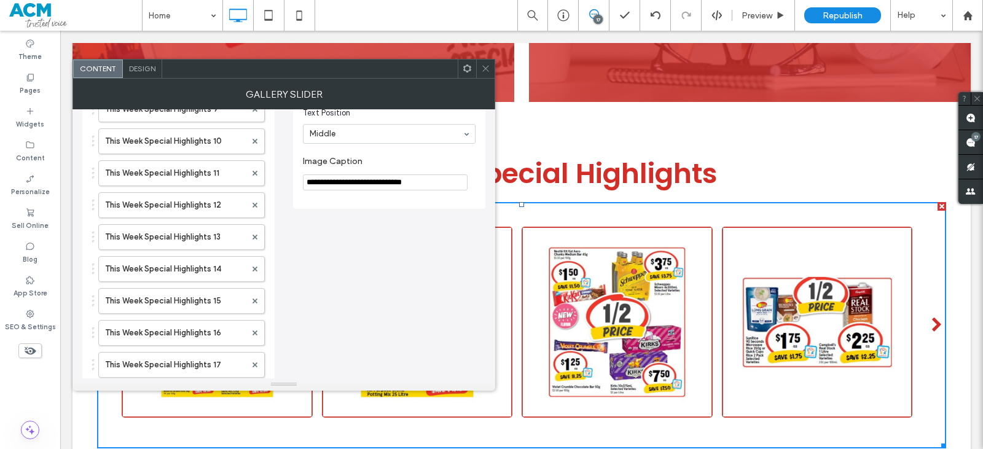
scroll to position [838, 0]
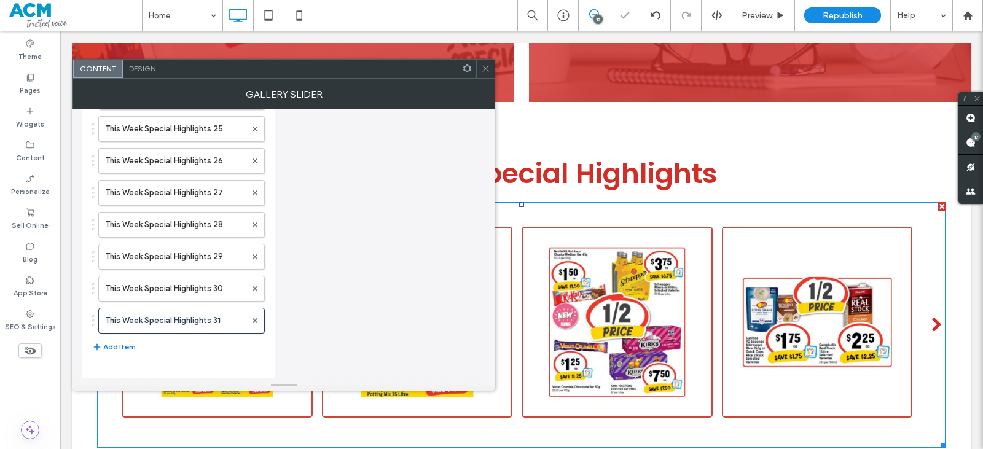
click at [126, 347] on button "Add Item" at bounding box center [114, 347] width 44 height 15
click at [194, 348] on label "Tiger in Africa" at bounding box center [175, 352] width 141 height 25
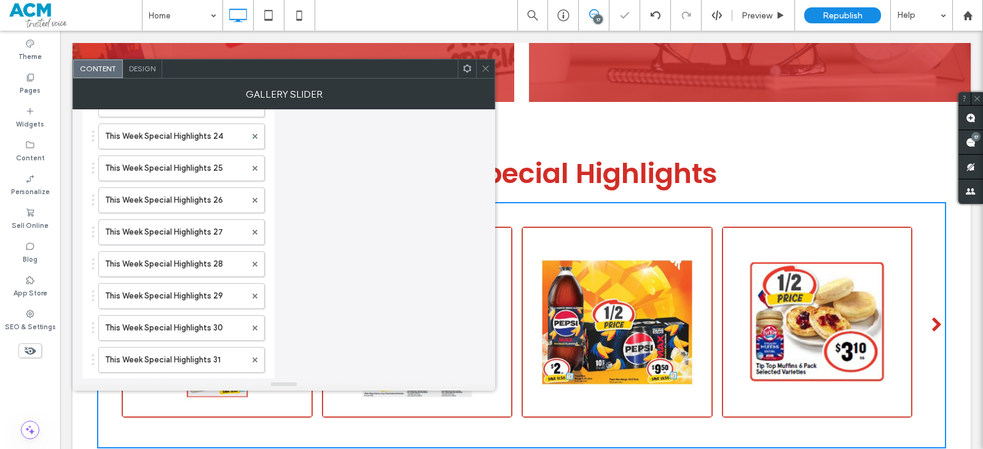
scroll to position [870, 0]
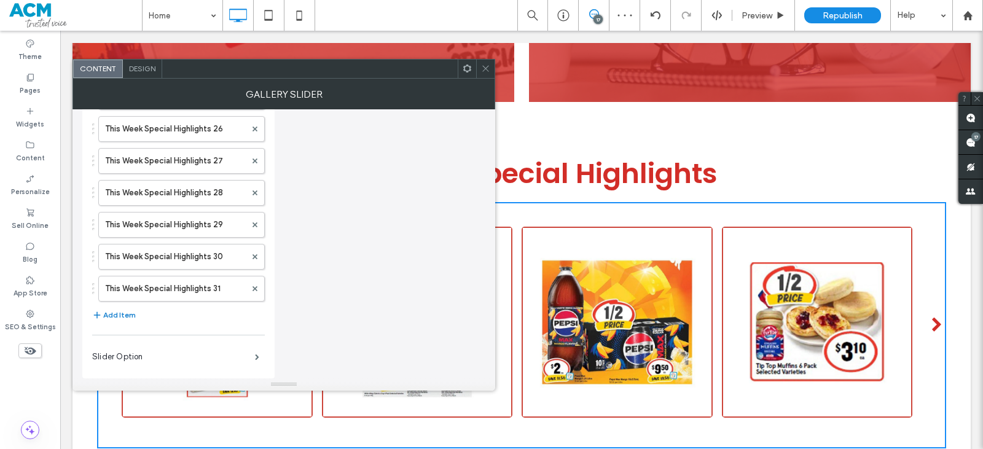
click at [123, 311] on button "Add Item" at bounding box center [114, 315] width 44 height 15
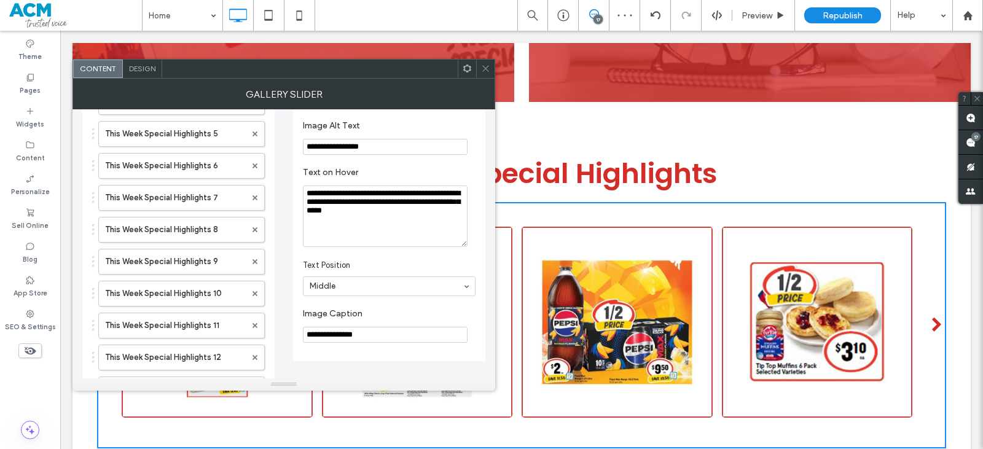
scroll to position [133, 0]
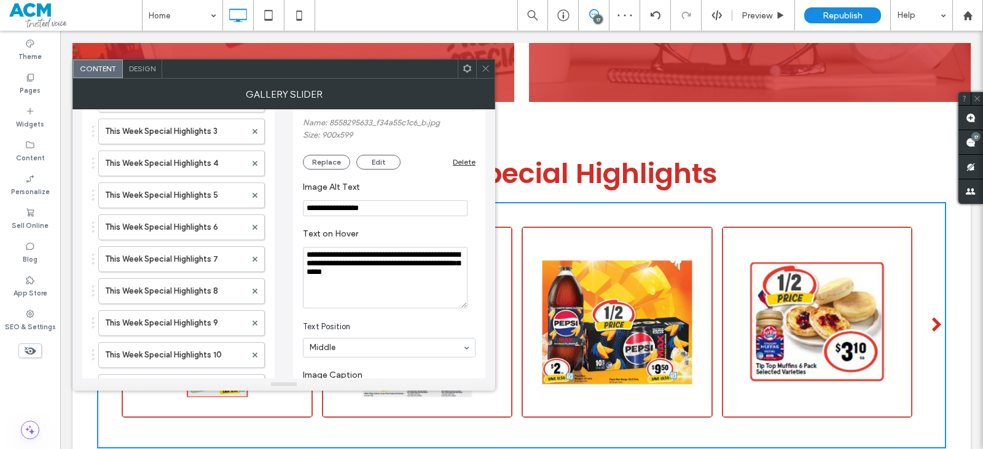
click at [392, 212] on input "**********" at bounding box center [385, 208] width 165 height 16
paste input "**********"
type input "**********"
click at [404, 289] on textarea "**********" at bounding box center [385, 277] width 165 height 61
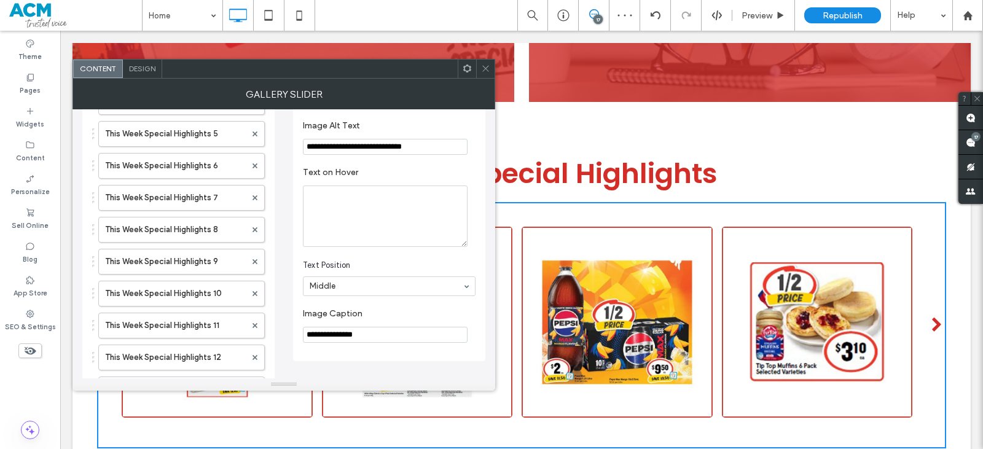
click at [412, 341] on input "**********" at bounding box center [385, 335] width 165 height 16
paste input "**********"
type input "**********"
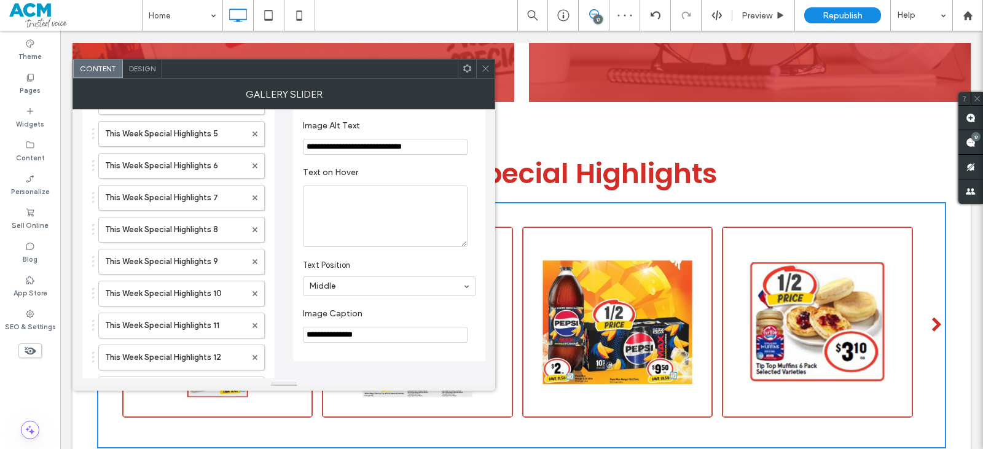
paste input "**********"
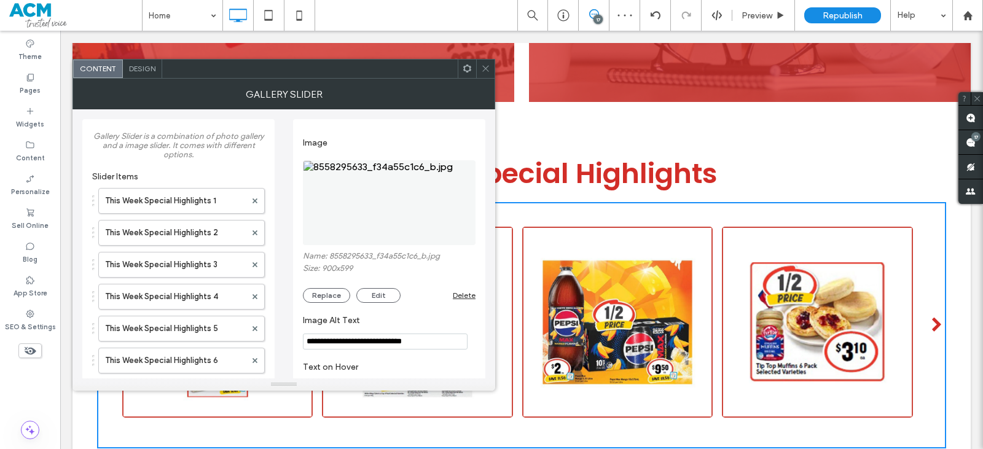
type input "**********"
click at [393, 224] on img at bounding box center [389, 202] width 173 height 85
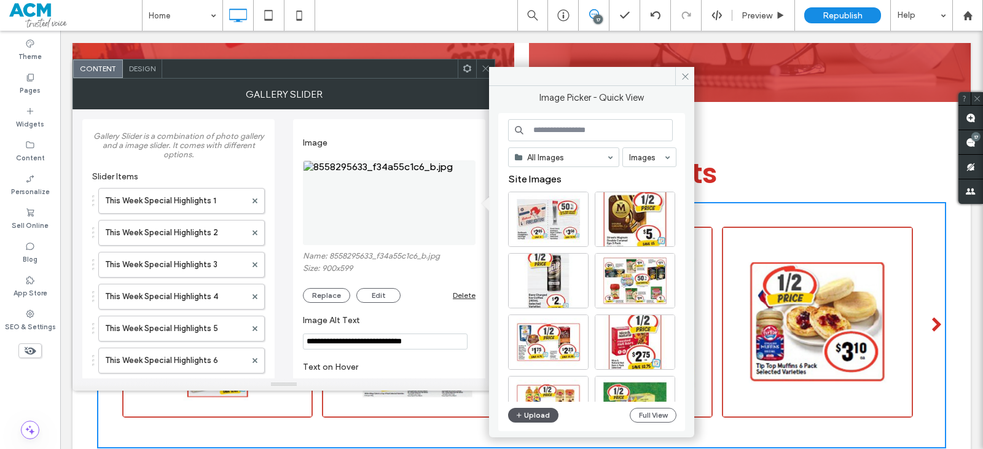
click at [531, 417] on button "Upload" at bounding box center [533, 415] width 50 height 15
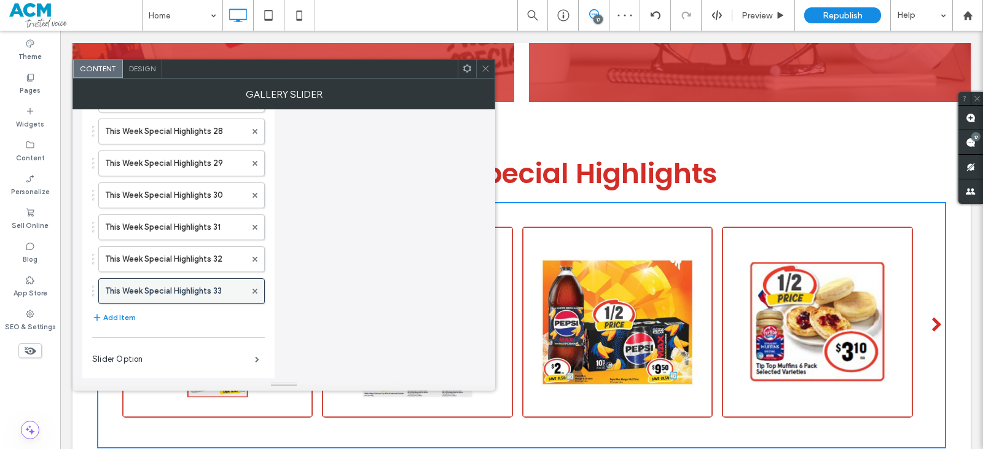
scroll to position [934, 0]
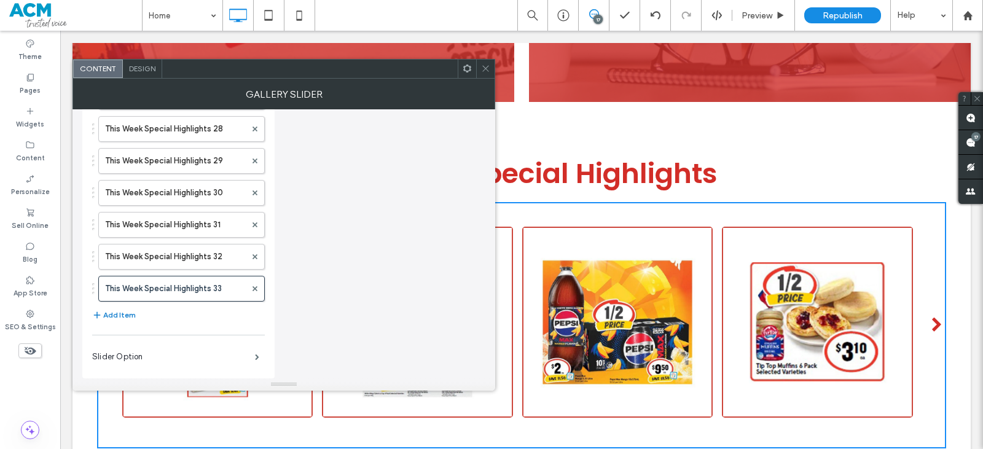
click at [129, 315] on button "Add Item" at bounding box center [114, 315] width 44 height 15
click at [201, 322] on label "Tiger in [GEOGRAPHIC_DATA]" at bounding box center [175, 320] width 141 height 25
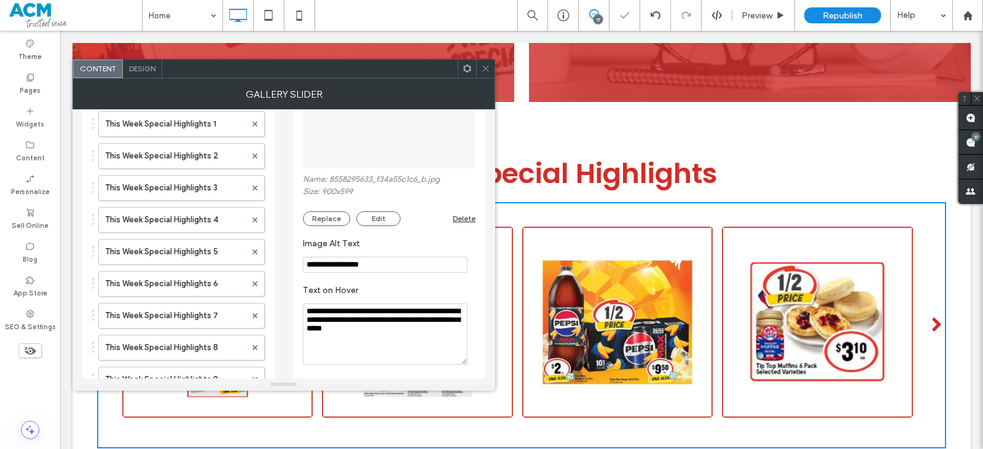
scroll to position [74, 0]
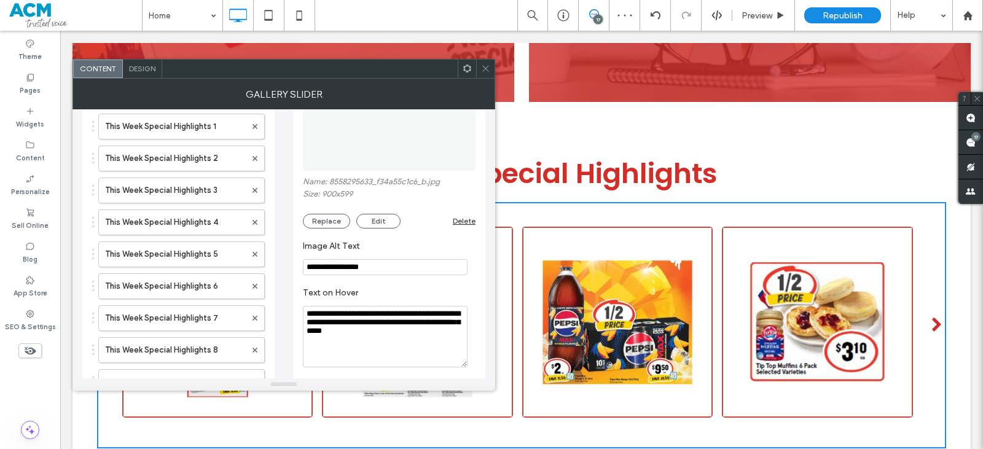
click at [388, 265] on input "**********" at bounding box center [385, 267] width 165 height 16
paste input "**********"
type input "**********"
click at [426, 334] on textarea "**********" at bounding box center [385, 336] width 165 height 61
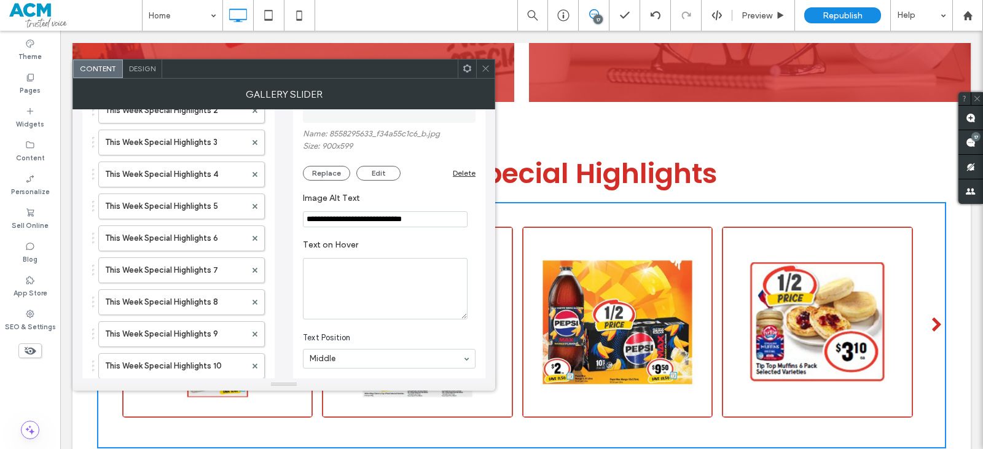
scroll to position [197, 0]
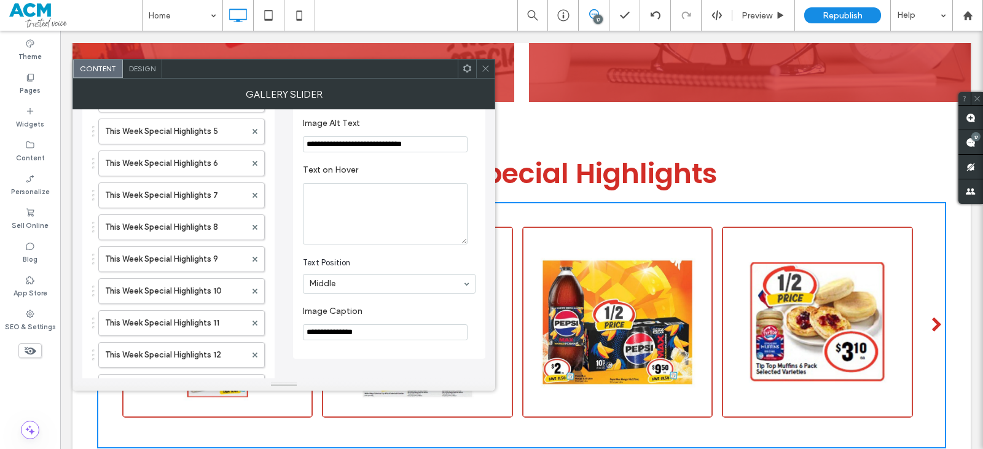
click at [383, 346] on section "**********" at bounding box center [389, 323] width 173 height 47
click at [382, 338] on input "**********" at bounding box center [385, 332] width 165 height 16
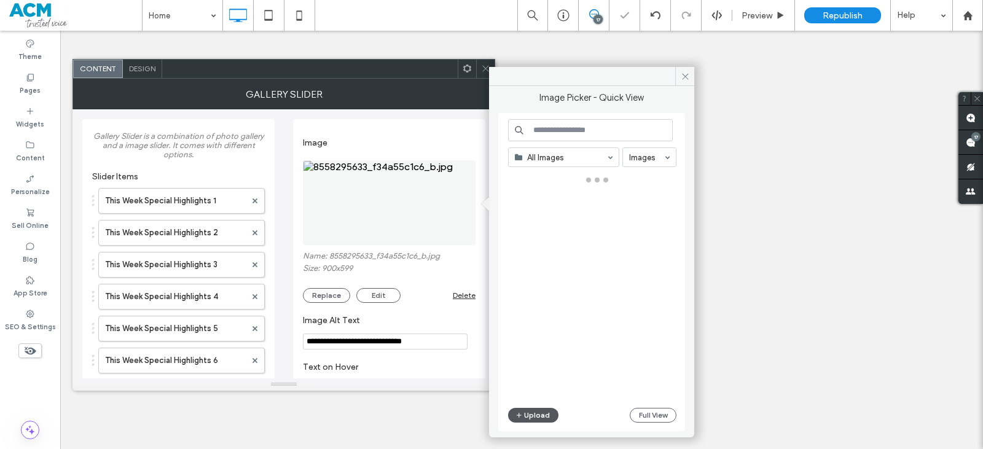
click at [536, 419] on button "Upload" at bounding box center [533, 415] width 50 height 15
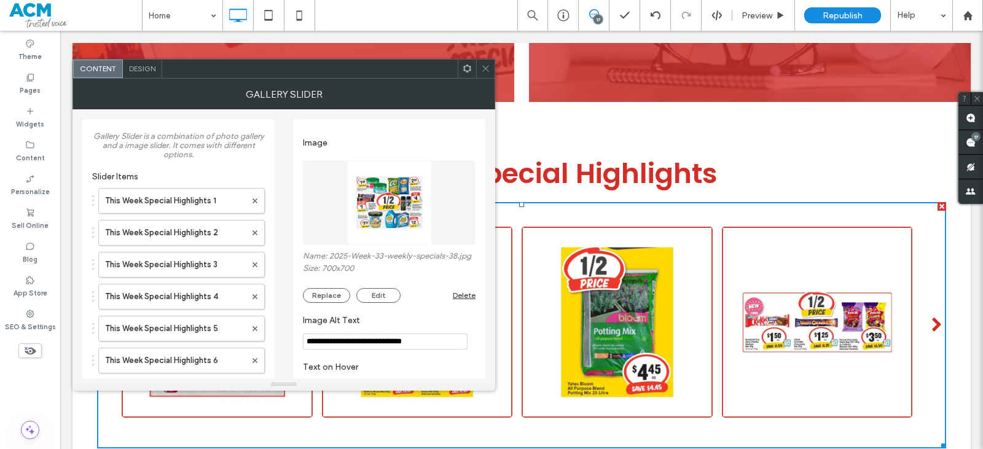
click at [483, 71] on icon at bounding box center [485, 68] width 9 height 9
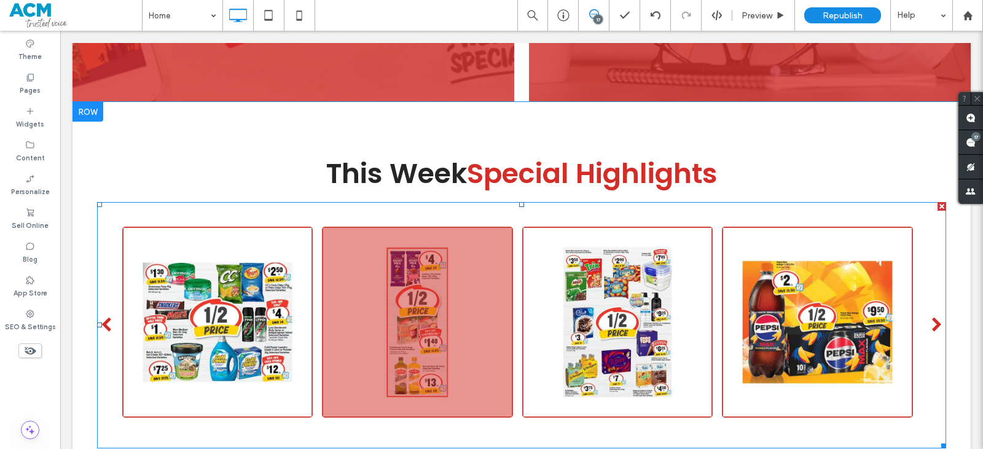
click at [488, 325] on span at bounding box center [521, 325] width 849 height 246
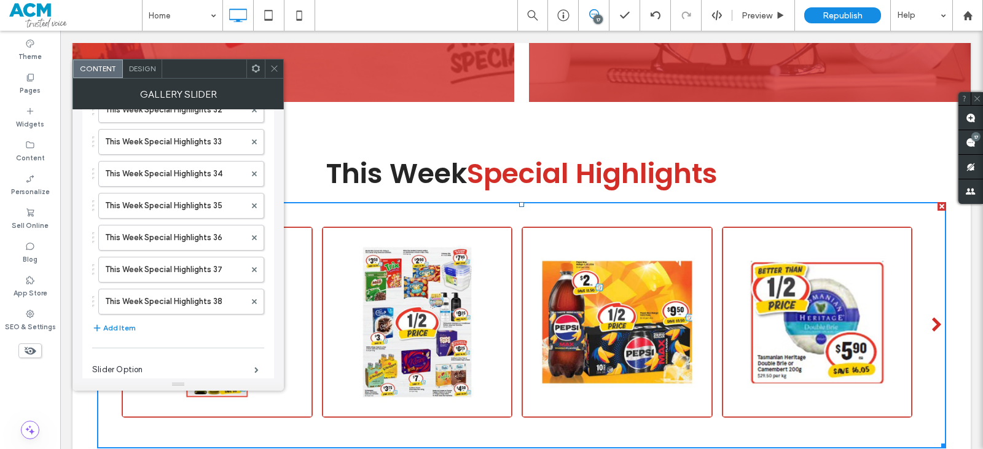
scroll to position [1100, 0]
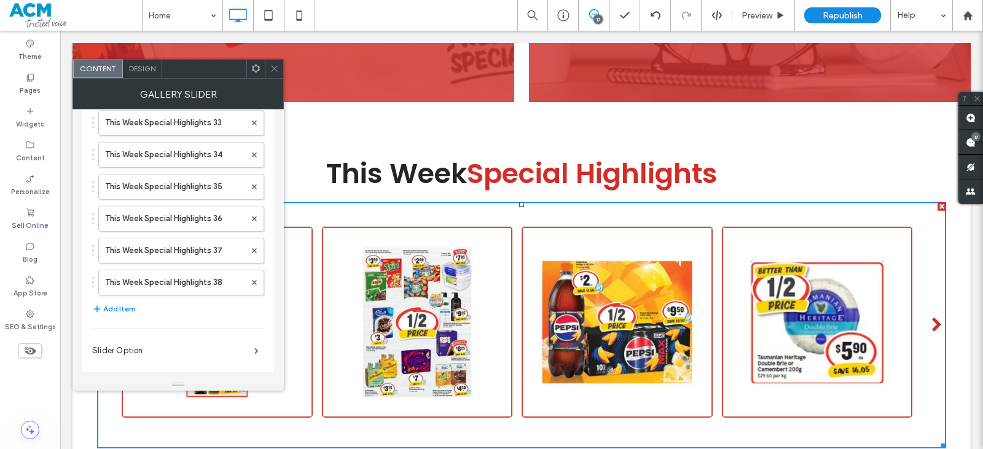
click at [274, 66] on icon at bounding box center [274, 68] width 9 height 9
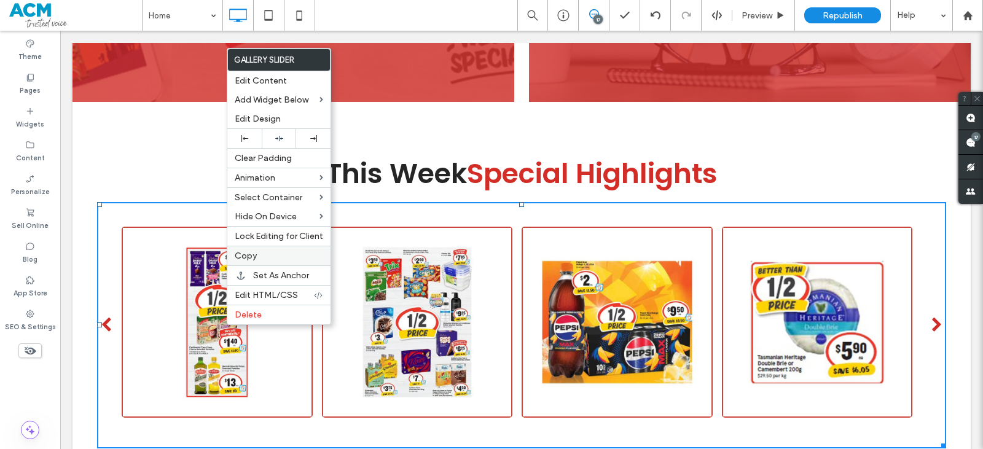
click at [248, 259] on span "Copy" at bounding box center [246, 256] width 22 height 10
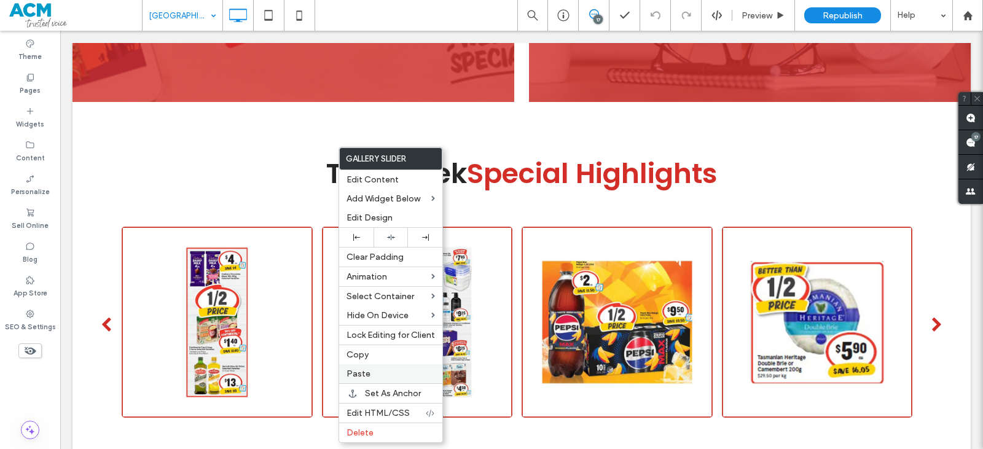
click at [364, 376] on span "Paste" at bounding box center [358, 374] width 24 height 10
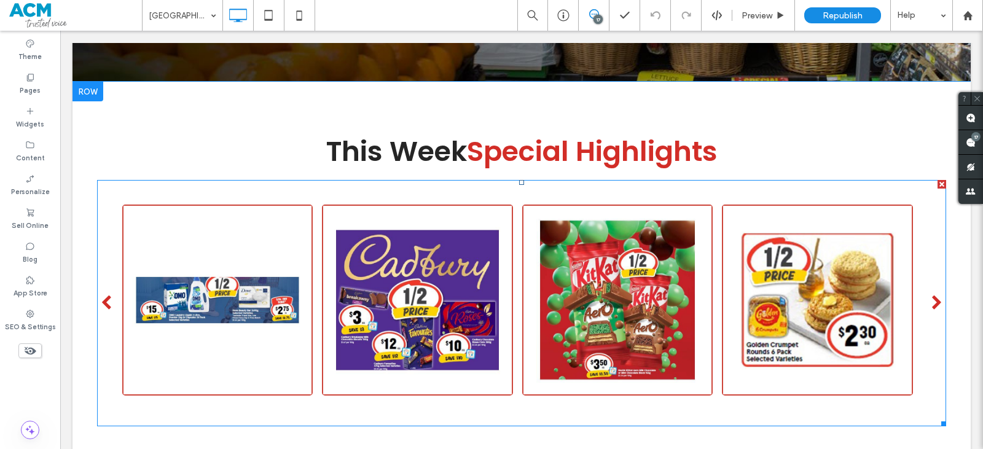
scroll to position [491, 0]
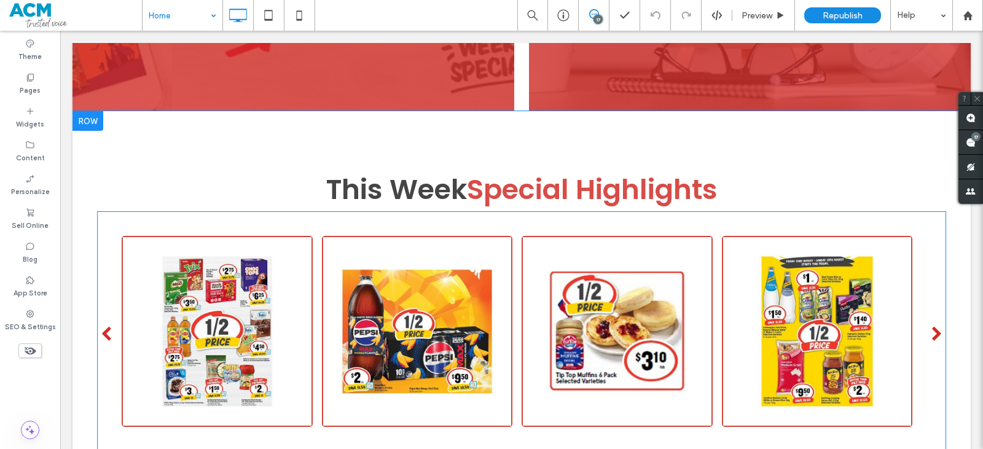
scroll to position [1536, 0]
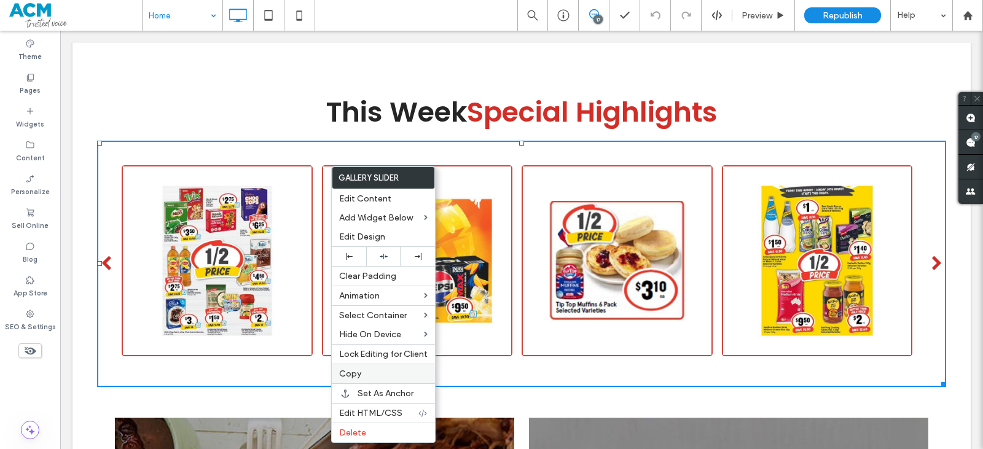
click at [364, 370] on label "Copy" at bounding box center [383, 374] width 88 height 10
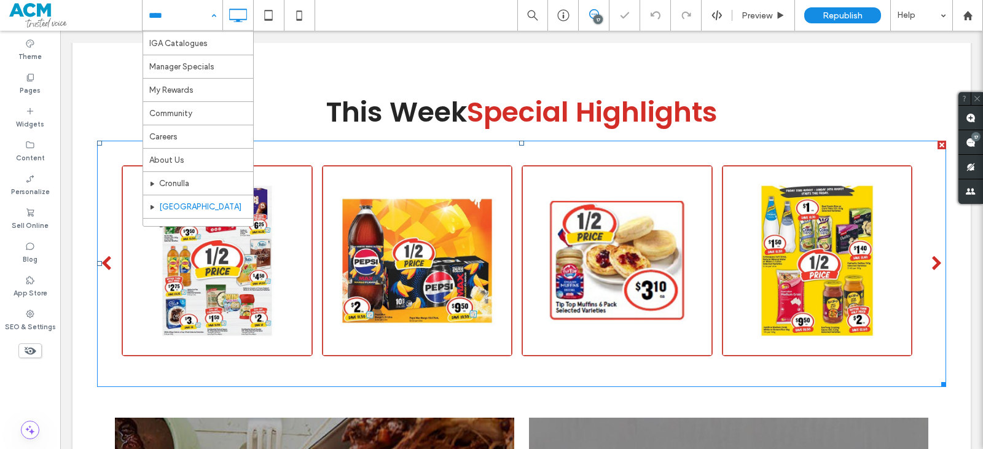
scroll to position [61, 0]
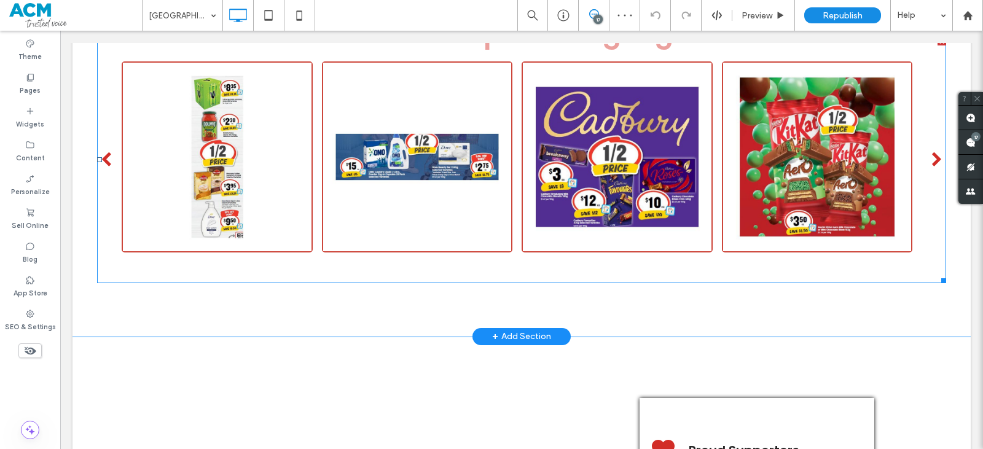
scroll to position [676, 0]
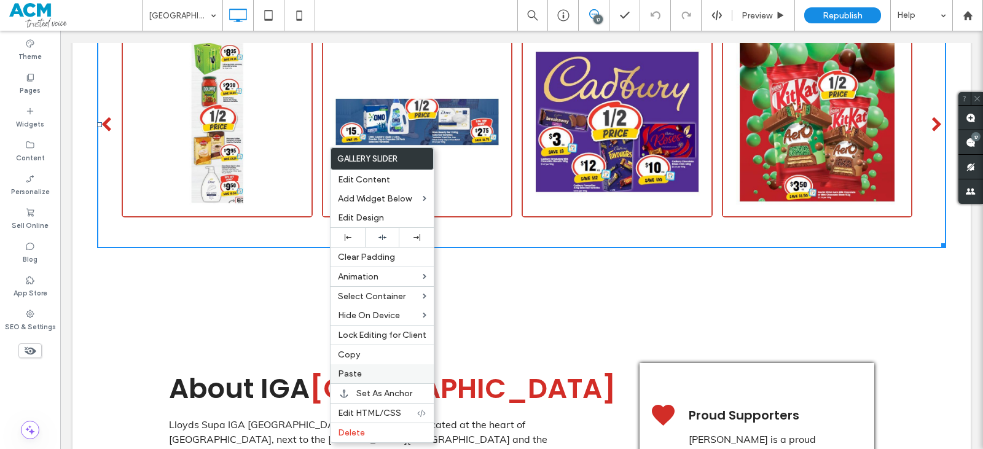
click at [346, 372] on span "Paste" at bounding box center [350, 374] width 24 height 10
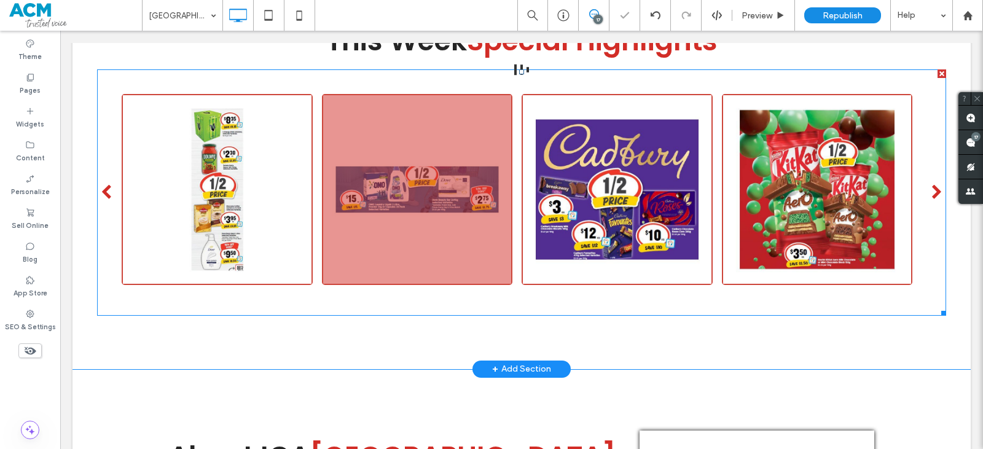
scroll to position [604, 0]
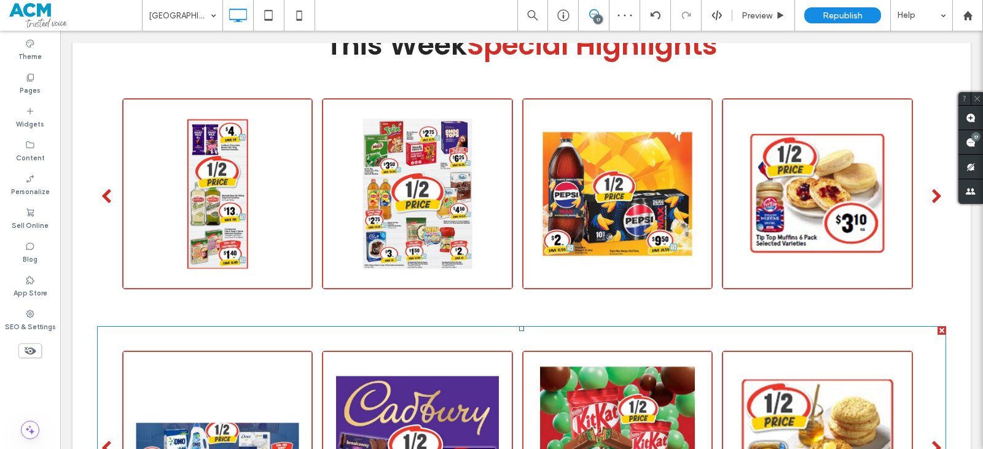
click at [937, 330] on div at bounding box center [941, 330] width 9 height 9
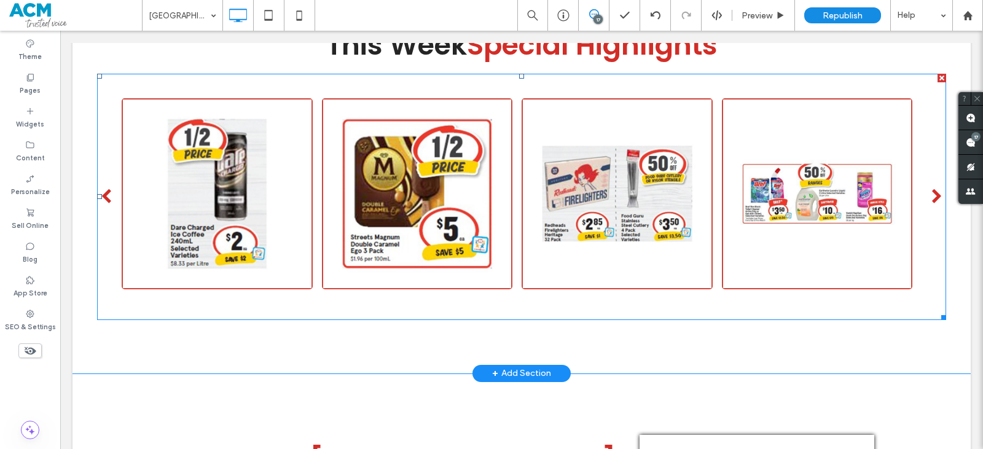
click at [326, 239] on span at bounding box center [521, 197] width 849 height 246
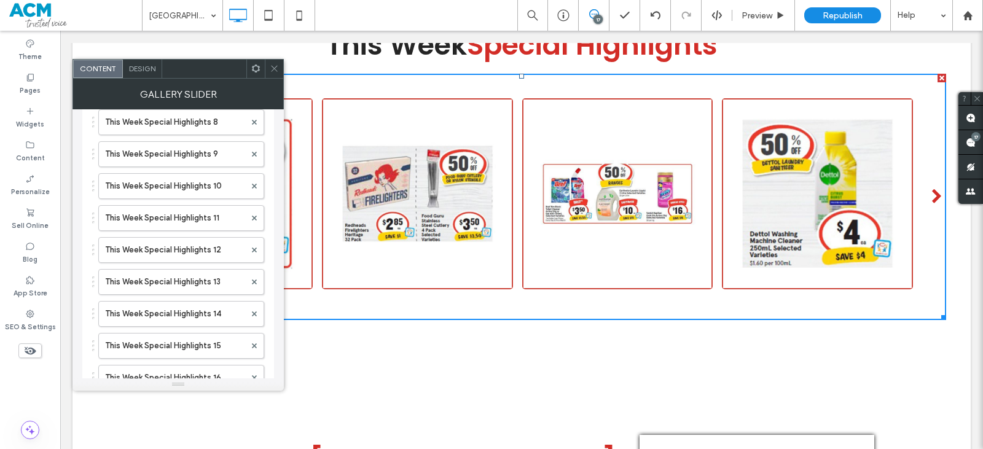
scroll to position [369, 0]
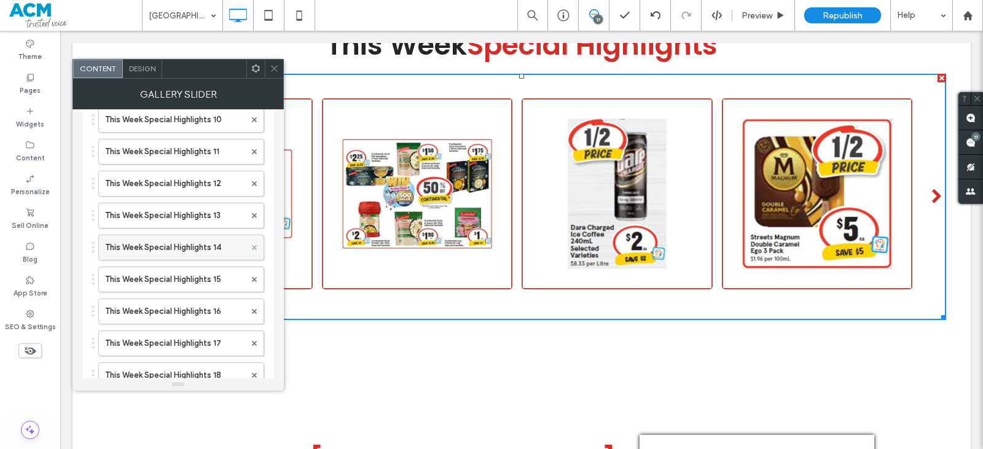
click at [252, 248] on icon at bounding box center [254, 247] width 5 height 5
click at [252, 247] on icon at bounding box center [254, 247] width 5 height 5
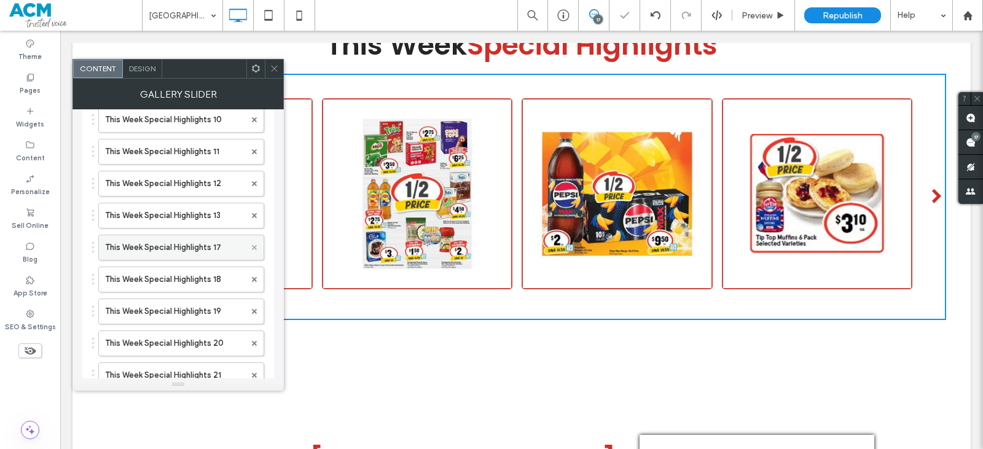
click at [252, 246] on icon at bounding box center [254, 247] width 5 height 5
click at [252, 247] on icon at bounding box center [254, 247] width 5 height 5
click at [252, 246] on icon at bounding box center [254, 247] width 5 height 5
click at [252, 247] on icon at bounding box center [254, 247] width 5 height 5
click at [253, 247] on icon at bounding box center [254, 247] width 5 height 5
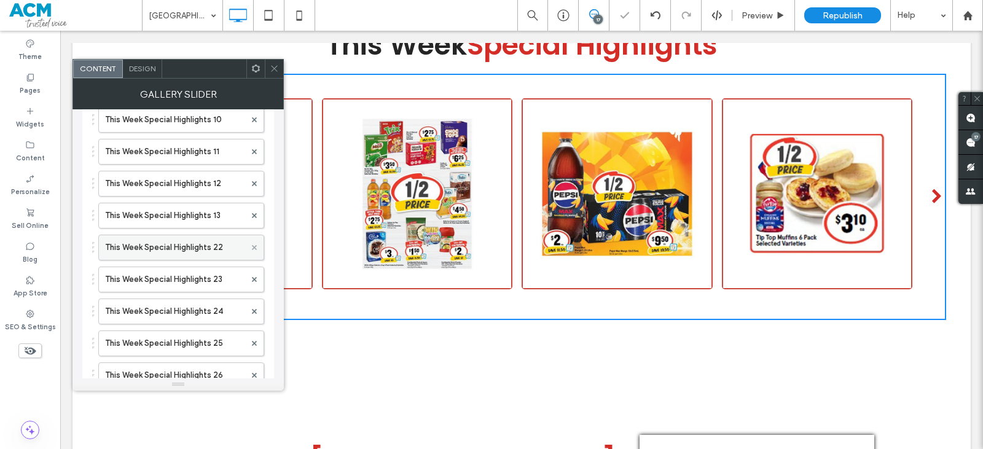
click at [253, 246] on use at bounding box center [254, 246] width 5 height 5
click at [253, 246] on icon at bounding box center [254, 247] width 5 height 5
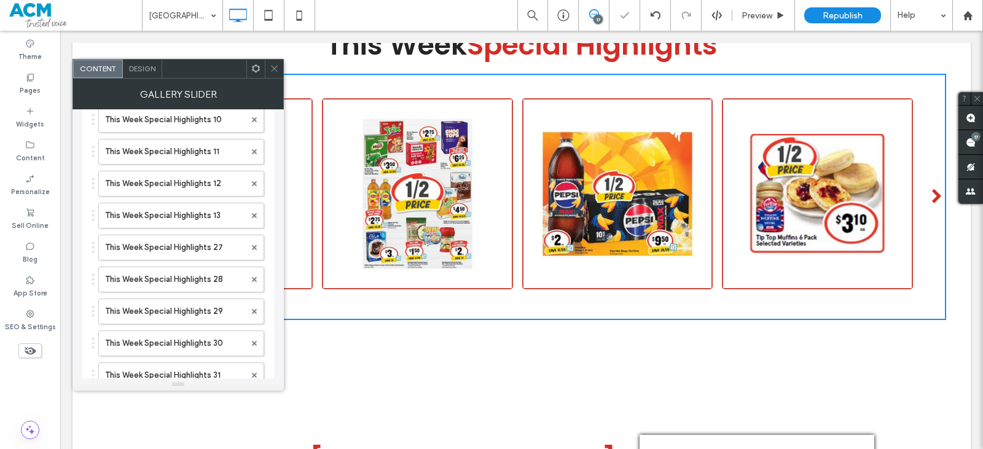
click at [253, 247] on icon at bounding box center [254, 247] width 5 height 5
click at [253, 246] on use at bounding box center [254, 246] width 5 height 5
click at [253, 247] on icon at bounding box center [254, 247] width 5 height 5
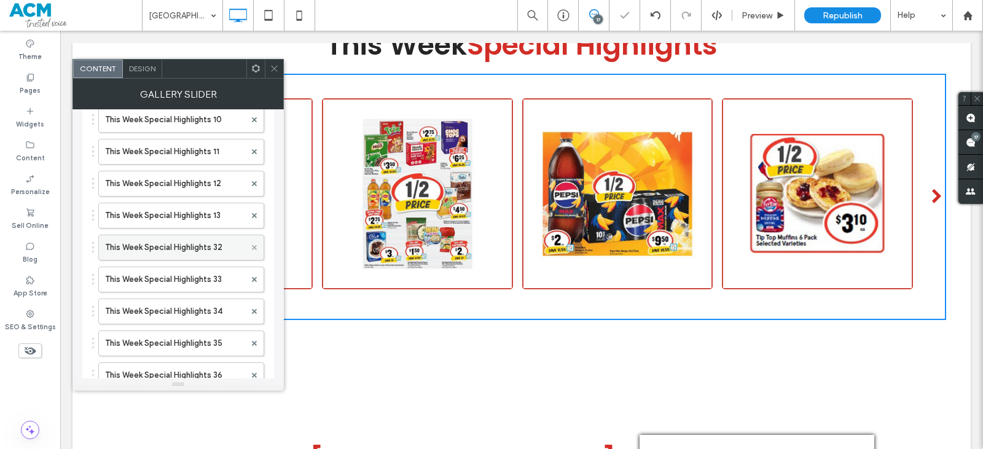
click at [253, 246] on use at bounding box center [254, 246] width 5 height 5
click at [253, 246] on icon at bounding box center [254, 247] width 5 height 5
click at [253, 247] on icon at bounding box center [254, 247] width 5 height 5
click at [253, 246] on use at bounding box center [254, 246] width 5 height 5
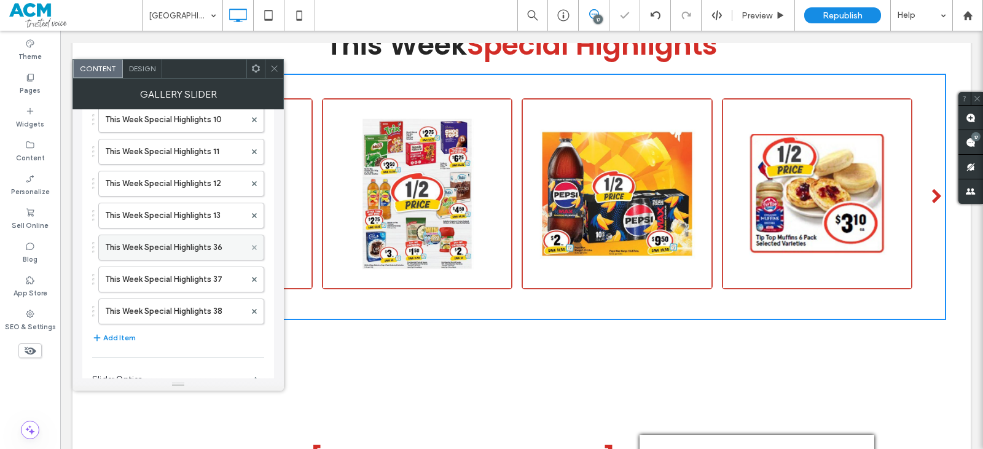
scroll to position [365, 0]
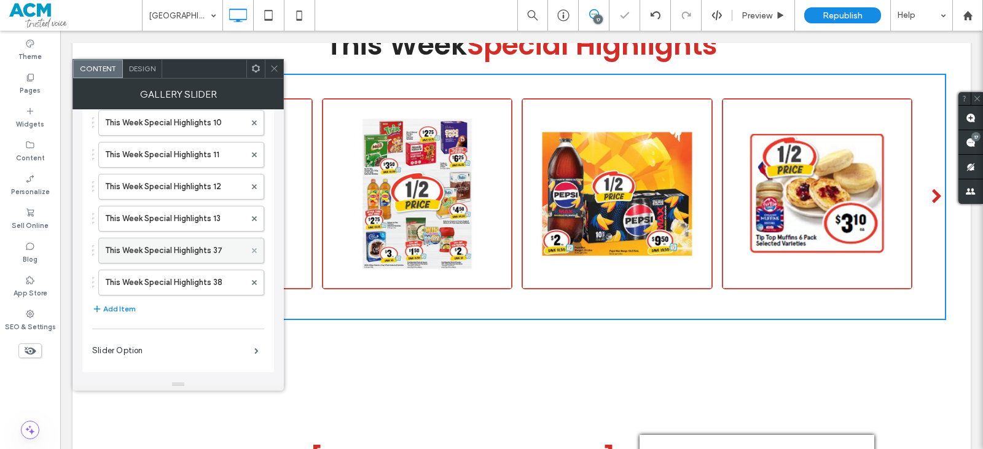
click at [256, 248] on icon at bounding box center [254, 250] width 5 height 5
click at [254, 287] on span at bounding box center [254, 282] width 5 height 18
click at [275, 69] on icon at bounding box center [274, 68] width 9 height 9
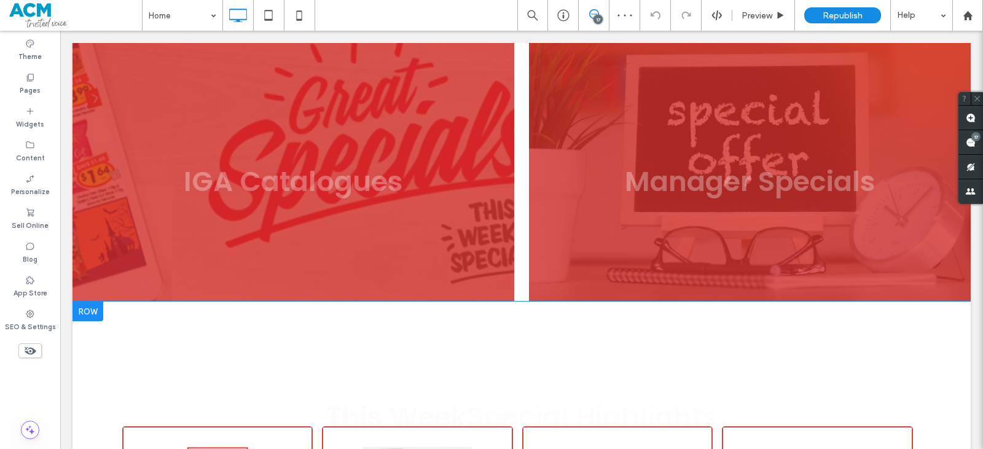
scroll to position [1536, 0]
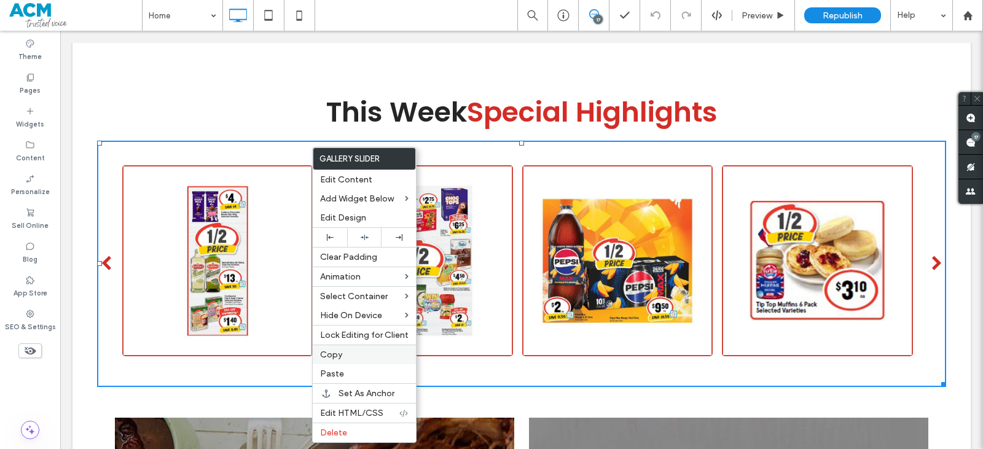
click at [330, 357] on span "Copy" at bounding box center [331, 355] width 22 height 10
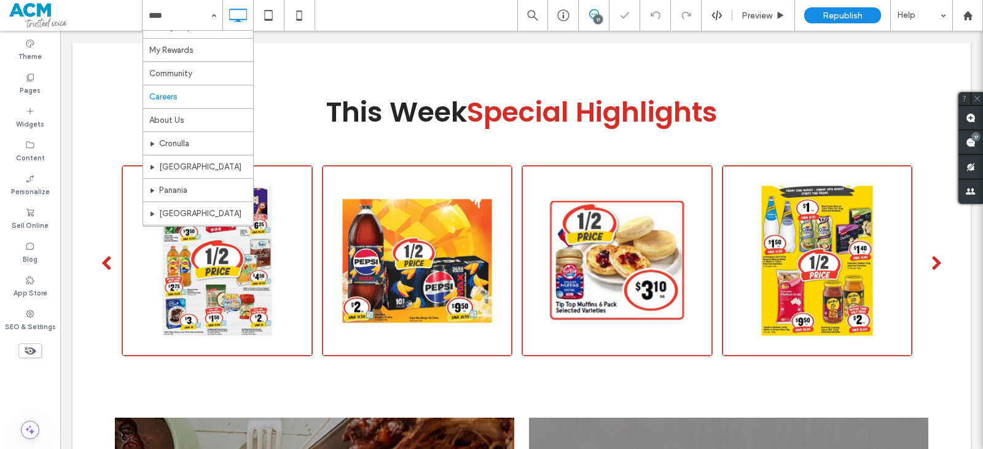
scroll to position [123, 0]
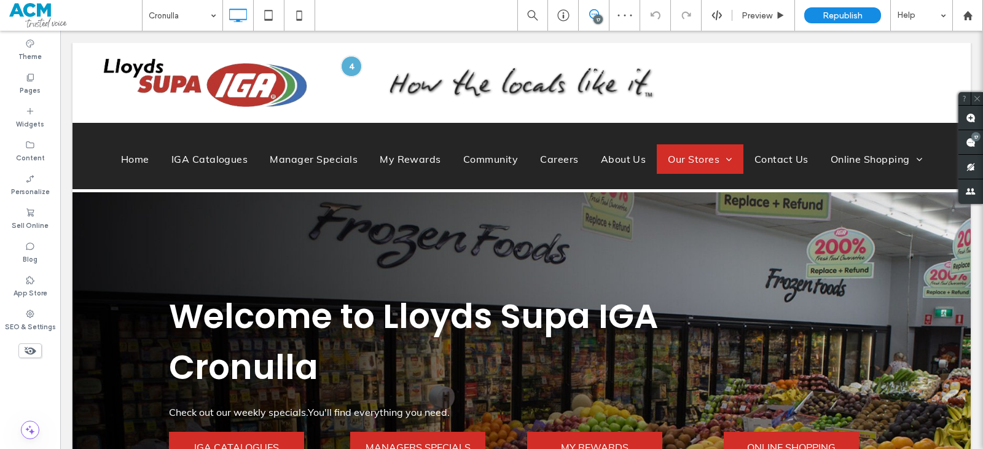
scroll to position [614, 0]
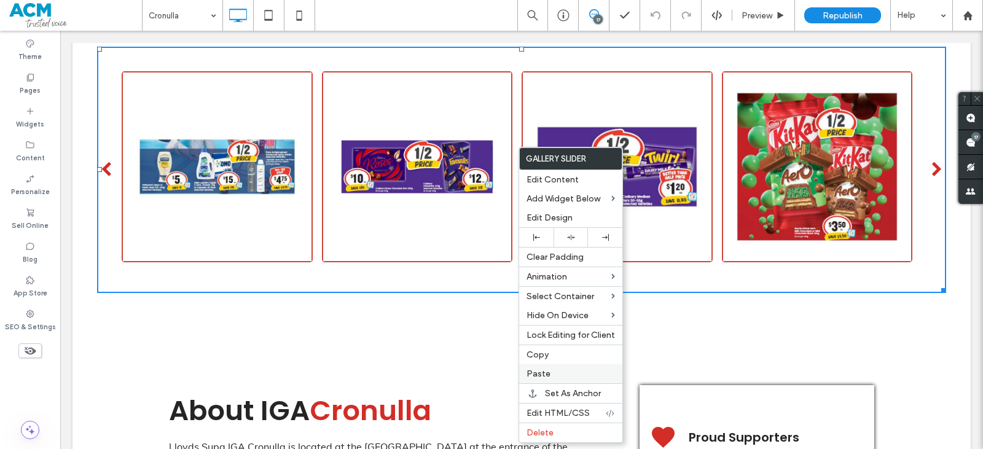
click at [556, 371] on label "Paste" at bounding box center [570, 374] width 88 height 10
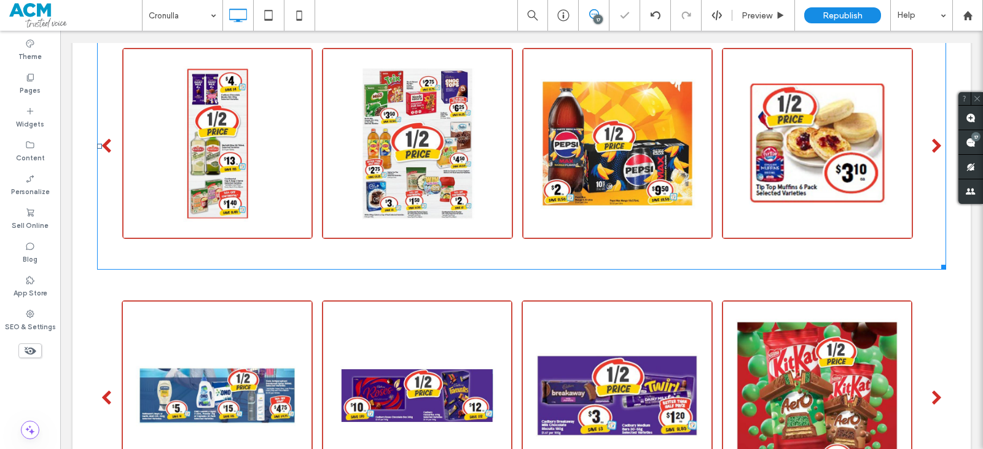
scroll to position [676, 0]
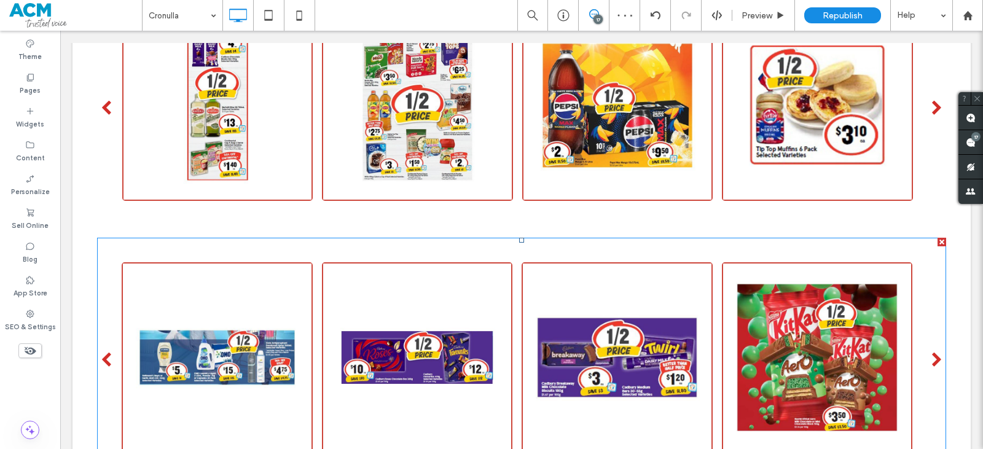
drag, startPoint x: 929, startPoint y: 244, endPoint x: 735, endPoint y: 301, distance: 201.8
click at [937, 244] on div at bounding box center [941, 242] width 9 height 9
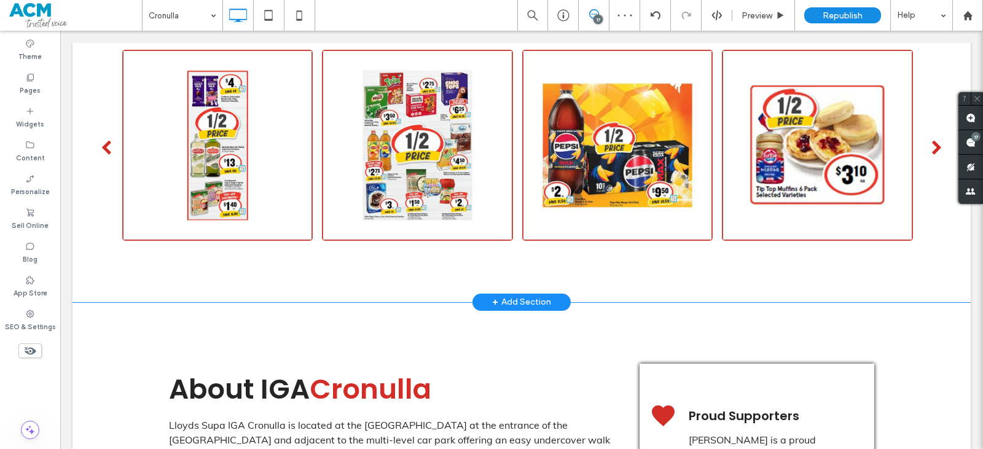
scroll to position [614, 0]
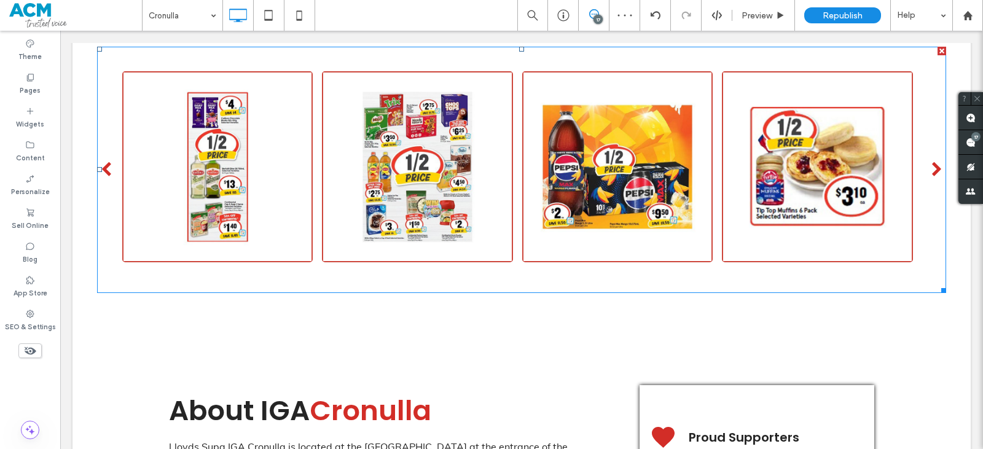
click at [387, 207] on span at bounding box center [521, 170] width 849 height 246
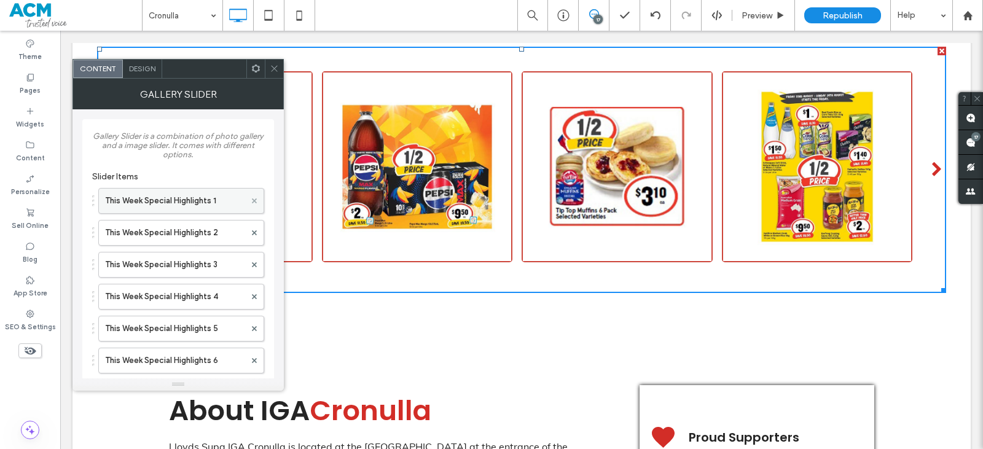
click at [253, 195] on span at bounding box center [254, 201] width 5 height 18
click at [254, 195] on span at bounding box center [254, 201] width 5 height 18
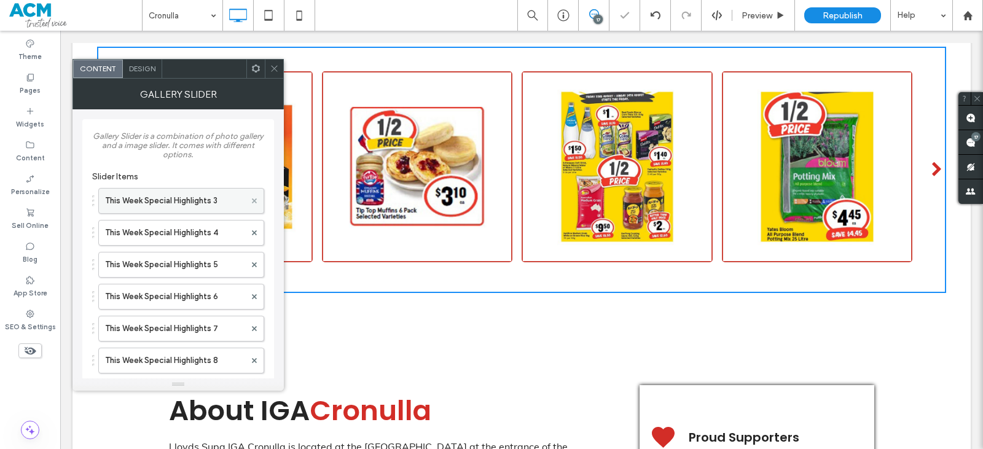
click at [256, 195] on span at bounding box center [254, 201] width 5 height 18
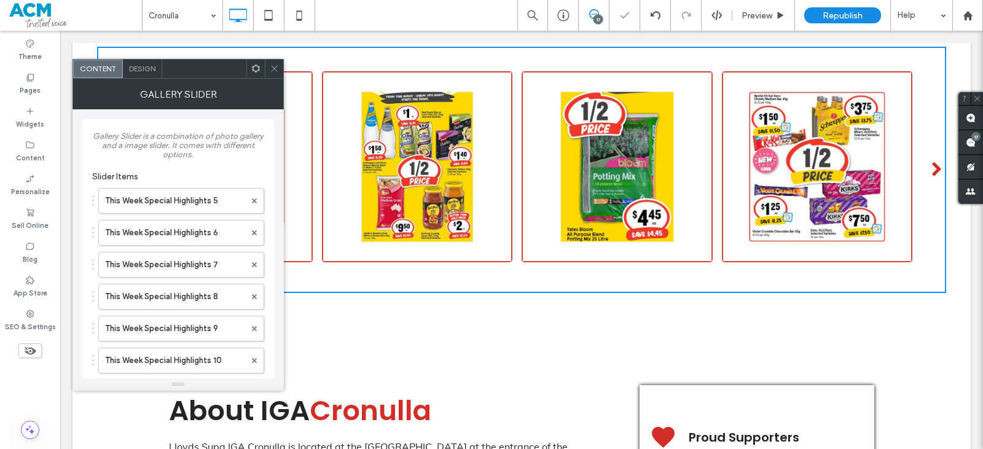
click at [256, 197] on span at bounding box center [254, 201] width 5 height 18
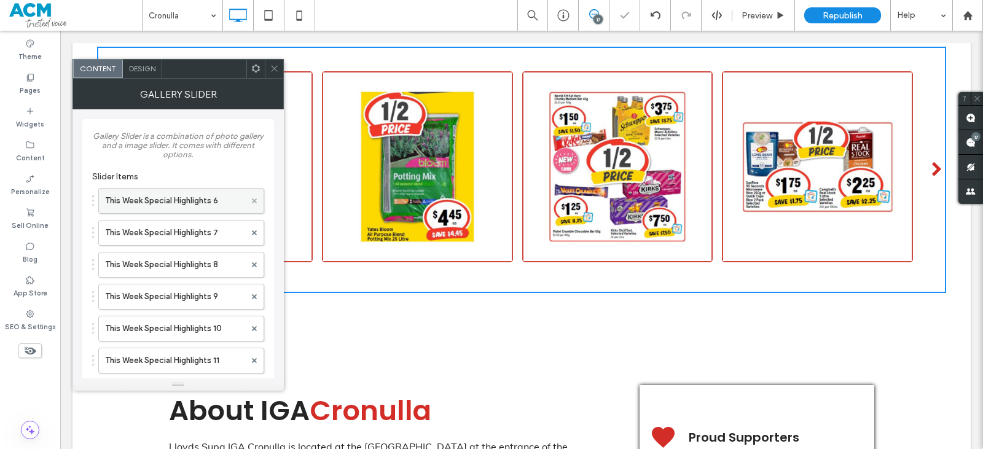
click at [256, 196] on span at bounding box center [254, 201] width 5 height 18
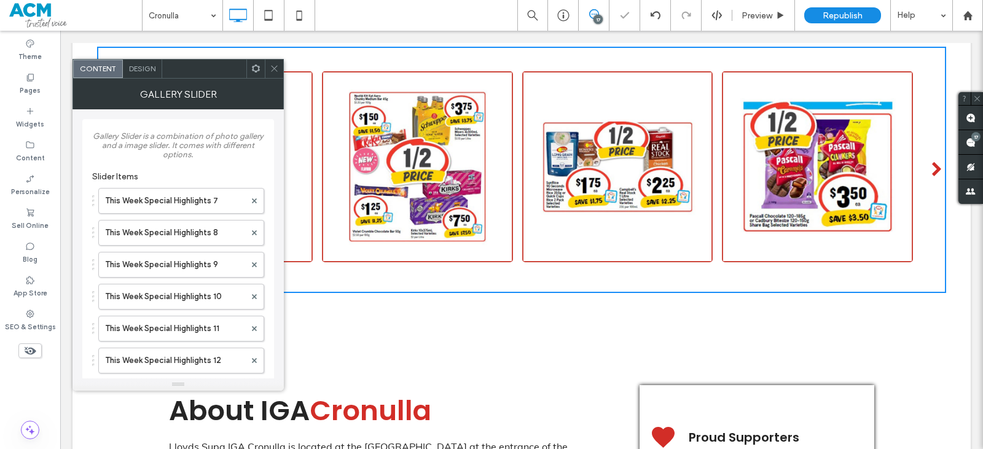
click at [256, 197] on span at bounding box center [254, 201] width 5 height 18
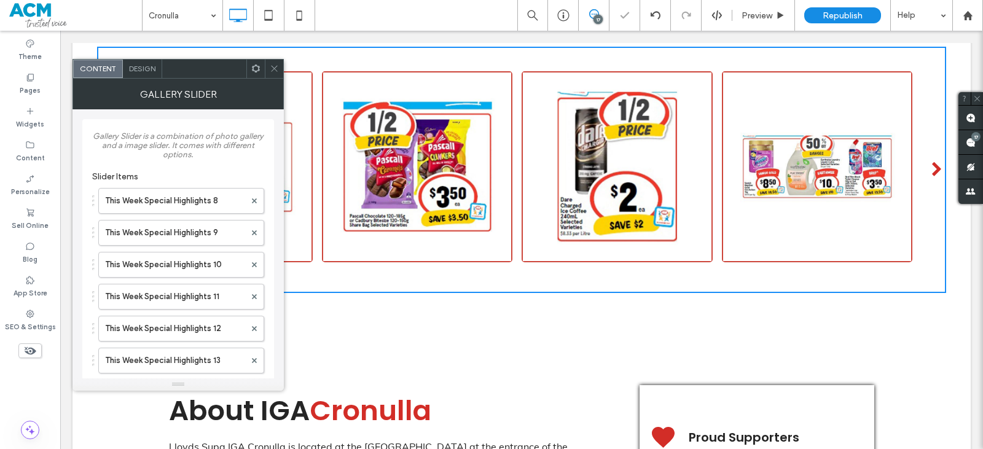
click at [256, 197] on span at bounding box center [254, 201] width 5 height 18
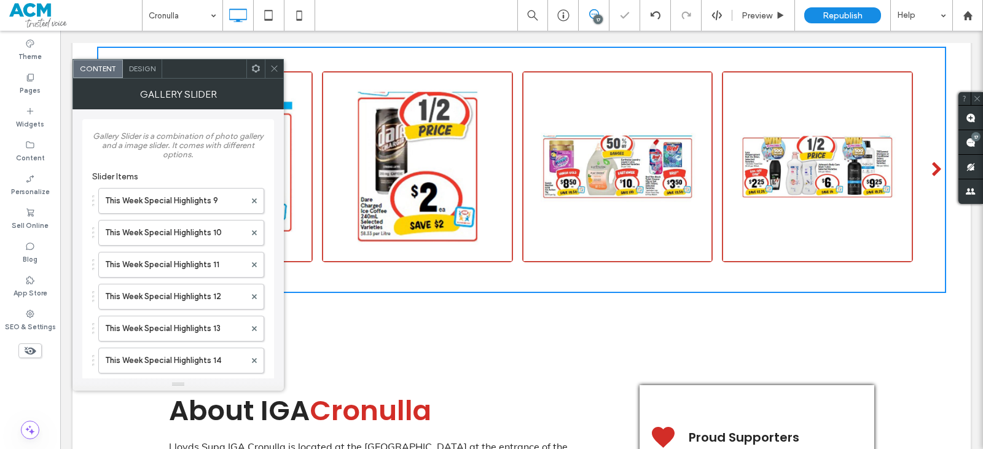
click at [256, 197] on span at bounding box center [254, 201] width 5 height 18
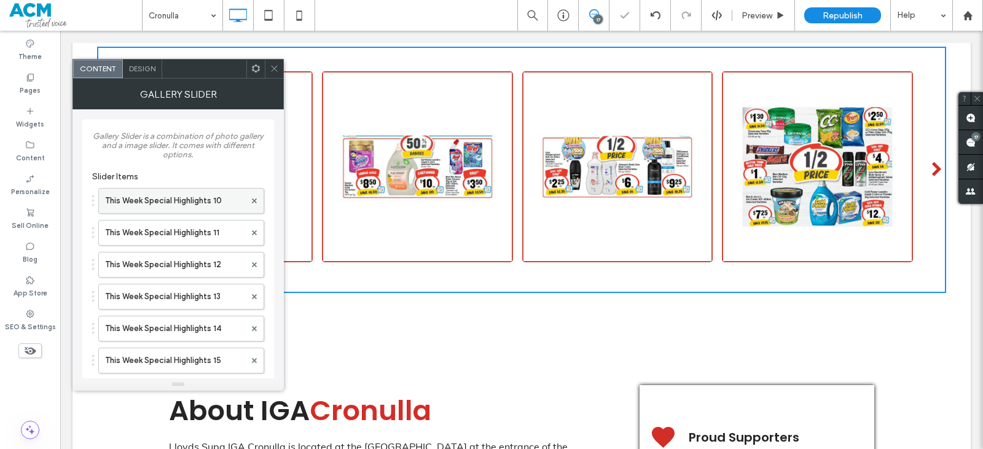
click at [257, 198] on div at bounding box center [254, 201] width 18 height 18
click at [254, 198] on icon at bounding box center [254, 200] width 5 height 5
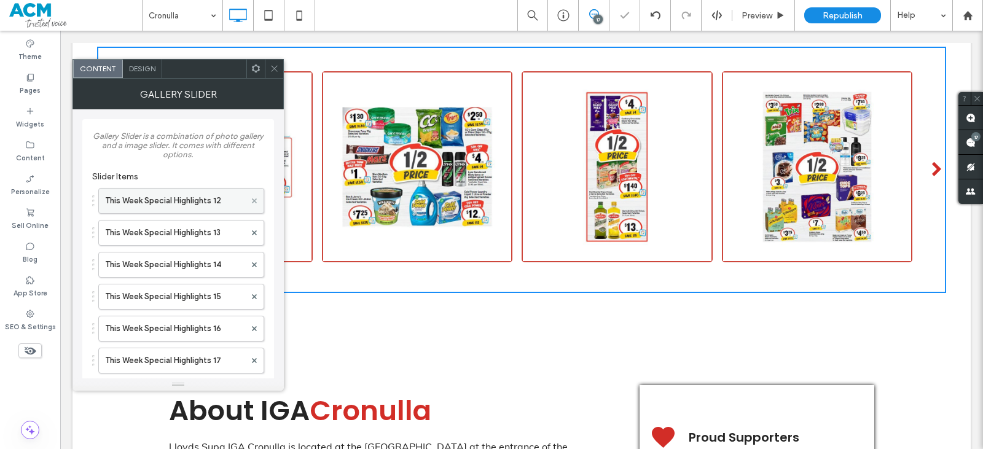
click at [254, 198] on icon at bounding box center [254, 200] width 5 height 5
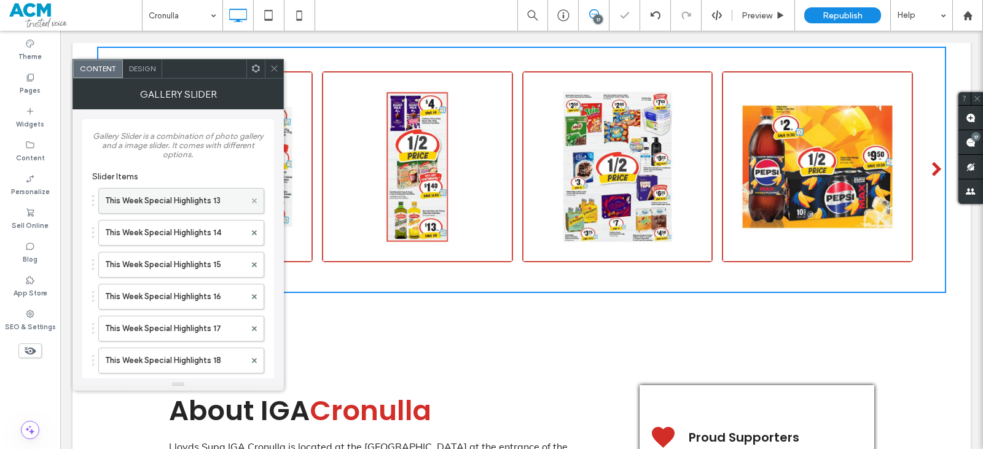
click at [254, 198] on icon at bounding box center [254, 200] width 5 height 5
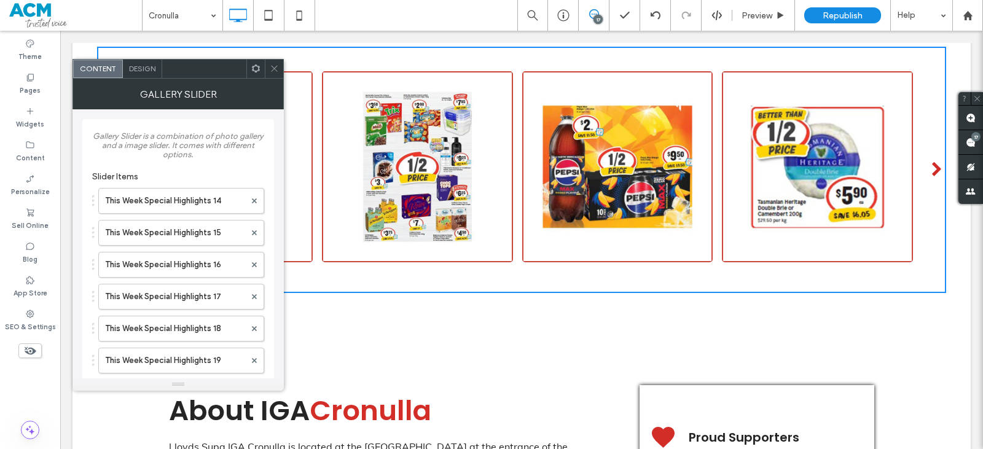
click at [270, 74] on span at bounding box center [274, 69] width 9 height 18
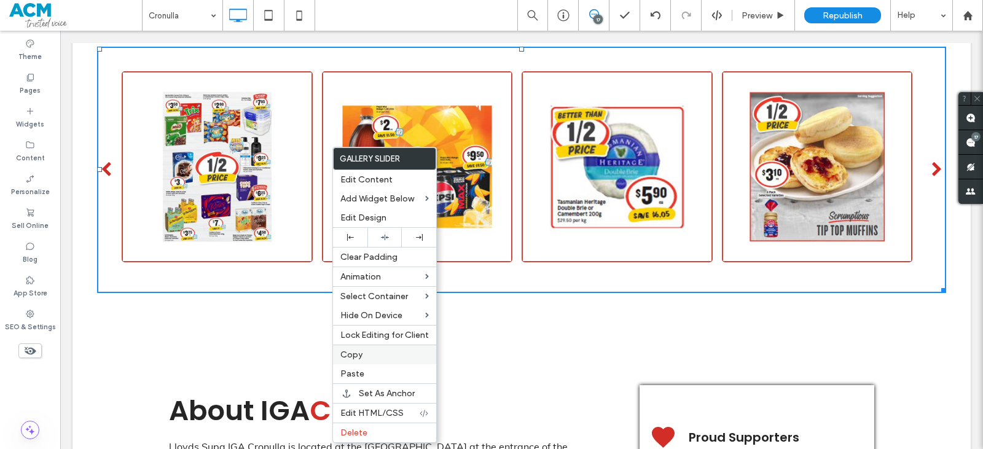
click at [351, 355] on span "Copy" at bounding box center [351, 355] width 22 height 10
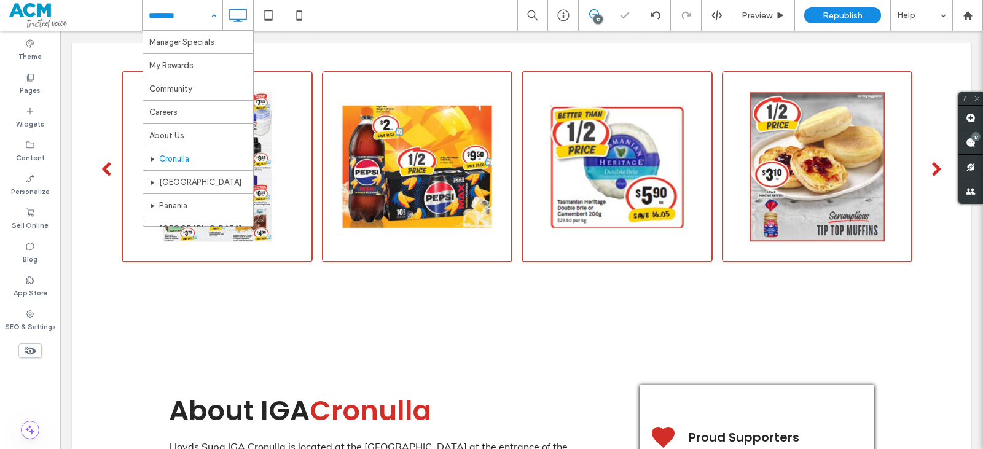
scroll to position [61, 0]
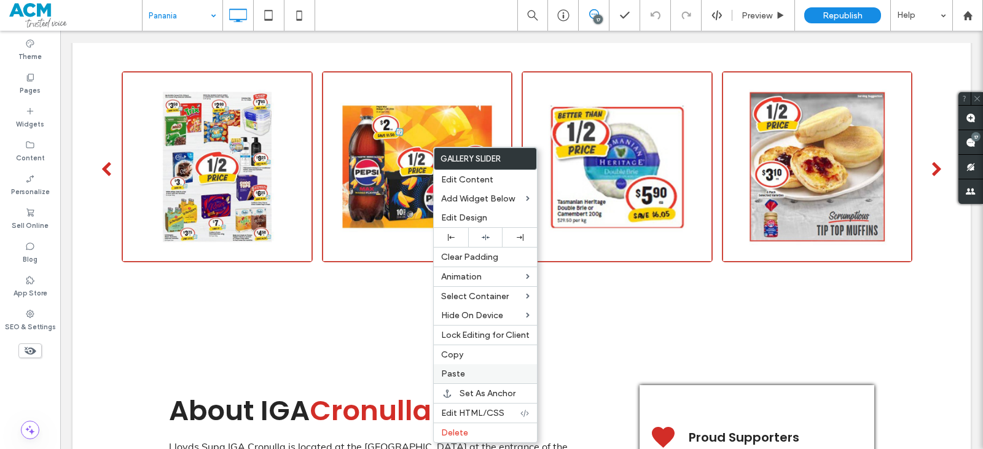
click at [453, 368] on div "Paste" at bounding box center [485, 373] width 103 height 19
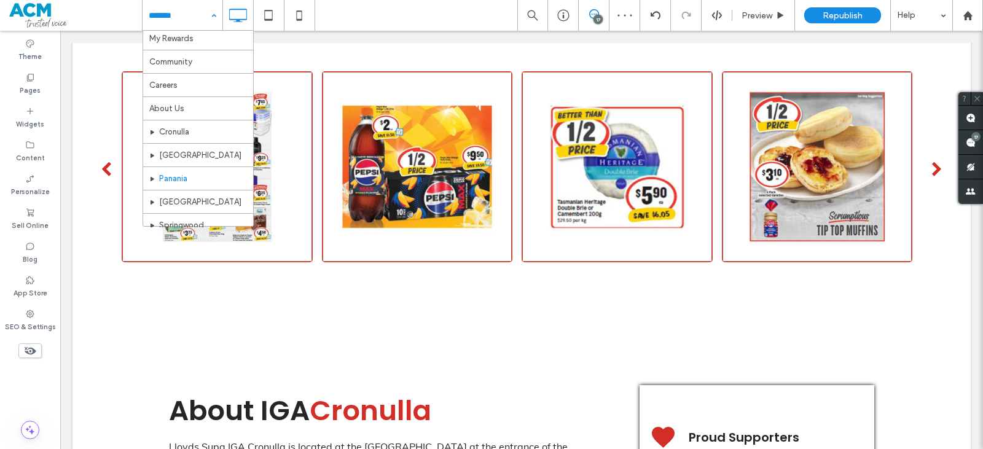
scroll to position [123, 0]
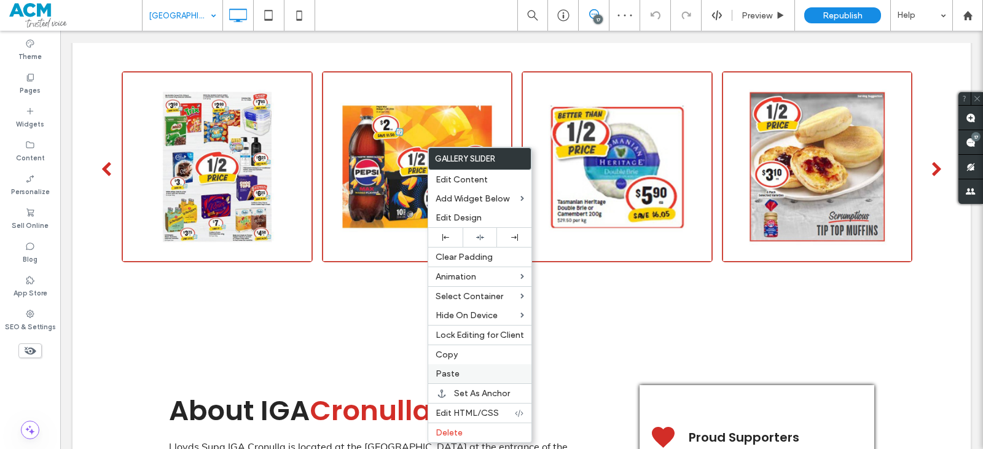
click at [451, 375] on span "Paste" at bounding box center [448, 374] width 24 height 10
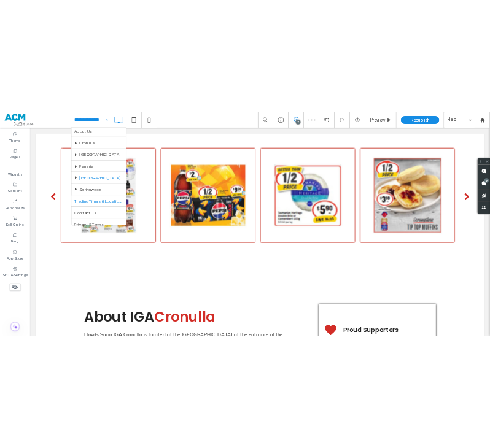
scroll to position [153, 0]
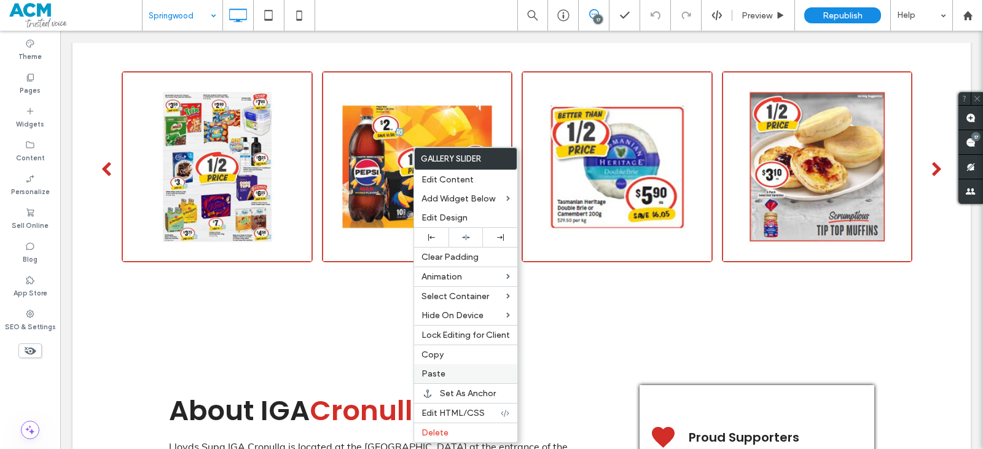
click at [436, 378] on span "Paste" at bounding box center [433, 374] width 24 height 10
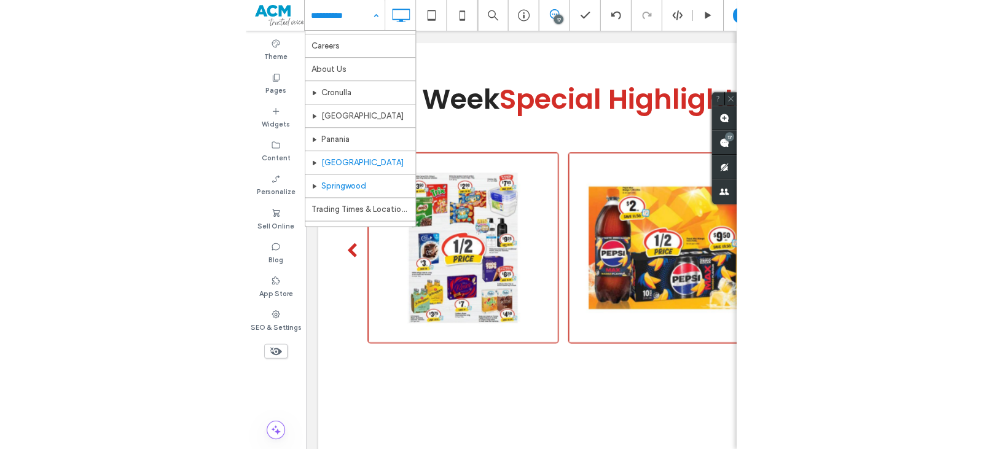
scroll to position [92, 0]
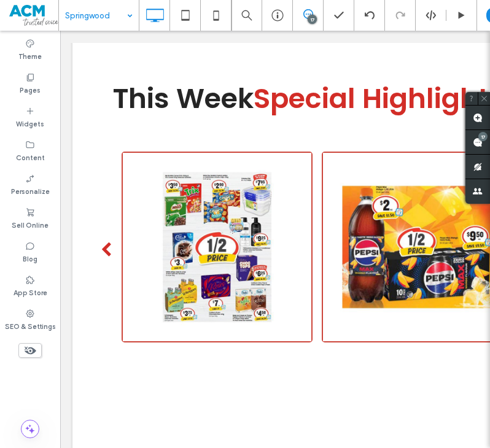
click at [124, 14] on div "Springwood" at bounding box center [99, 15] width 80 height 31
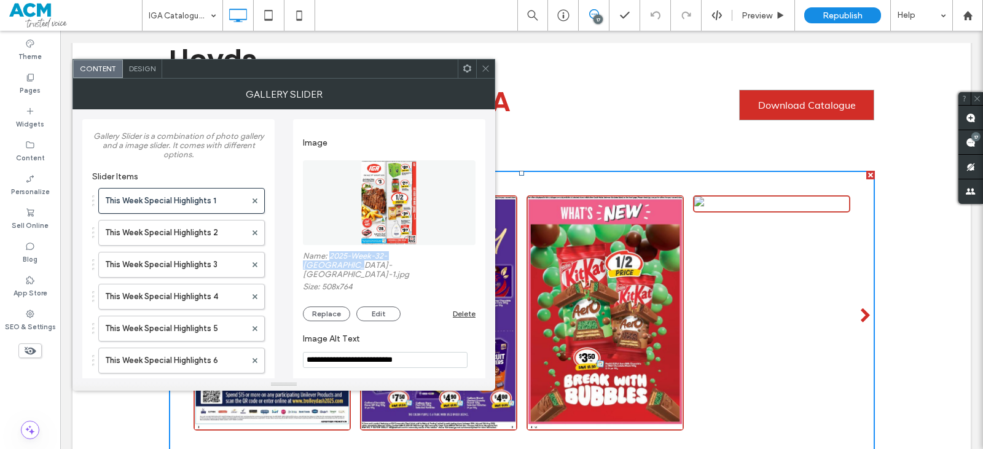
drag, startPoint x: 330, startPoint y: 256, endPoint x: 443, endPoint y: 255, distance: 113.6
click at [443, 255] on label "Name: 2025-Week-32-[GEOGRAPHIC_DATA]-[GEOGRAPHIC_DATA]-1.jpg" at bounding box center [389, 266] width 173 height 31
click at [440, 253] on label "Name: 2025-Week-32-[GEOGRAPHIC_DATA]-[GEOGRAPHIC_DATA]-1.jpg" at bounding box center [389, 266] width 173 height 31
click at [441, 256] on label "Name: 2025-Week-32-[GEOGRAPHIC_DATA]-[GEOGRAPHIC_DATA]-1.jpg" at bounding box center [389, 266] width 173 height 31
click at [440, 257] on label "Name: 2025-Week-32-[GEOGRAPHIC_DATA]-[GEOGRAPHIC_DATA]-1.jpg" at bounding box center [389, 266] width 173 height 31
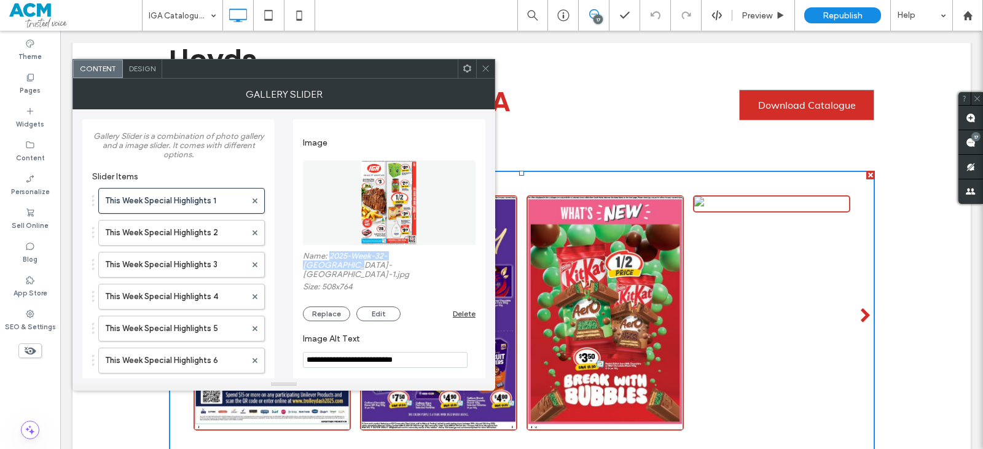
click at [332, 252] on label "Name: 2025-Week-32-[GEOGRAPHIC_DATA]-[GEOGRAPHIC_DATA]-1.jpg" at bounding box center [389, 266] width 173 height 31
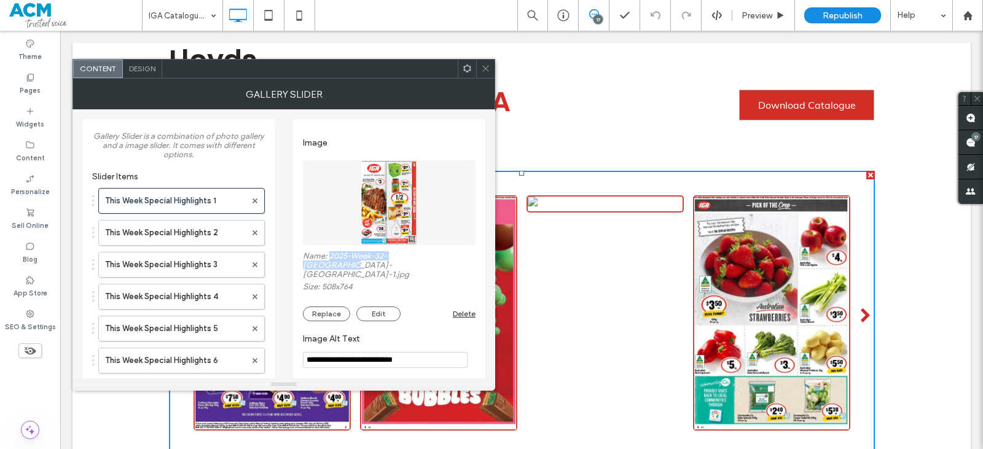
drag, startPoint x: 376, startPoint y: 262, endPoint x: 439, endPoint y: 258, distance: 63.4
click at [439, 258] on label "Name: 2025-Week-32-[GEOGRAPHIC_DATA]-[GEOGRAPHIC_DATA]-1.jpg" at bounding box center [389, 266] width 173 height 31
click at [485, 64] on icon at bounding box center [485, 68] width 9 height 9
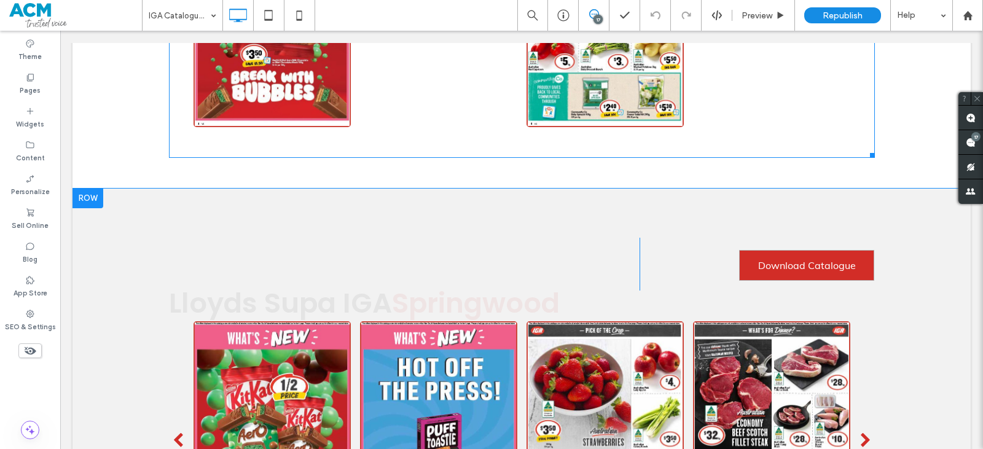
scroll to position [848, 0]
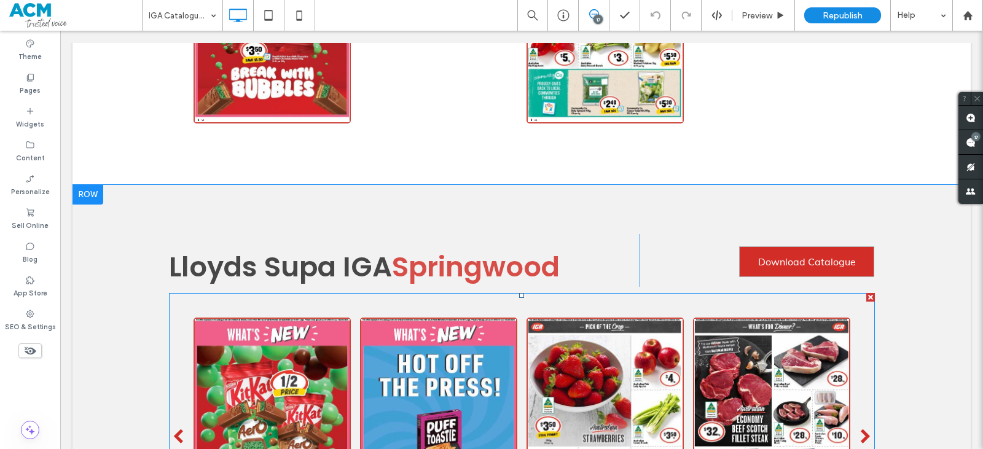
click at [288, 293] on span at bounding box center [522, 437] width 706 height 289
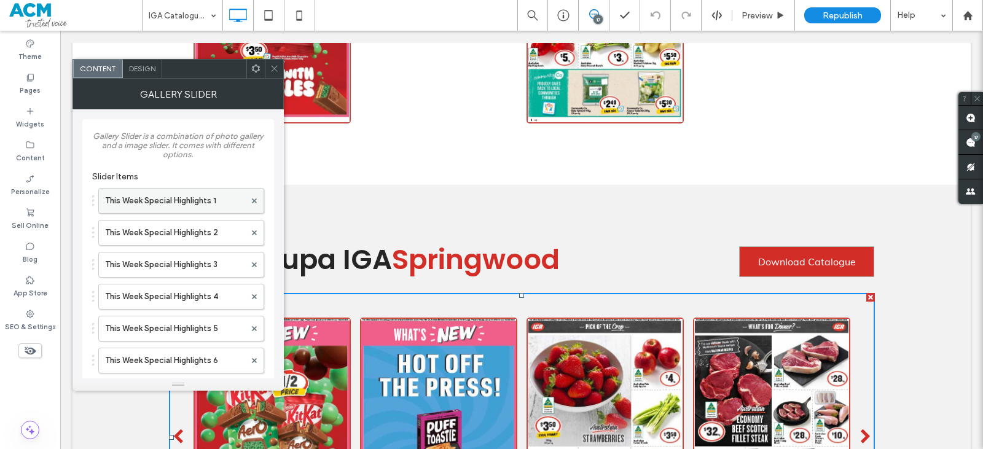
drag, startPoint x: 209, startPoint y: 193, endPoint x: 211, endPoint y: 206, distance: 12.5
click at [209, 194] on label "This Week Special Highlights 1" at bounding box center [175, 201] width 140 height 25
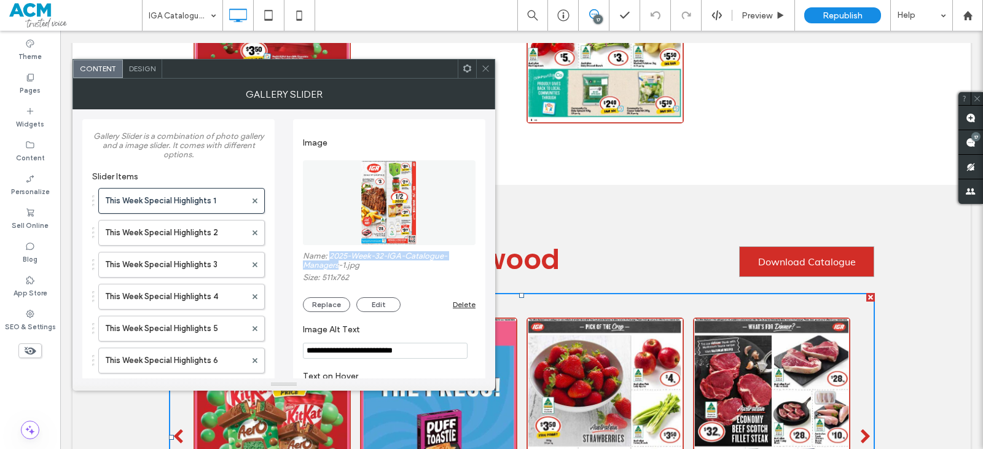
drag, startPoint x: 329, startPoint y: 259, endPoint x: 340, endPoint y: 266, distance: 13.0
click at [340, 266] on label "Name: 2025-Week-32-IGA-Catalogue-Managers-1.jpg" at bounding box center [389, 261] width 173 height 21
copy label "2025-Week-32-IGA-Catalogue-Managers"
click at [486, 71] on icon at bounding box center [485, 68] width 9 height 9
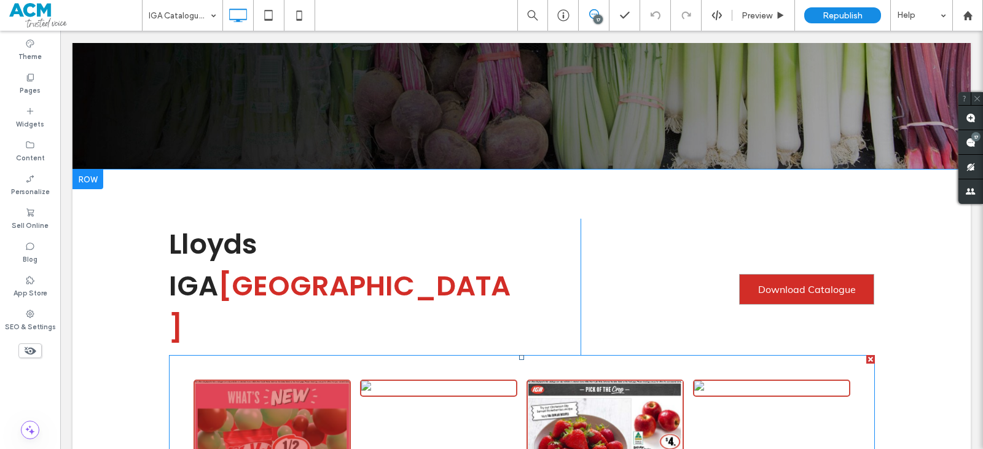
scroll to position [541, 0]
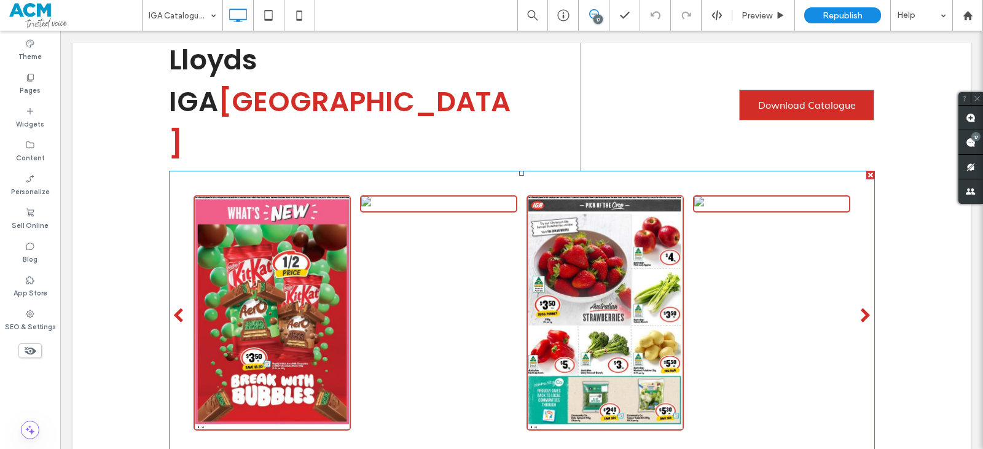
click at [319, 275] on span at bounding box center [522, 316] width 706 height 291
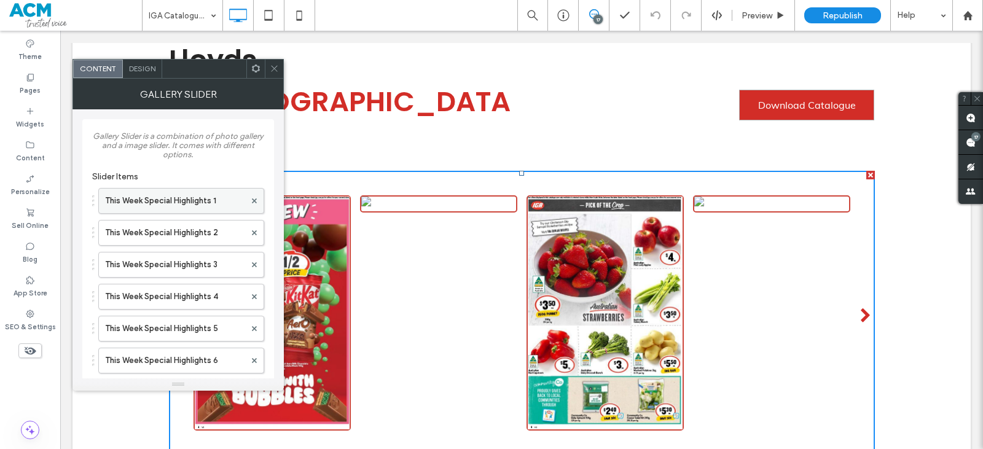
click at [213, 208] on label "This Week Special Highlights 1" at bounding box center [175, 201] width 140 height 25
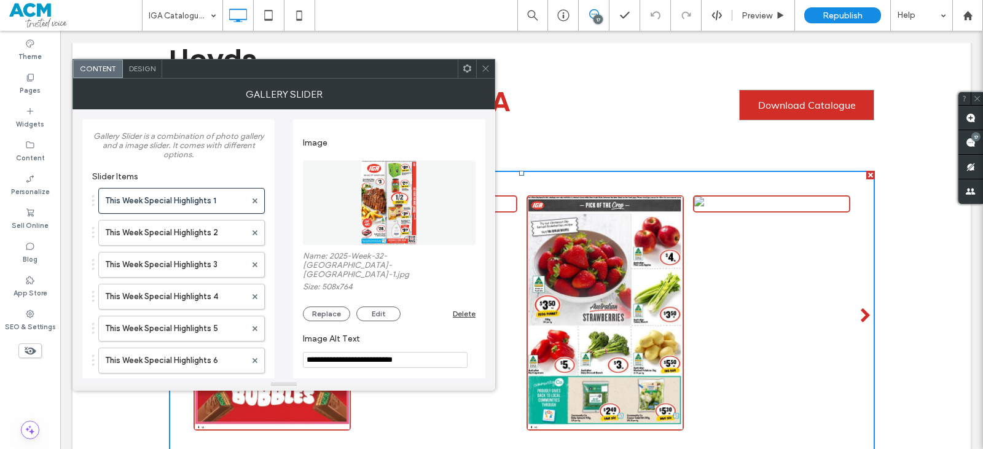
click at [448, 195] on figure at bounding box center [389, 202] width 173 height 85
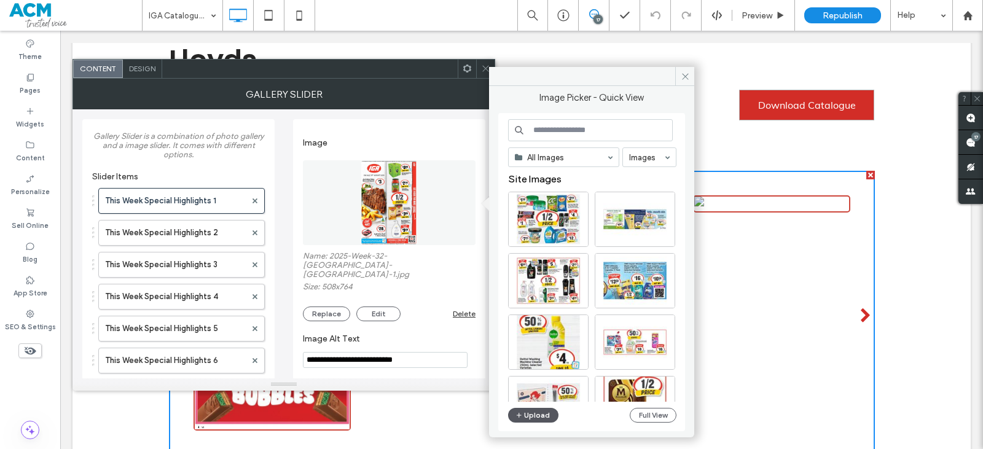
click at [517, 415] on icon "button" at bounding box center [518, 415] width 7 height 10
click at [488, 68] on icon at bounding box center [485, 68] width 9 height 9
